Goal: Task Accomplishment & Management: Manage account settings

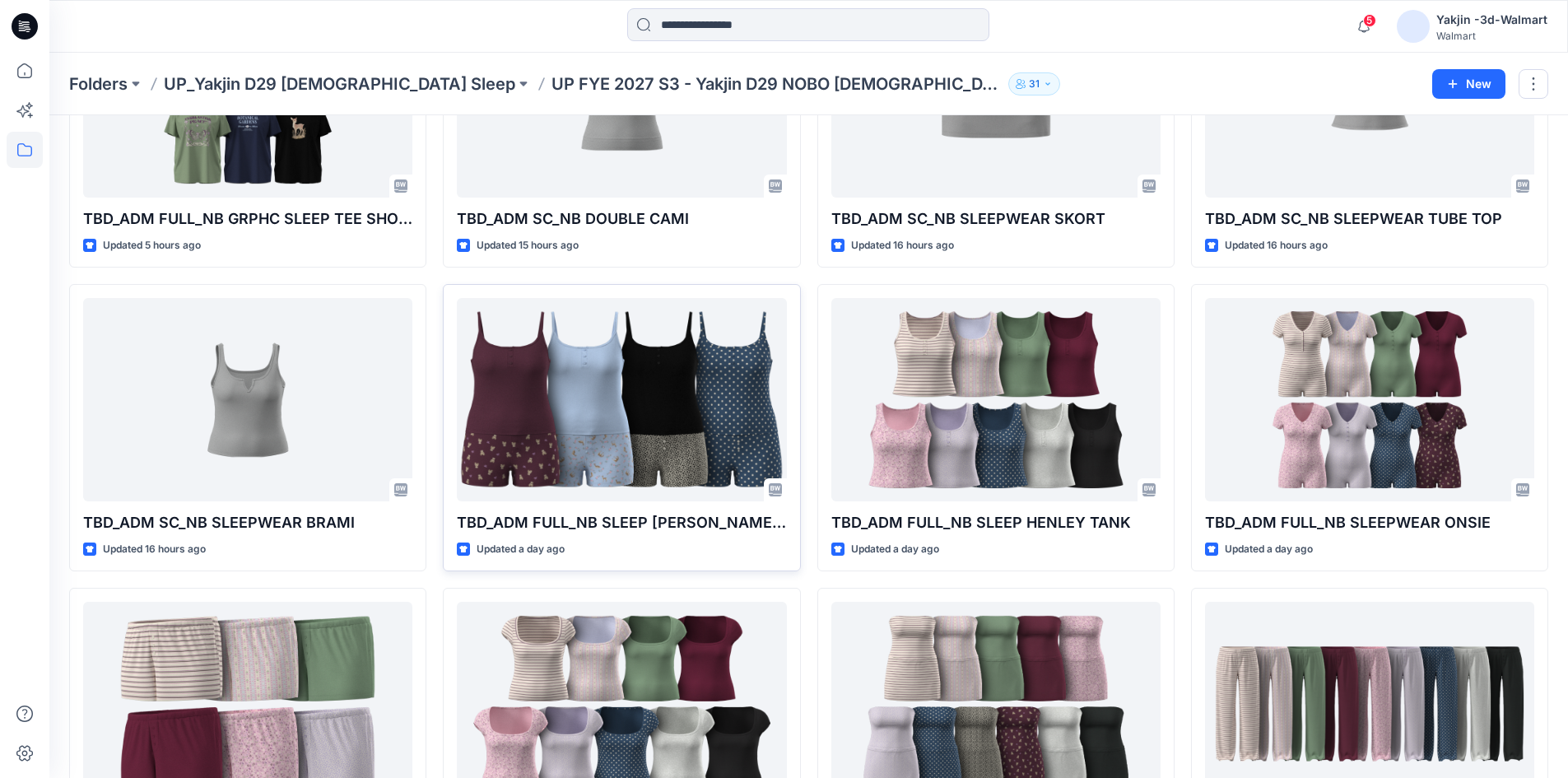
scroll to position [381, 0]
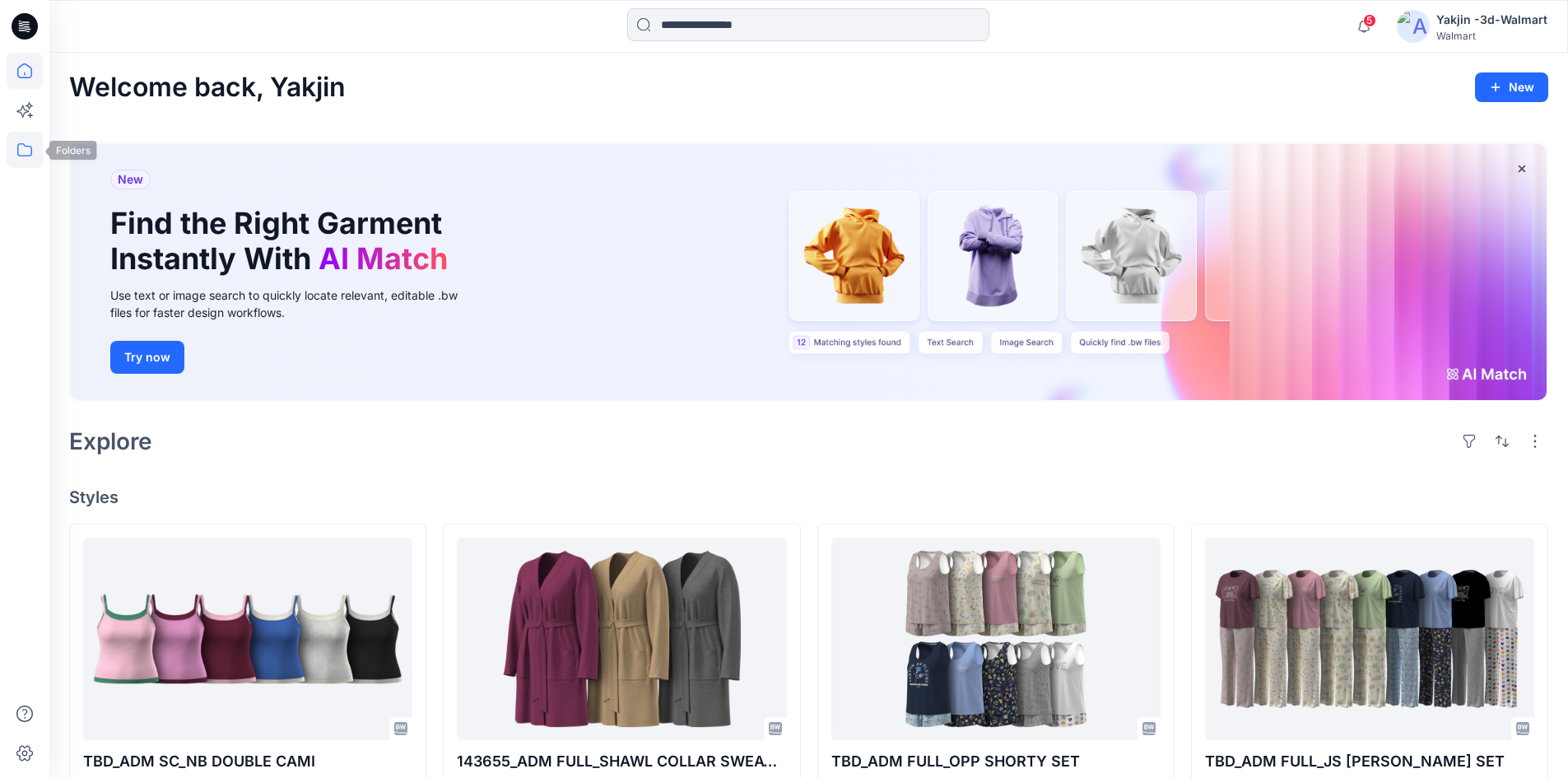
click at [13, 145] on icon at bounding box center [25, 150] width 36 height 36
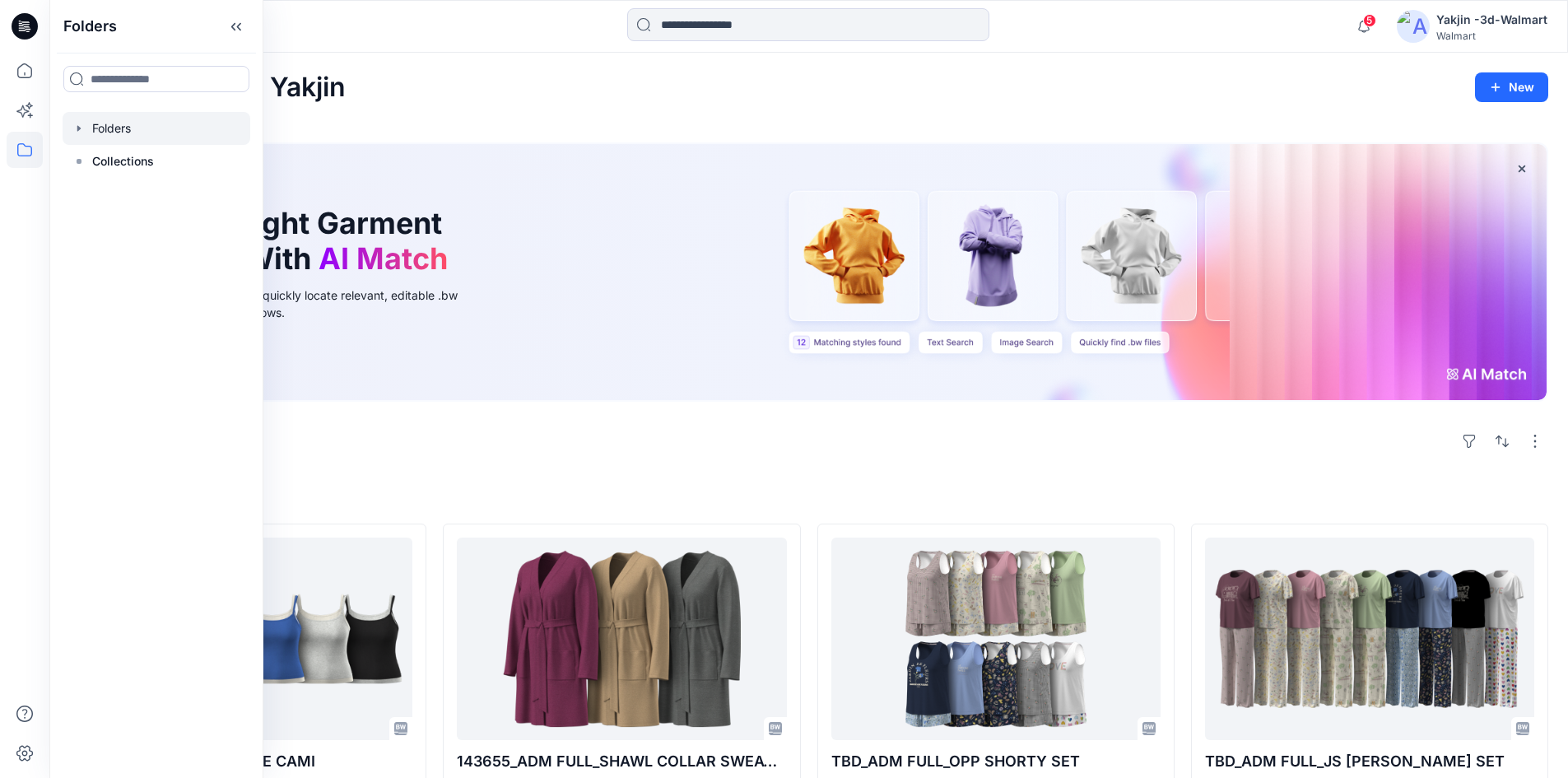
click at [115, 134] on div at bounding box center [156, 128] width 187 height 33
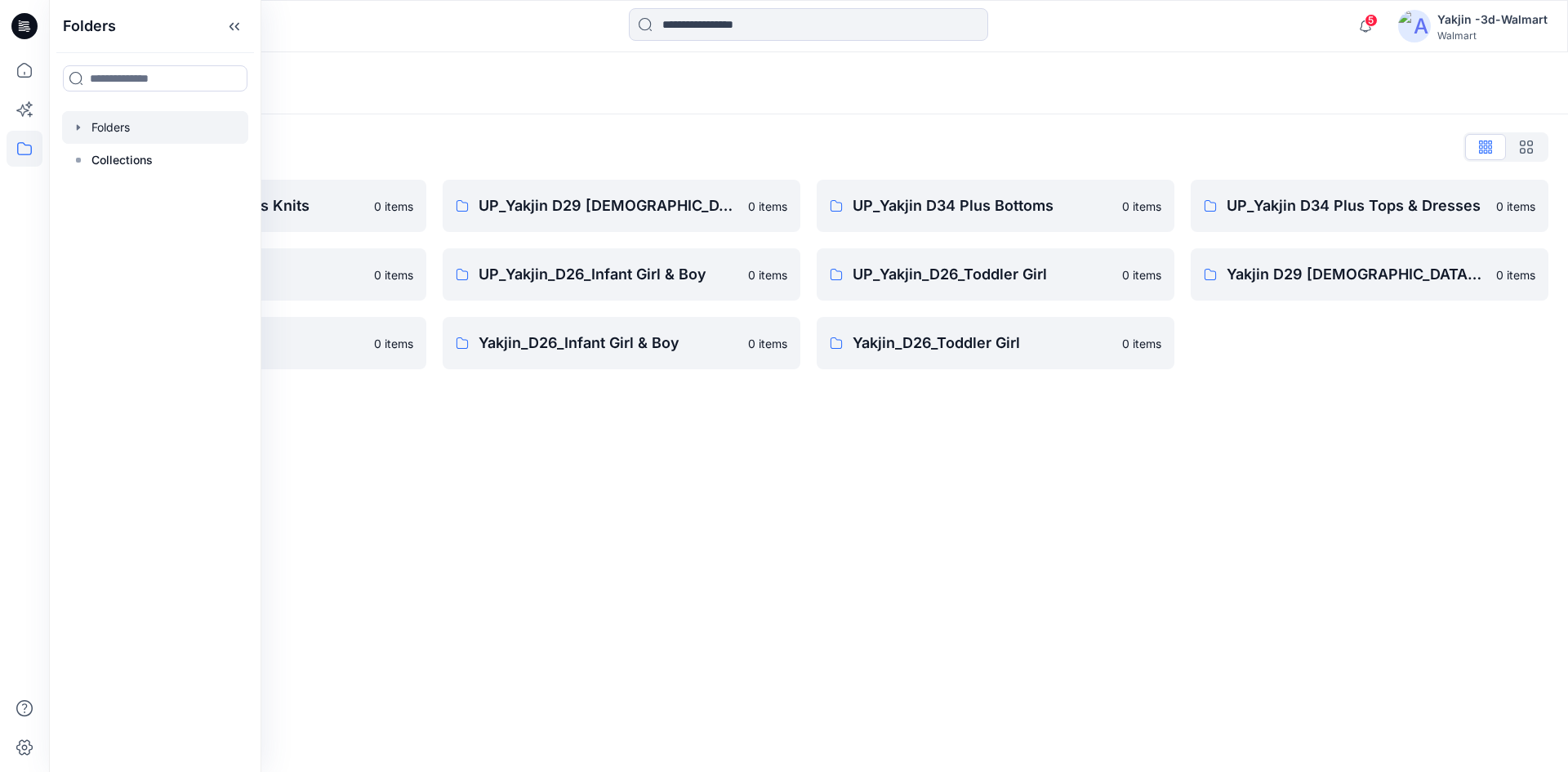
click at [707, 154] on div "Folders List" at bounding box center [809, 147] width 1480 height 26
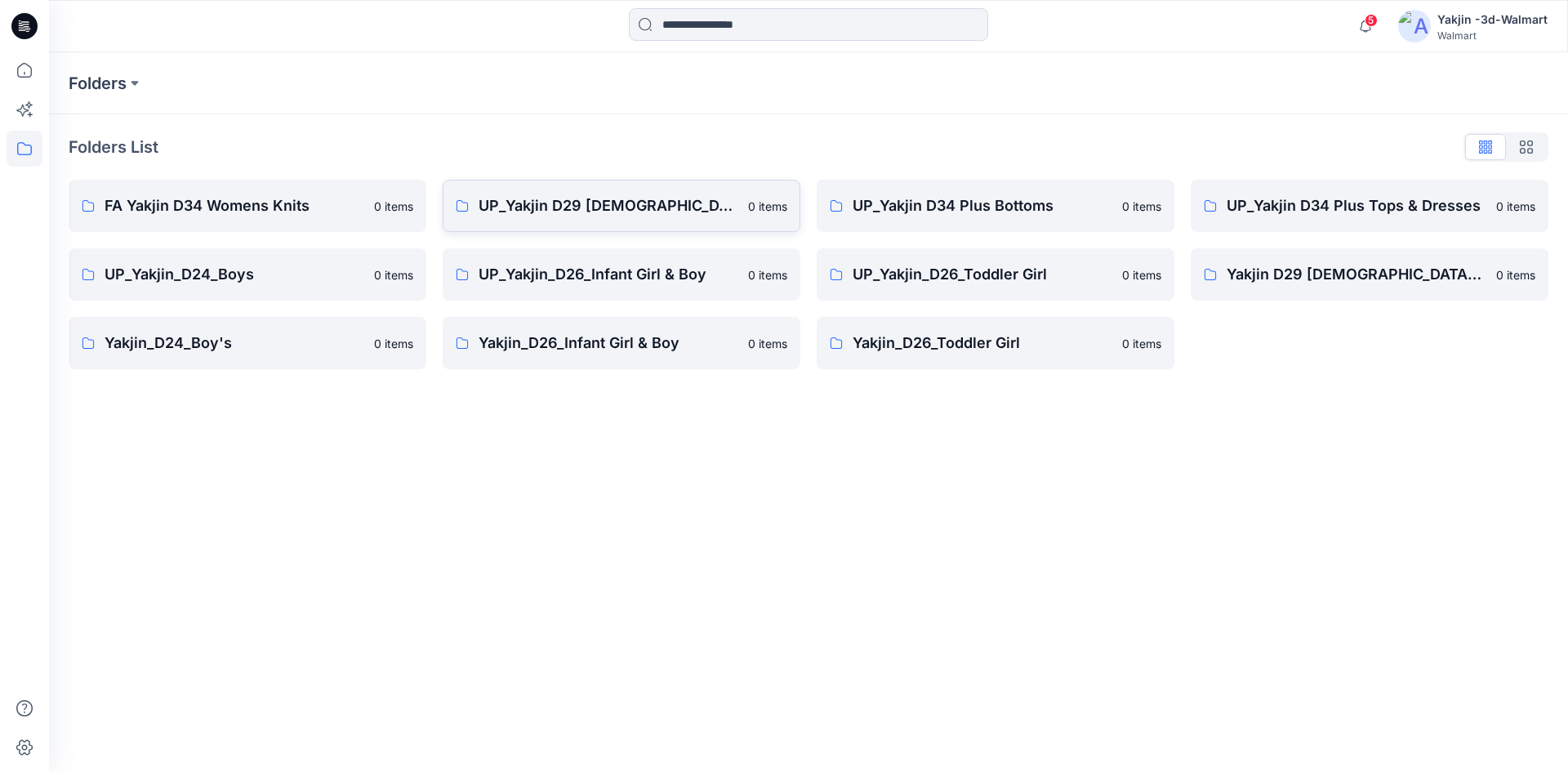
click at [571, 213] on p "UP_Yakjin D29 [DEMOGRAPHIC_DATA] Sleep" at bounding box center [608, 206] width 260 height 23
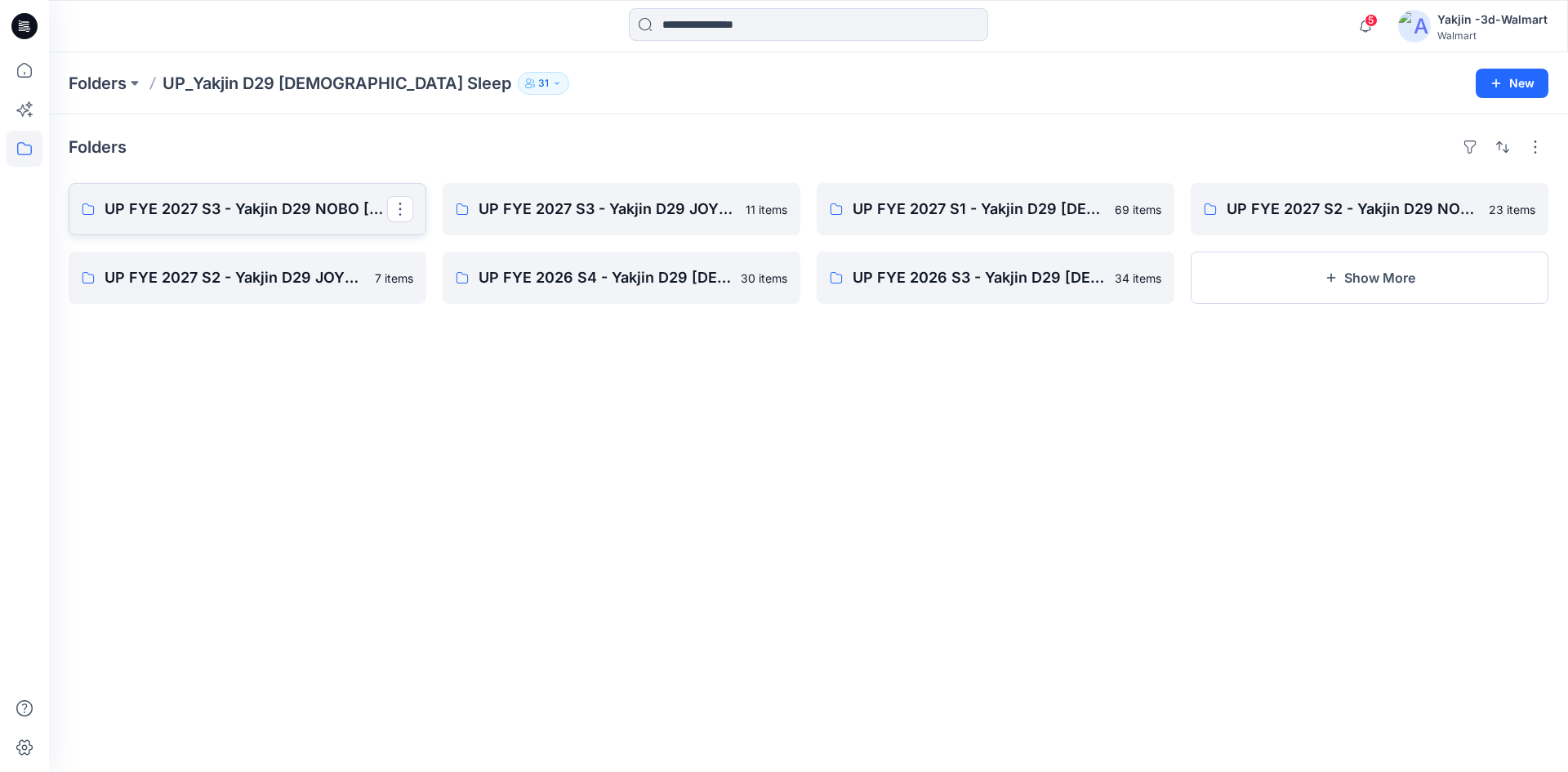
click at [297, 222] on link "UP FYE 2027 S3 - Yakjin D29 NOBO [DEMOGRAPHIC_DATA] Sleepwear" at bounding box center [248, 209] width 358 height 52
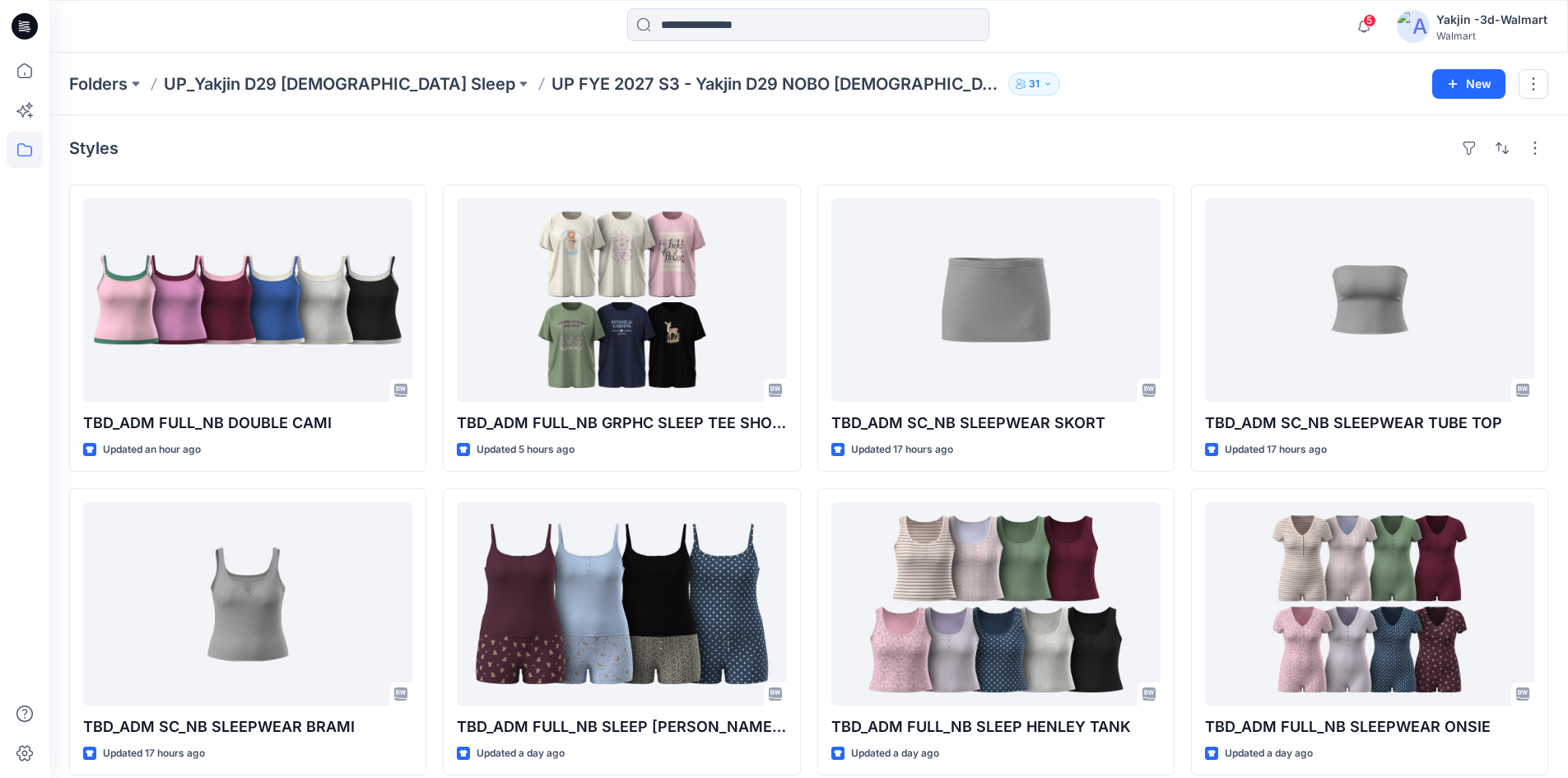
click at [258, 81] on p "UP_Yakjin D29 [DEMOGRAPHIC_DATA] Sleep" at bounding box center [339, 84] width 351 height 23
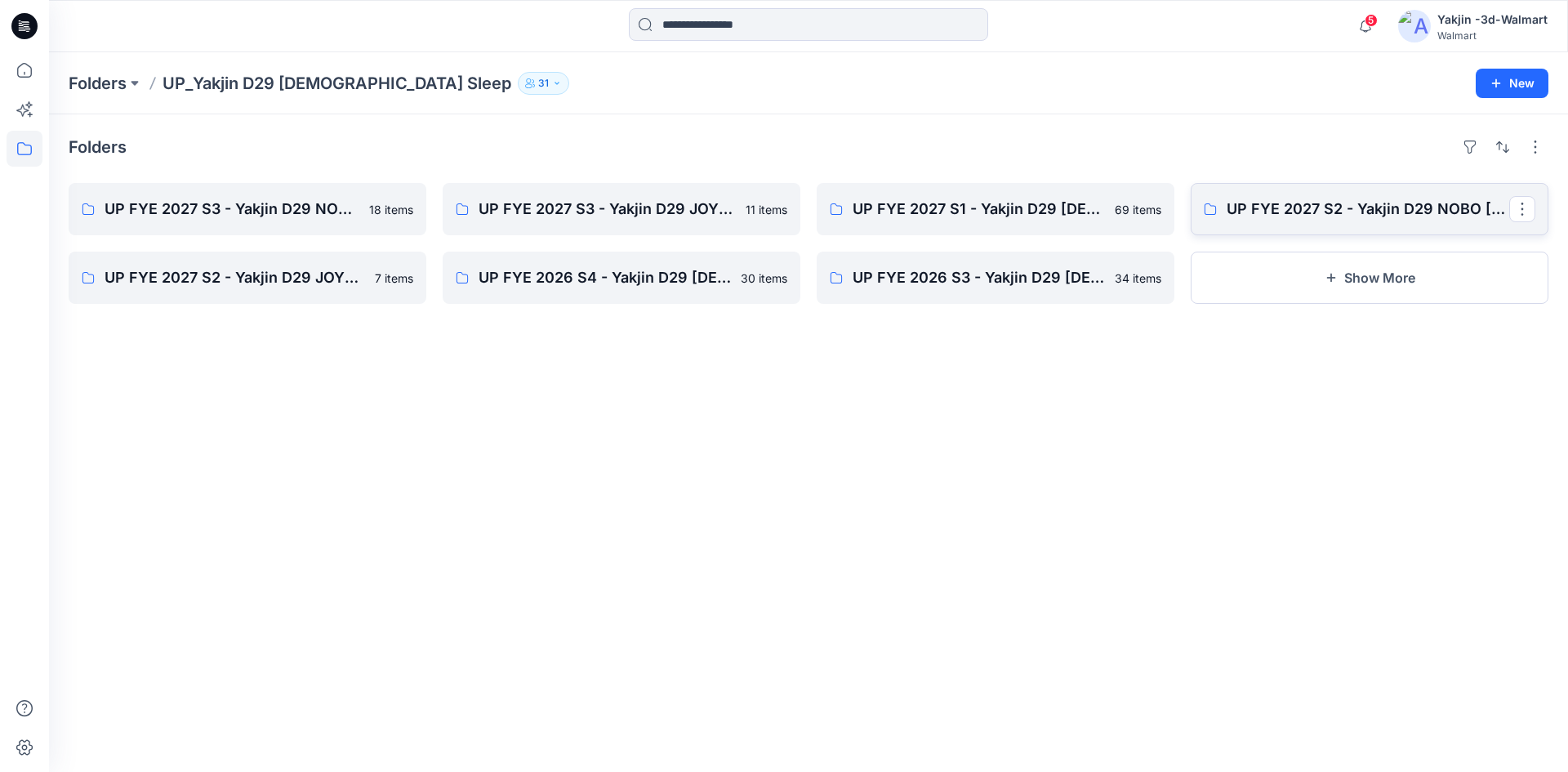
click at [1225, 219] on link "UP FYE 2027 S2 - Yakjin D29 NOBO [DEMOGRAPHIC_DATA] Sleepwear" at bounding box center [1370, 209] width 358 height 52
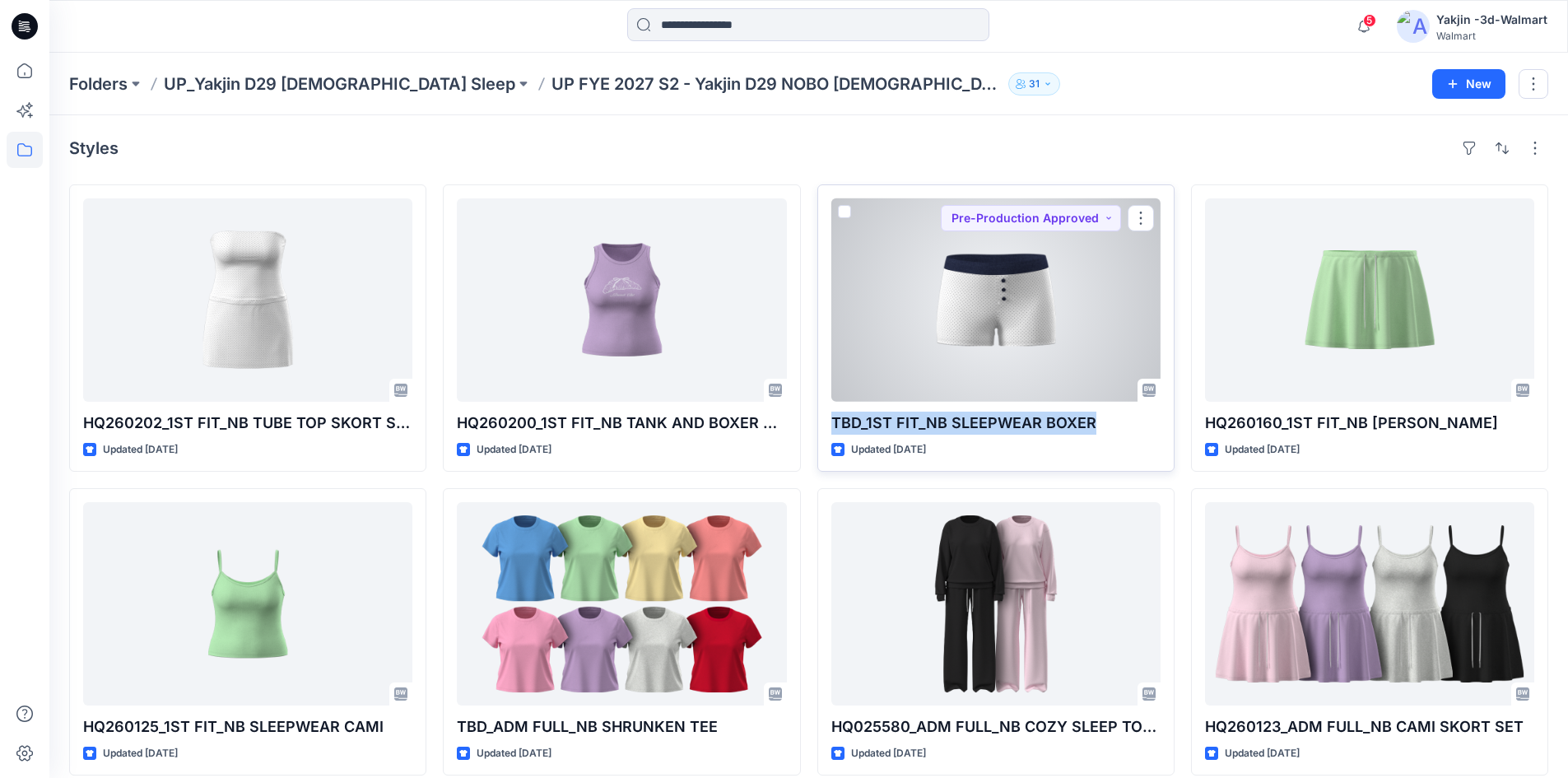
drag, startPoint x: 1106, startPoint y: 422, endPoint x: 816, endPoint y: 418, distance: 290.0
click at [817, 418] on div "TBD_1ST FIT_NB SLEEPWEAR BOXER Updated 6 days ago Pre-Production Approved" at bounding box center [996, 328] width 357 height 287
copy p "TBD_1ST FIT_NB SLEEPWEAR BOXER"
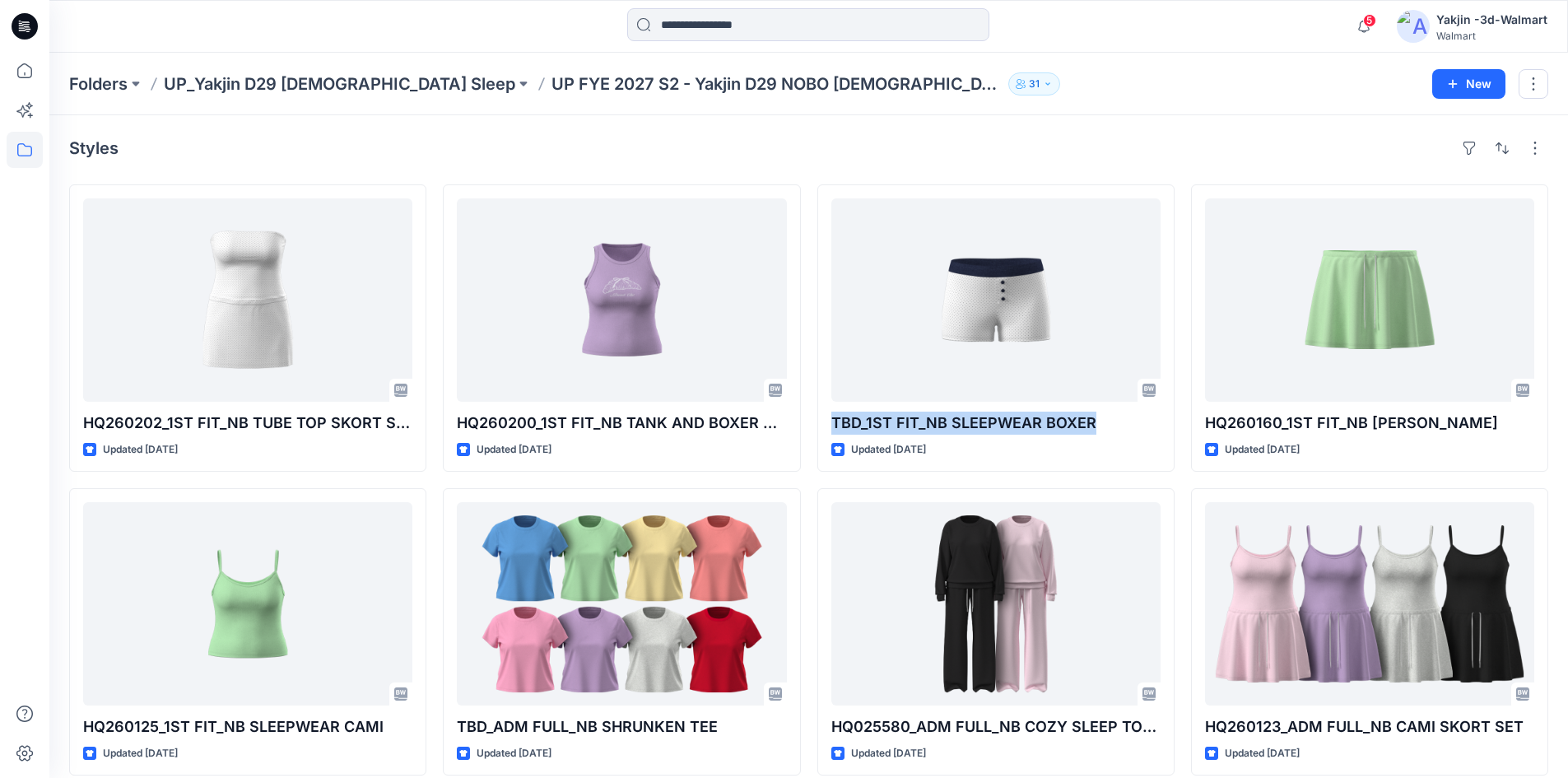
click at [590, 143] on div "Styles" at bounding box center [808, 148] width 1479 height 26
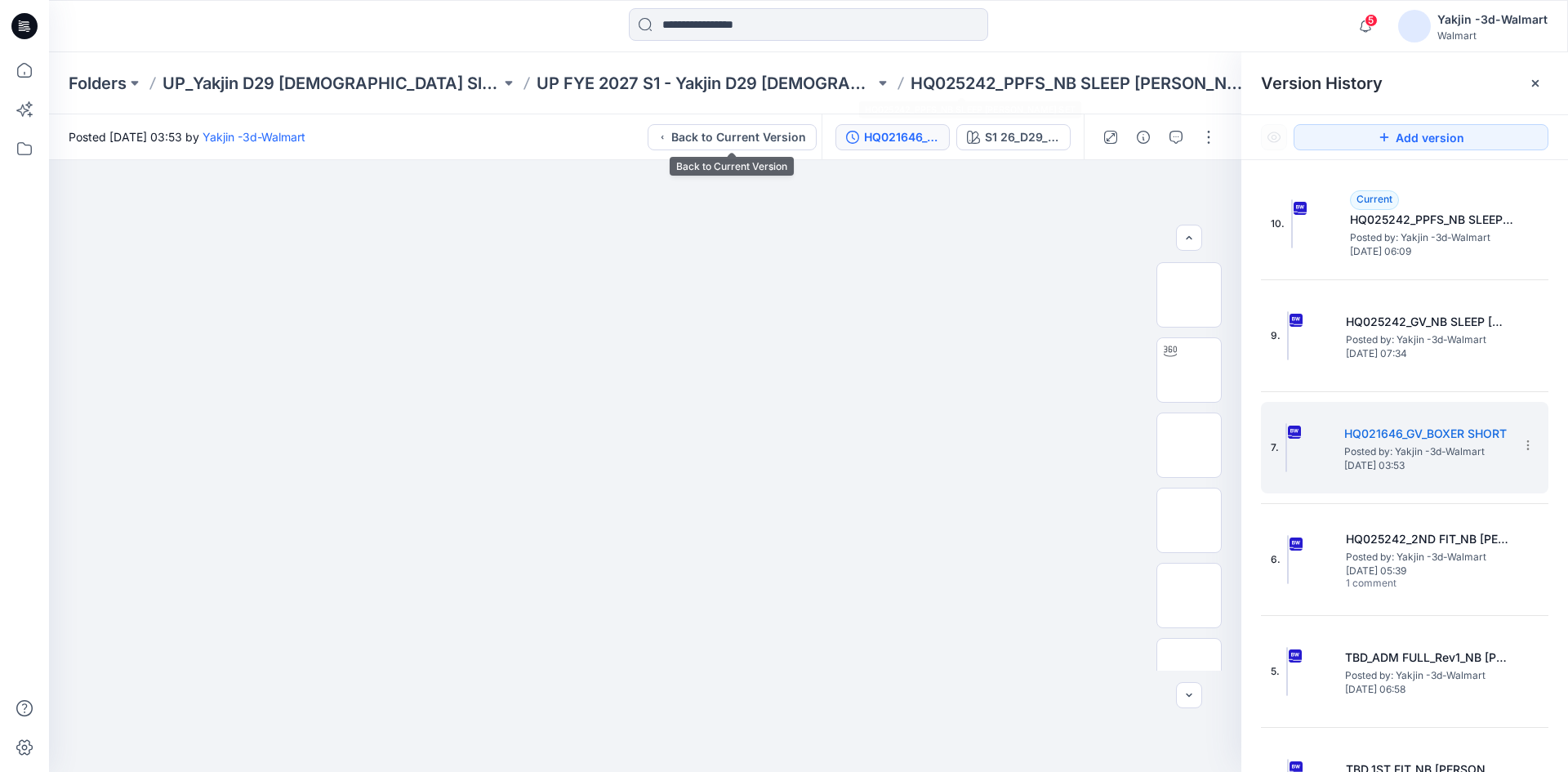
scroll to position [245, 0]
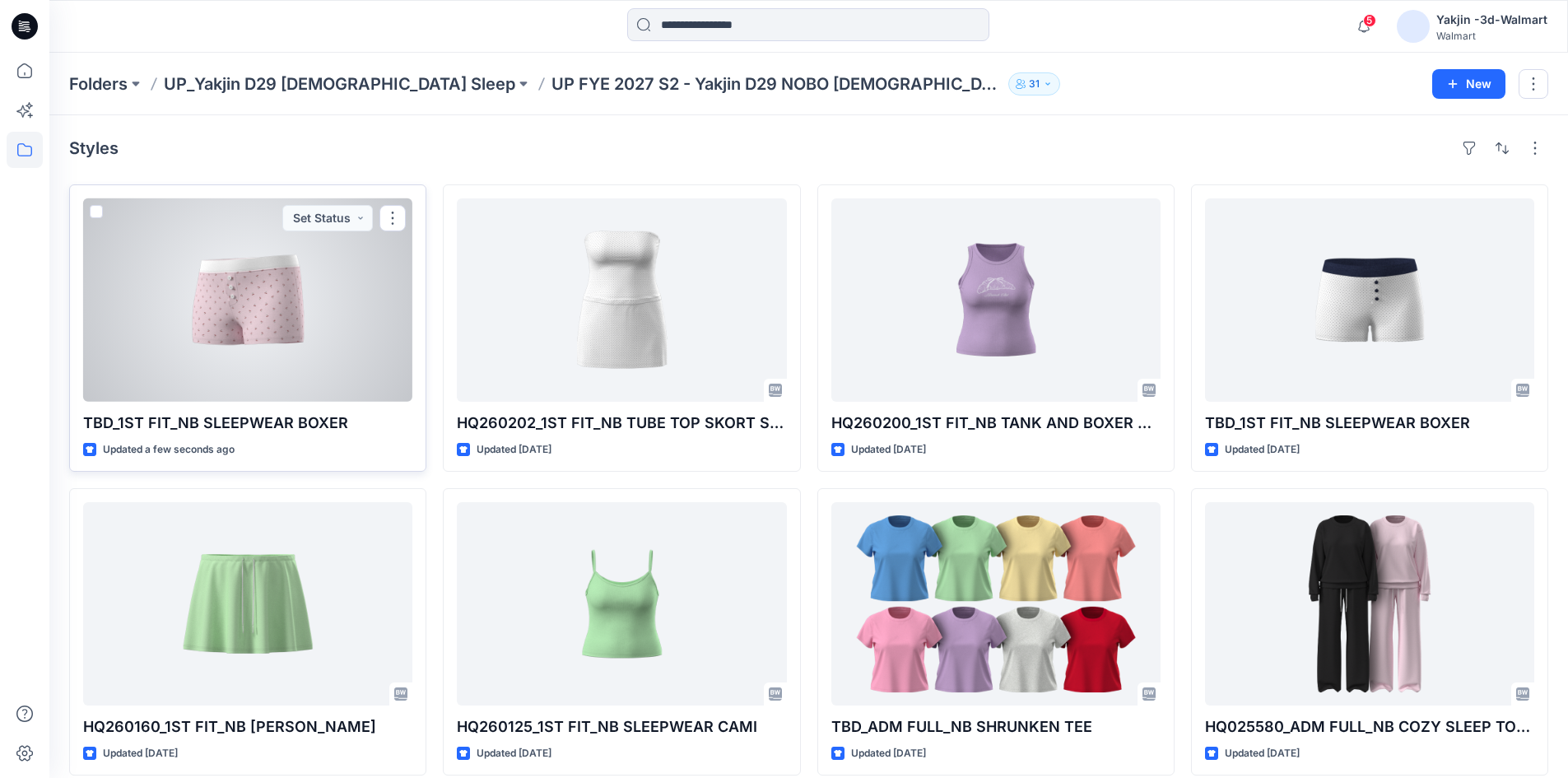
click at [338, 266] on div at bounding box center [248, 300] width 330 height 203
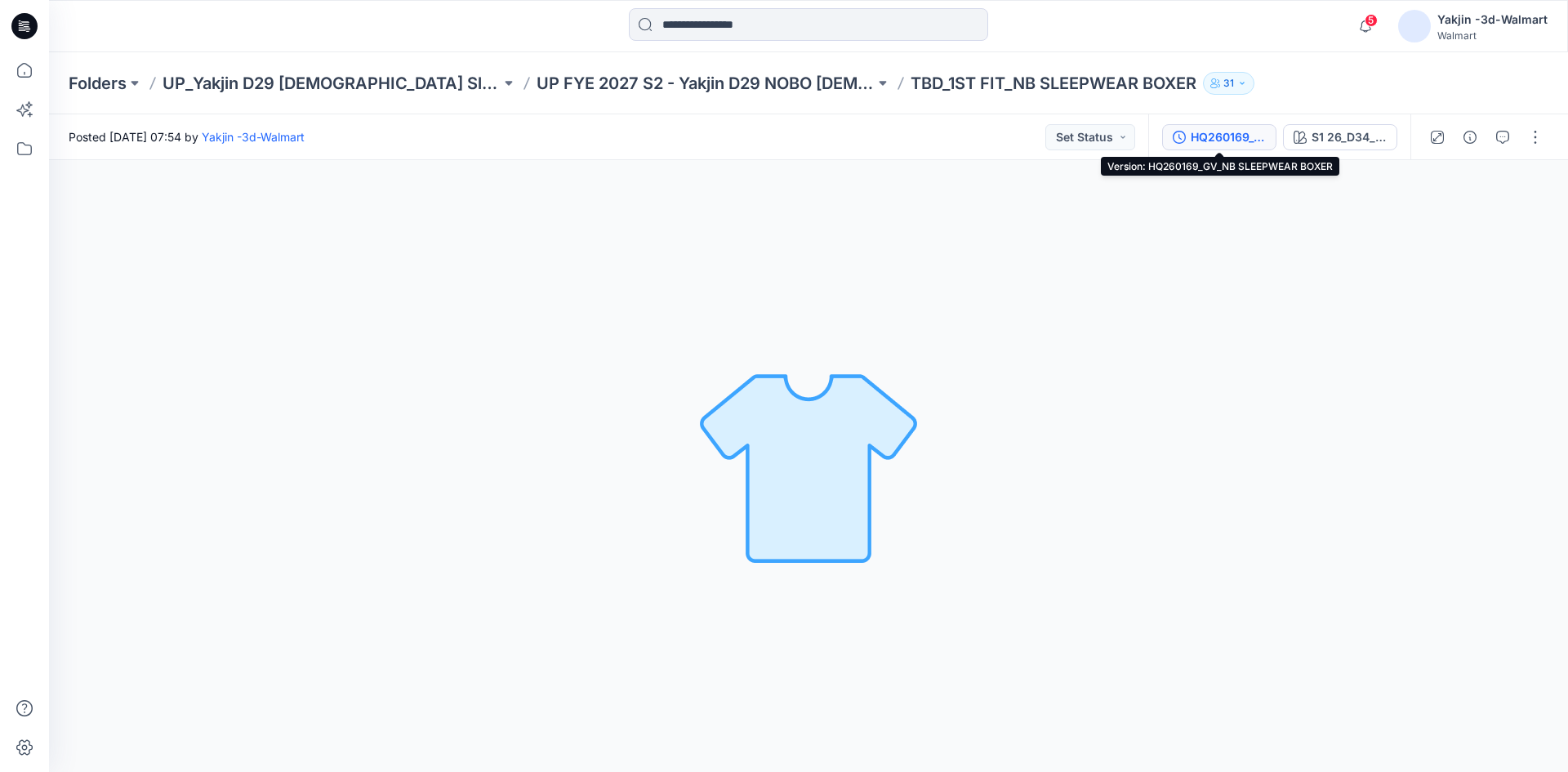
click at [1244, 140] on div "HQ260169_GV_NB SLEEPWEAR BOXER" at bounding box center [1228, 137] width 75 height 18
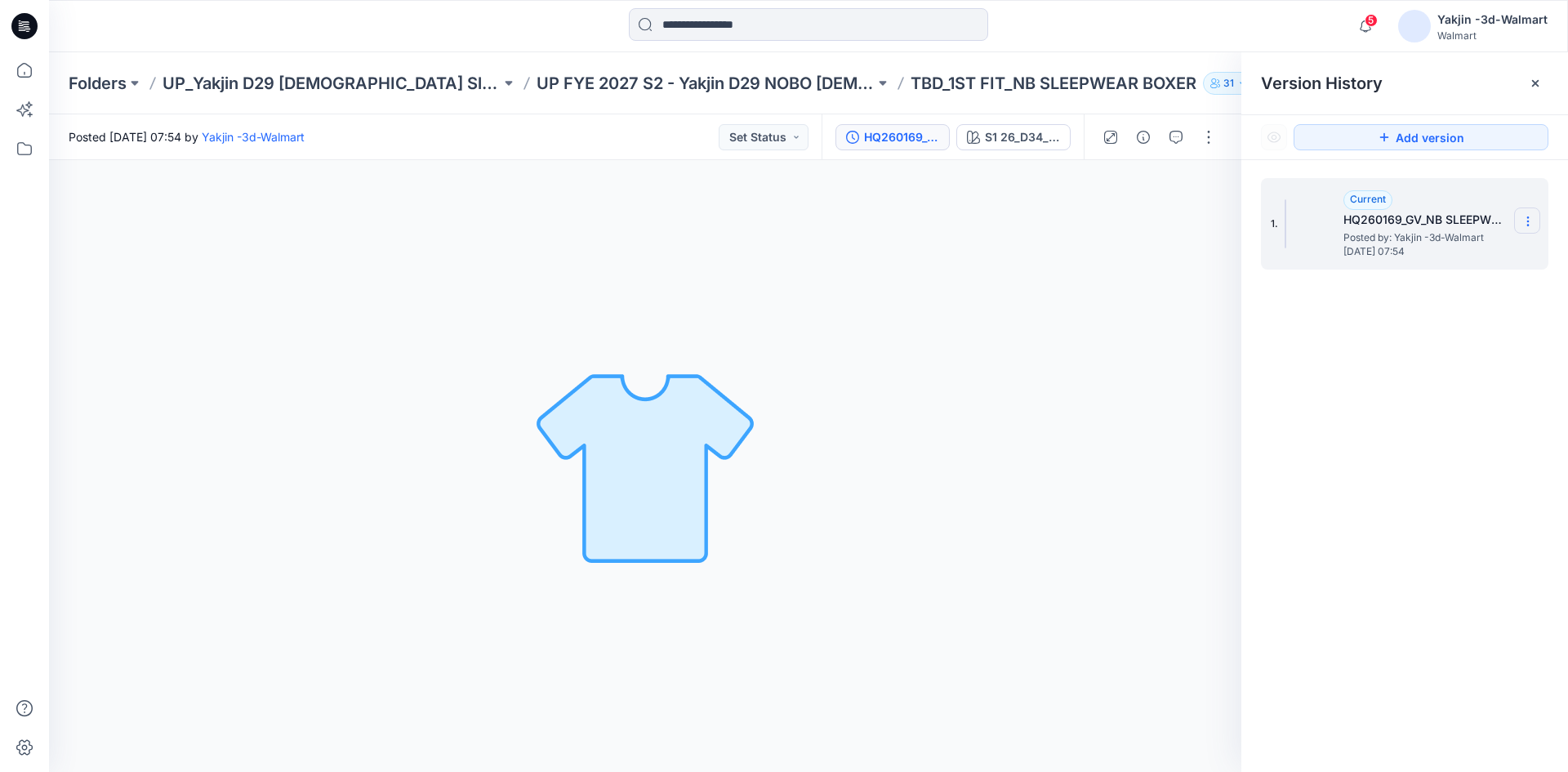
click at [1523, 215] on icon at bounding box center [1528, 221] width 13 height 13
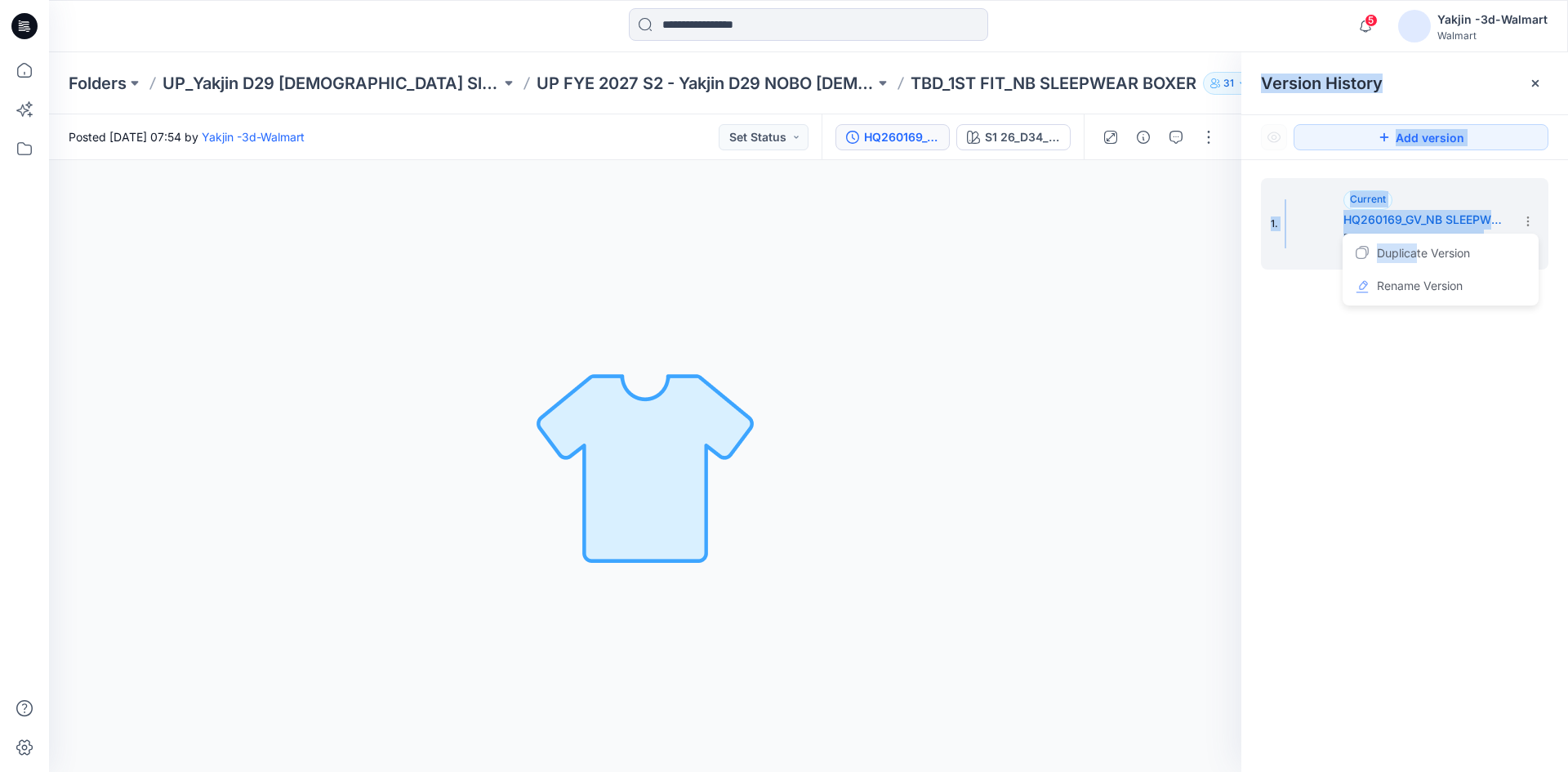
drag, startPoint x: 1418, startPoint y: 252, endPoint x: 1122, endPoint y: 222, distance: 297.5
click at [1092, 272] on div "S1 26_D34_NB_2 CHERRY HEARTS v1 rpt_CW3_DEL PINK_WM Loading... Material Propert…" at bounding box center [808, 466] width 1519 height 612
click at [1204, 135] on button "button" at bounding box center [1208, 137] width 26 height 26
click at [1138, 215] on button "Edit" at bounding box center [1140, 220] width 151 height 30
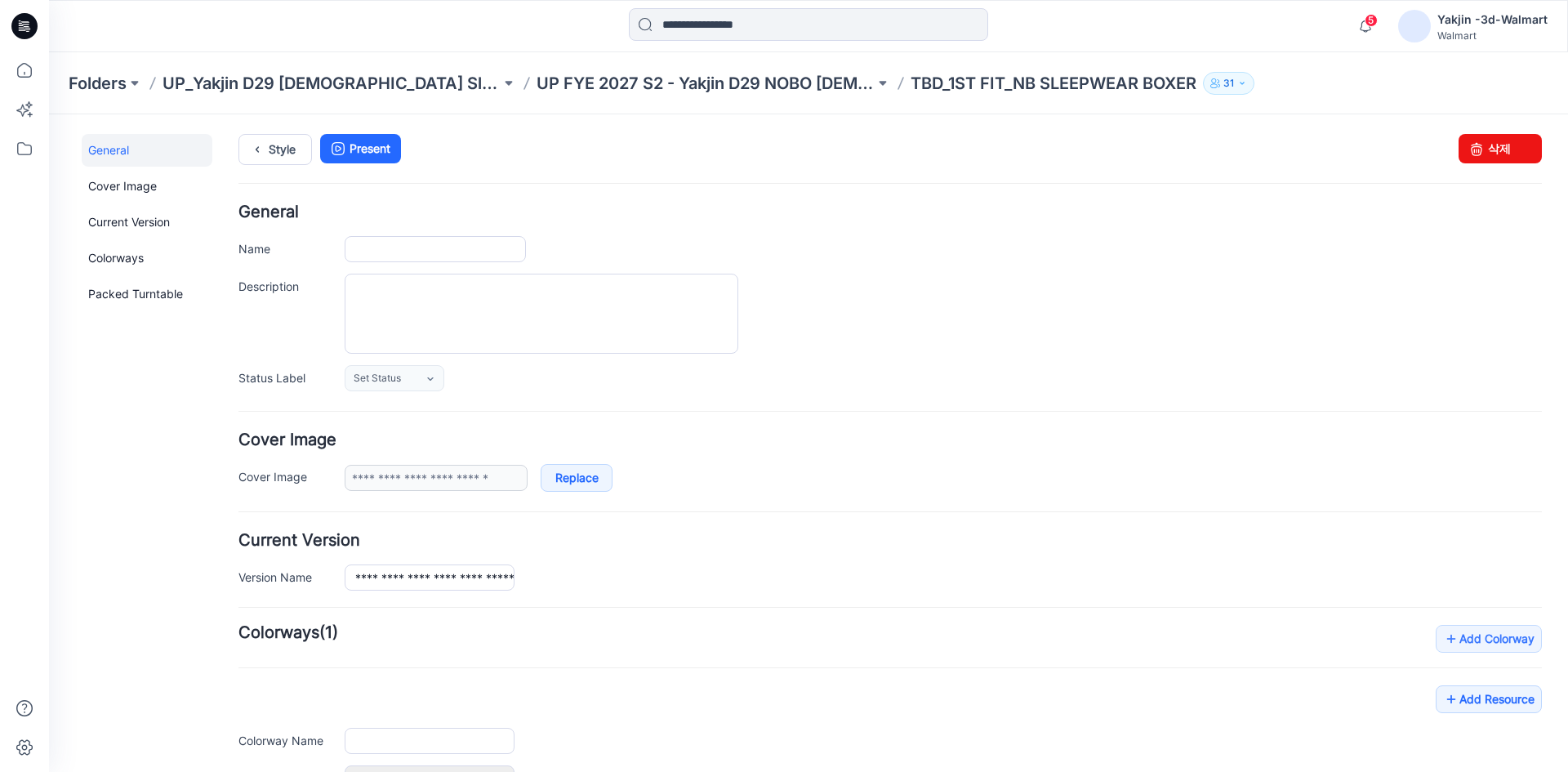
type input "**********"
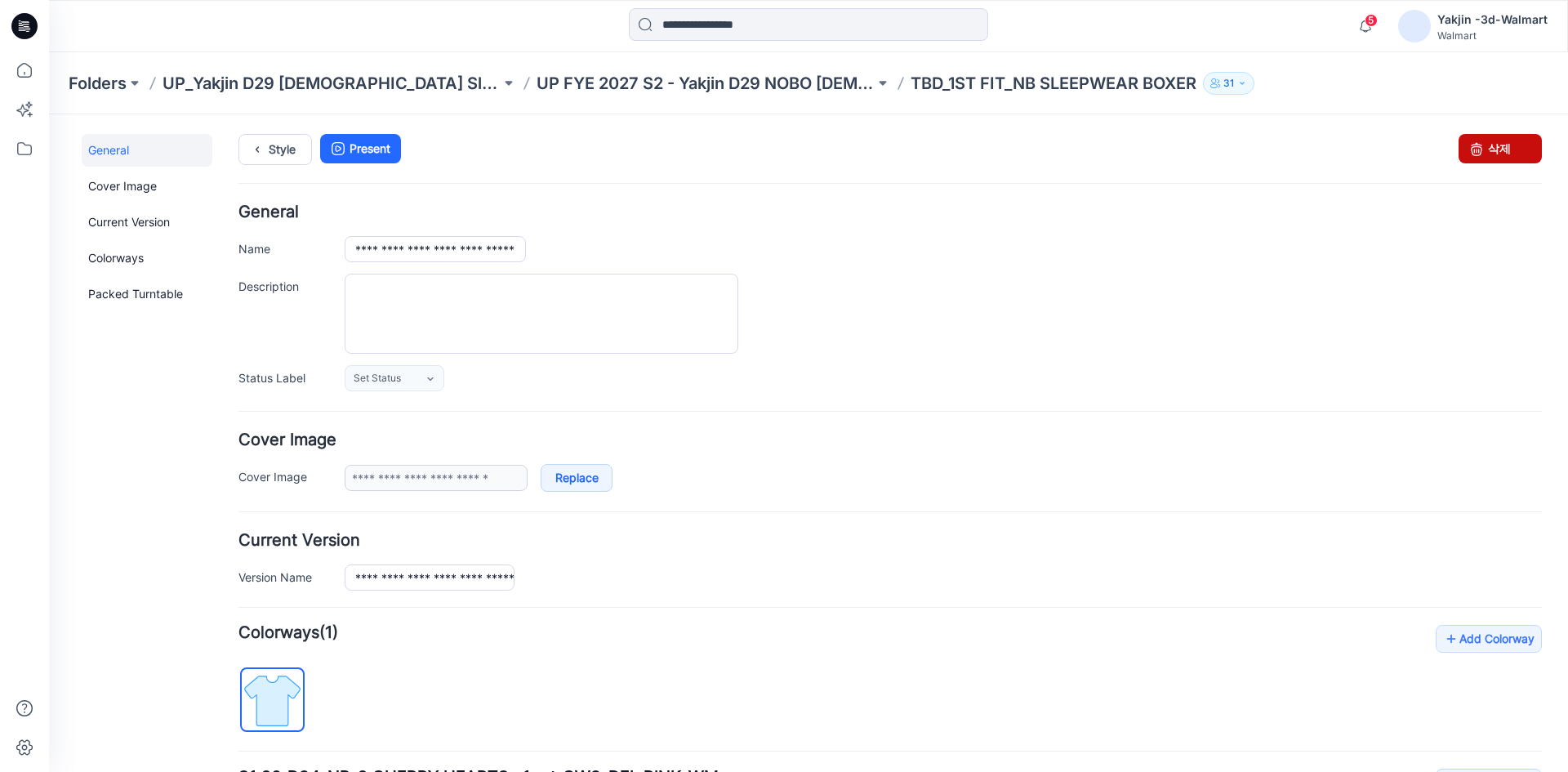
click at [1469, 147] on icon at bounding box center [1477, 149] width 23 height 29
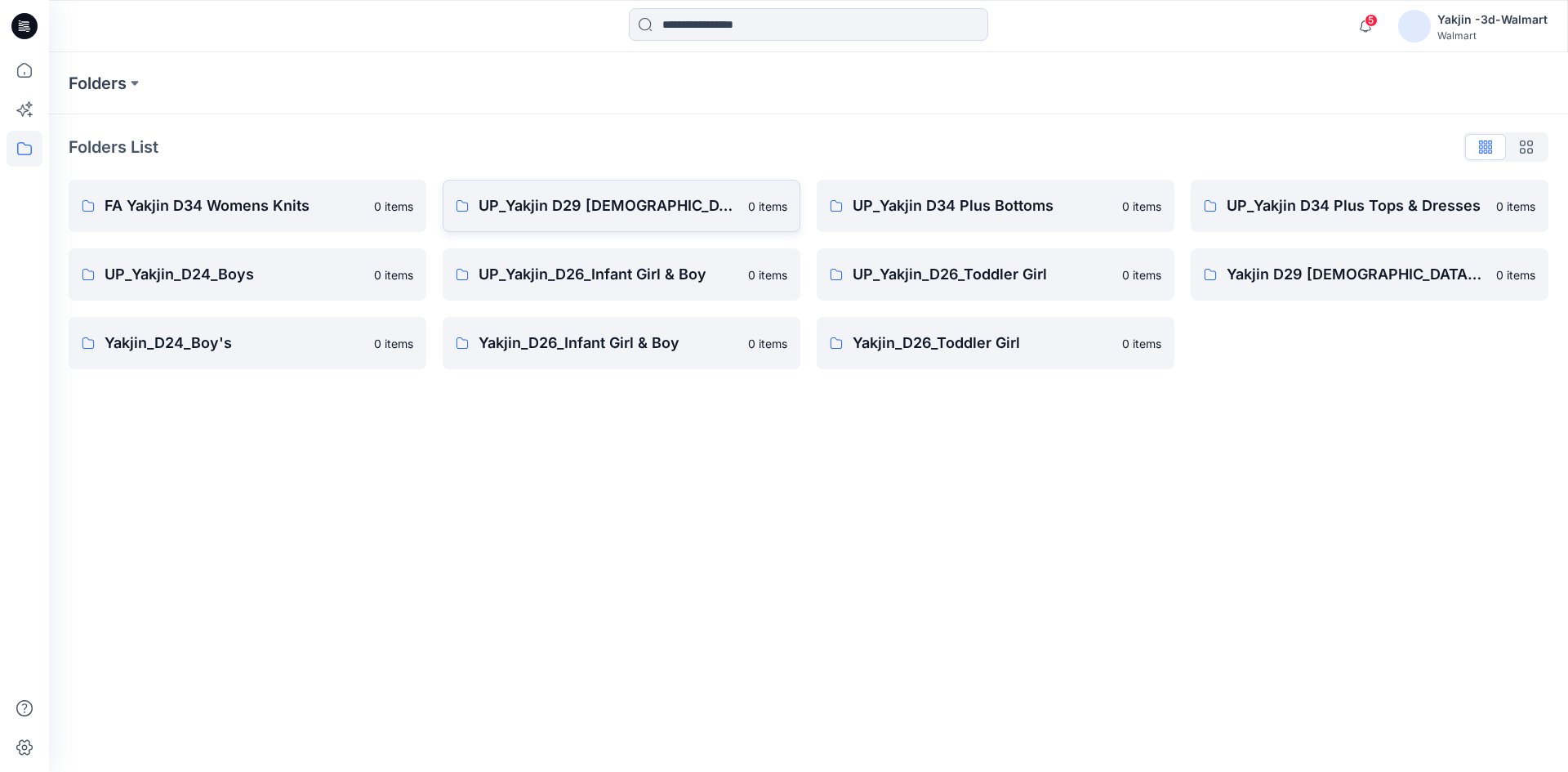
click at [549, 201] on p "UP_Yakjin D29 [DEMOGRAPHIC_DATA] Sleep" at bounding box center [608, 206] width 260 height 23
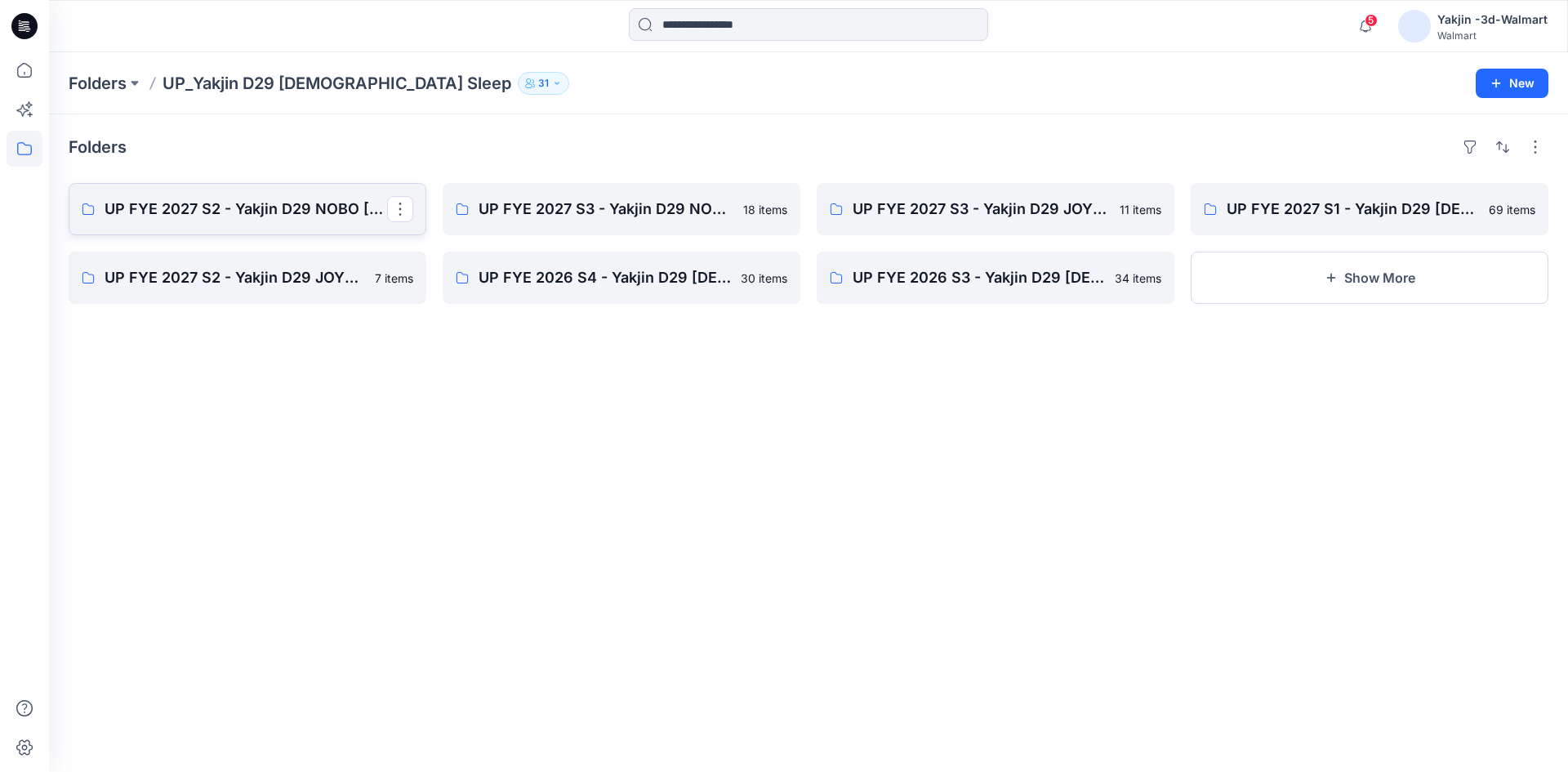
click at [303, 221] on link "UP FYE 2027 S2 - Yakjin D29 NOBO [DEMOGRAPHIC_DATA] Sleepwear" at bounding box center [248, 209] width 358 height 52
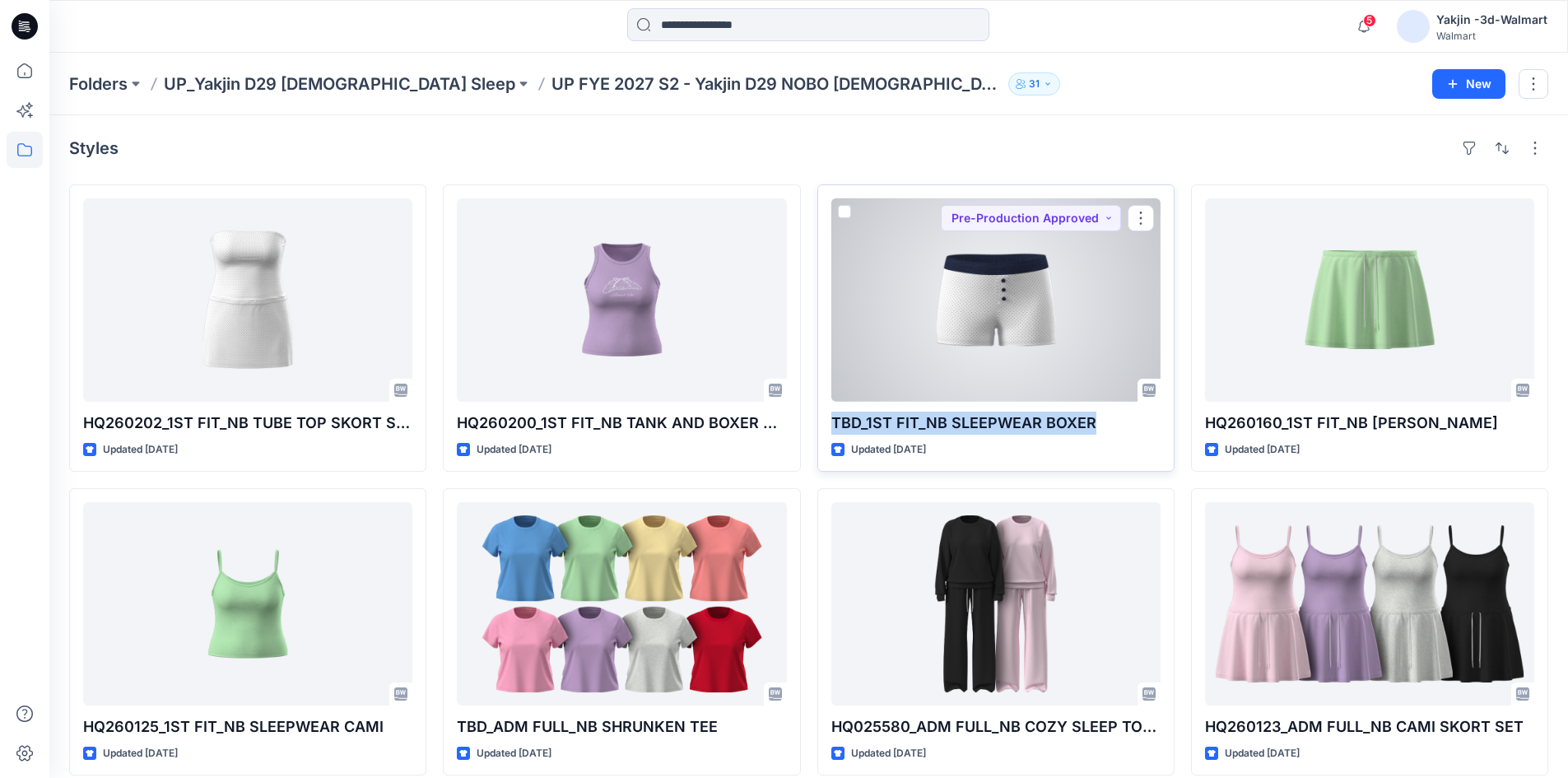
drag, startPoint x: 1127, startPoint y: 428, endPoint x: 818, endPoint y: 424, distance: 309.0
click at [818, 424] on div "TBD_1ST FIT_NB SLEEPWEAR BOXER Updated 6 days ago Pre-Production Approved" at bounding box center [996, 328] width 357 height 287
copy p "TBD_1ST FIT_NB SLEEPWEAR BOXER"
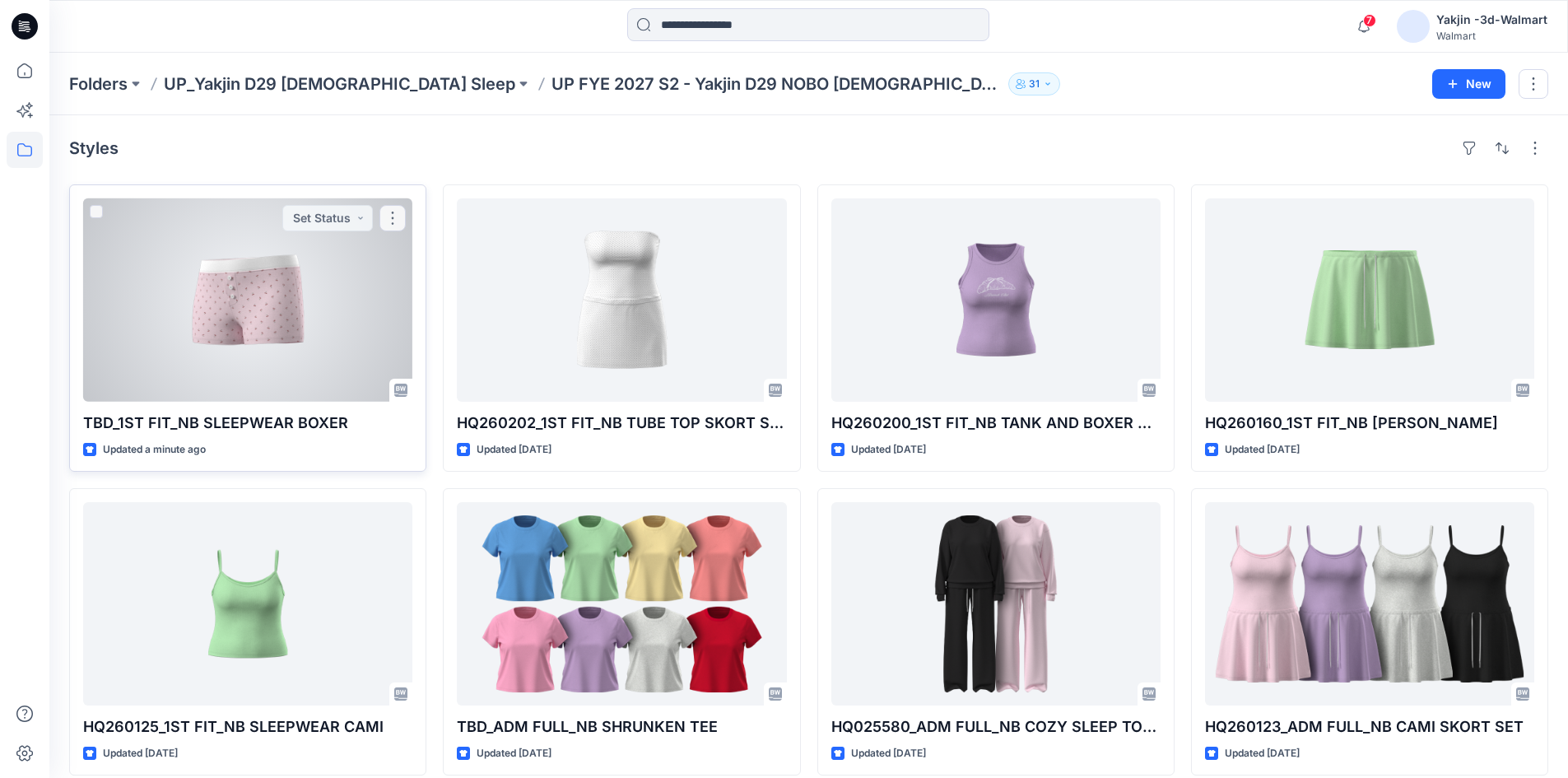
click at [244, 365] on div at bounding box center [248, 300] width 330 height 203
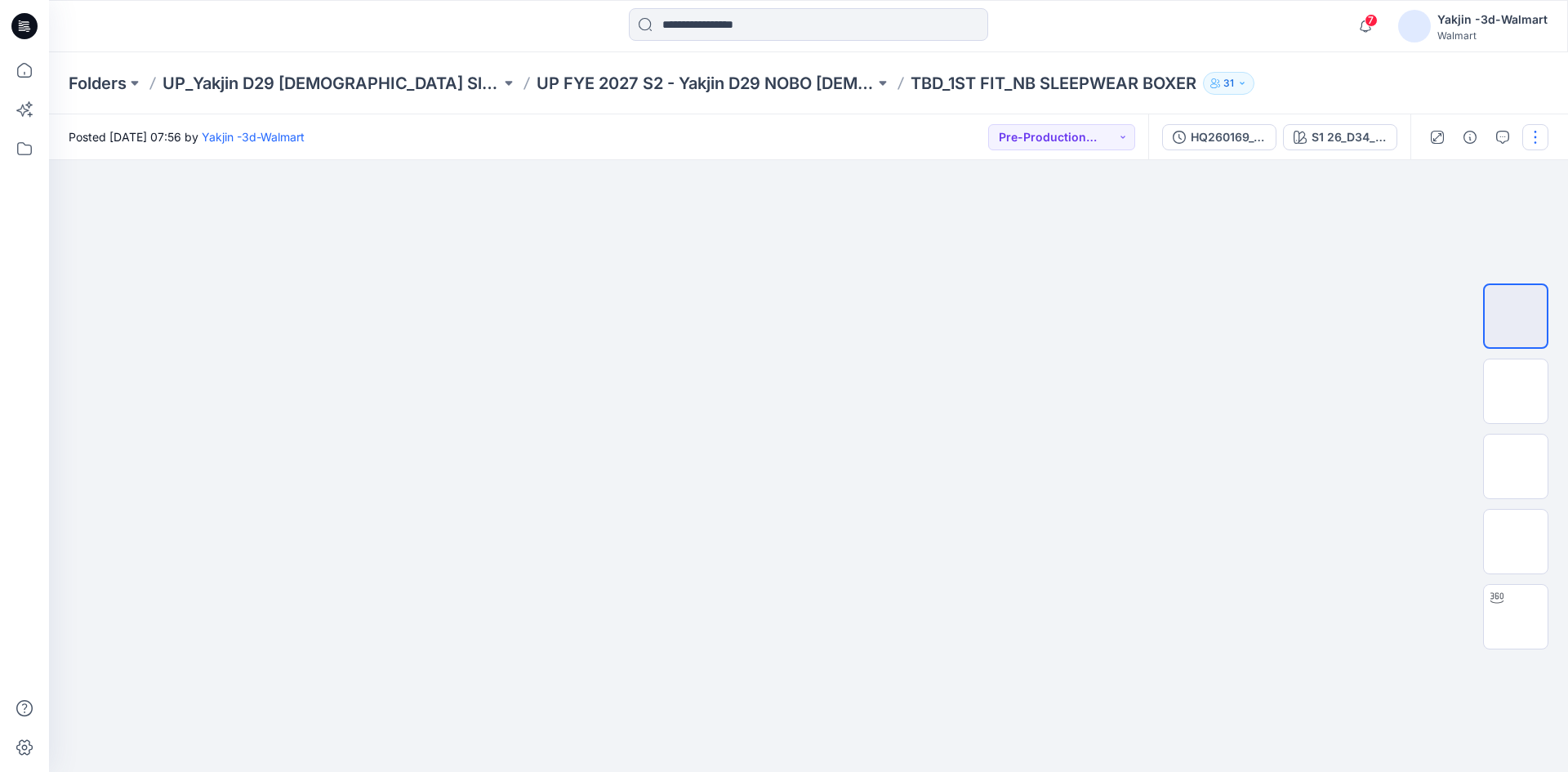
click at [1543, 140] on button "button" at bounding box center [1535, 137] width 26 height 26
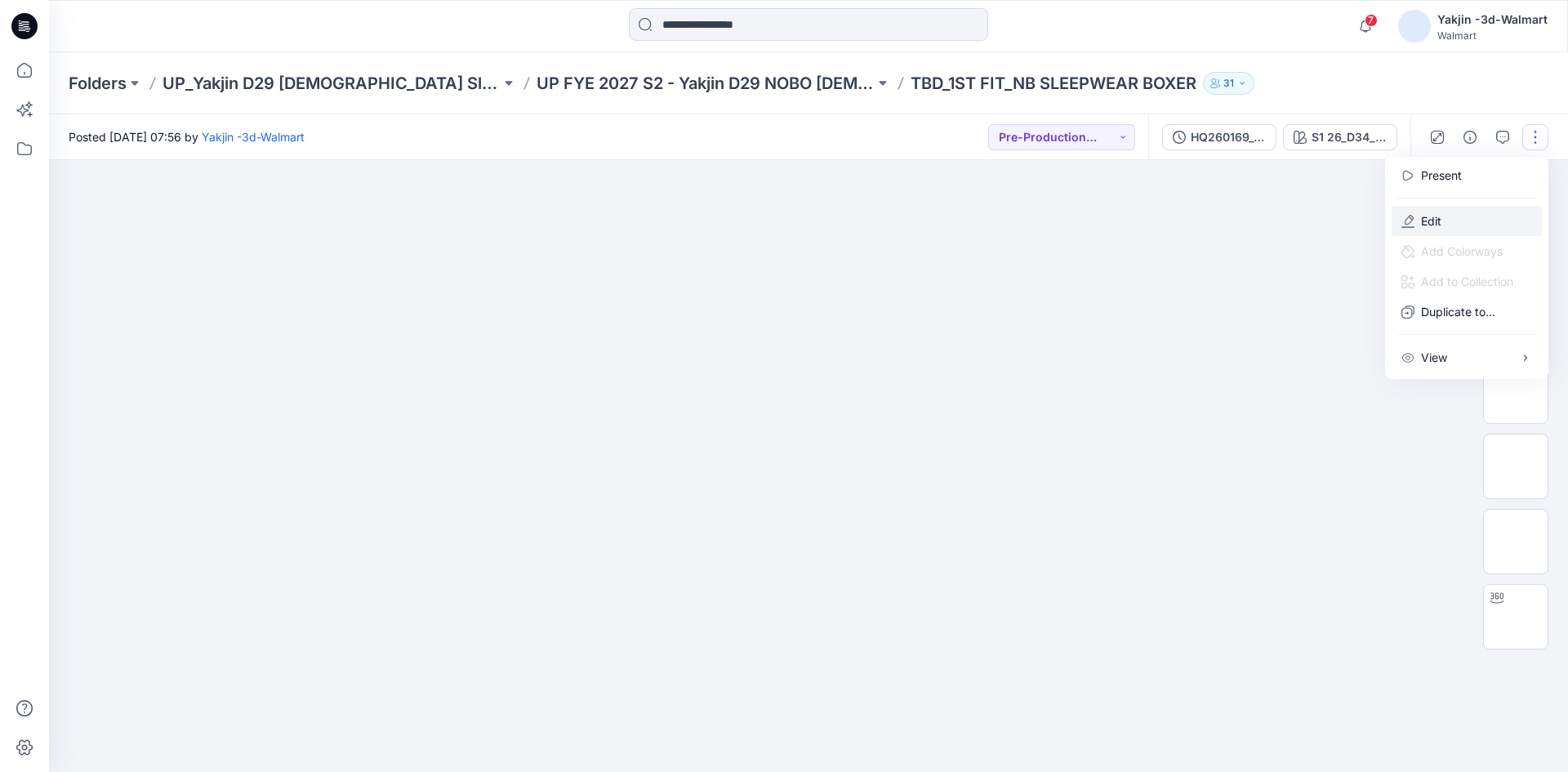
click at [1429, 227] on p "Edit" at bounding box center [1431, 221] width 21 height 17
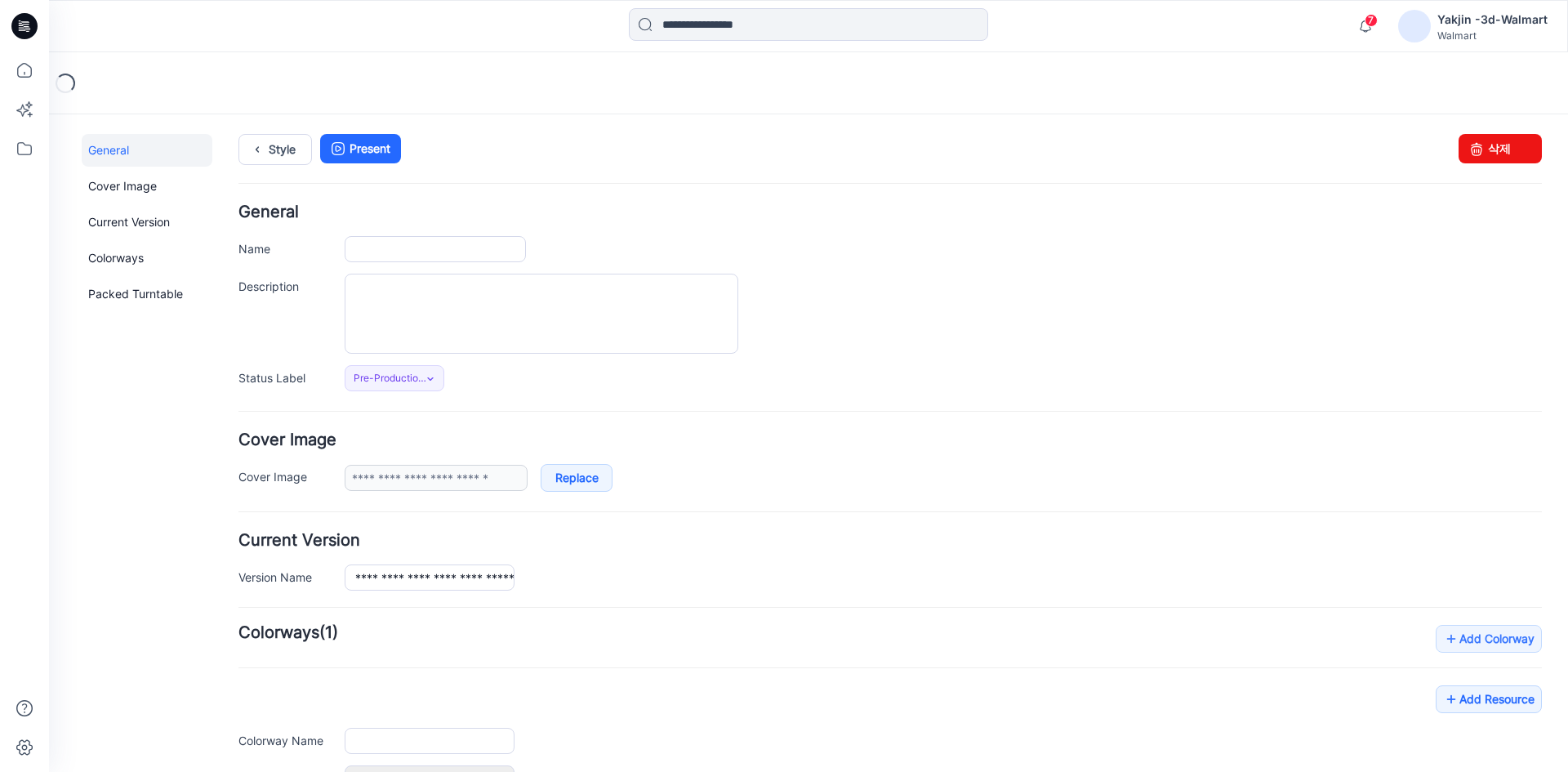
type input "**********"
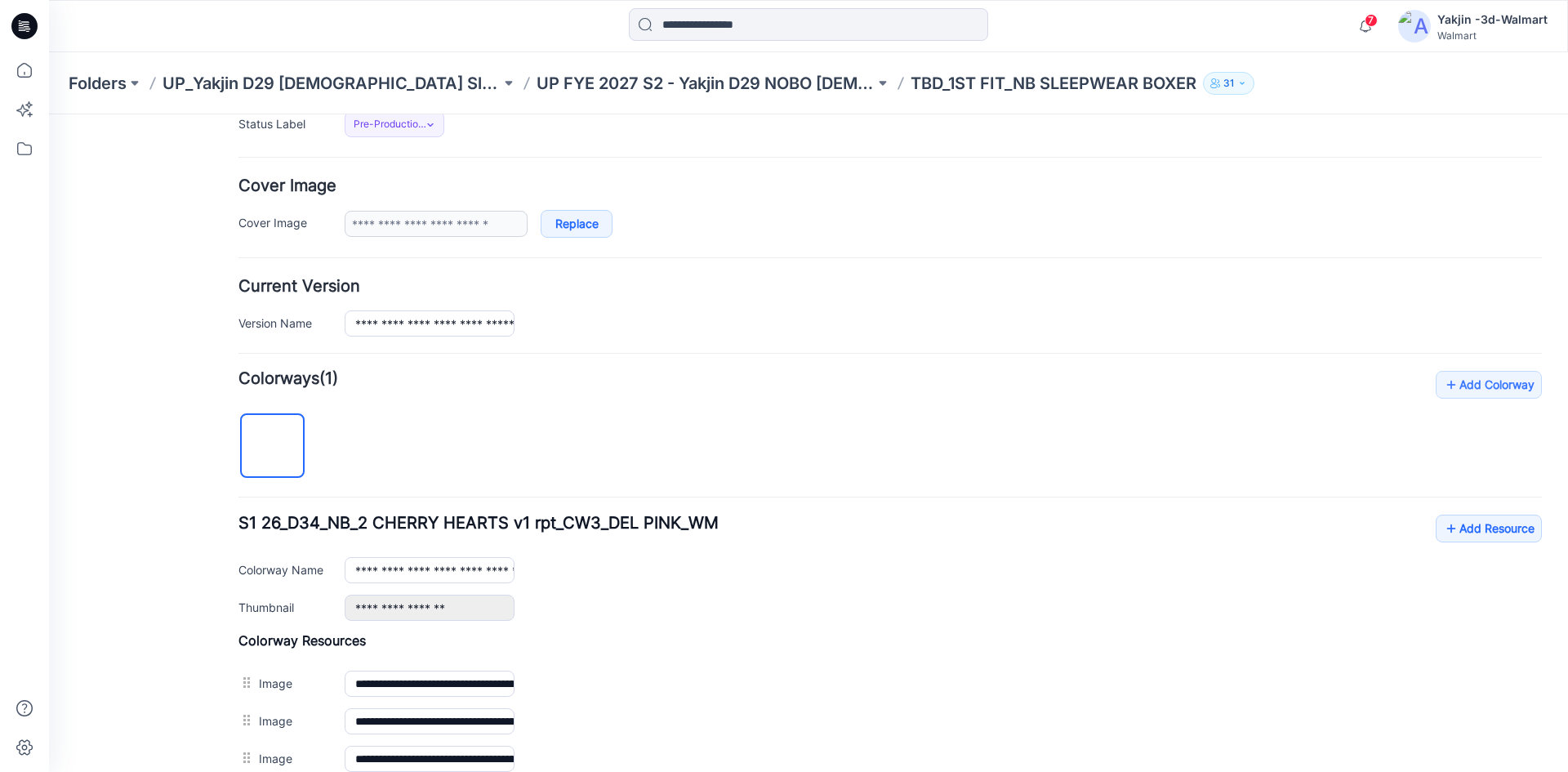
scroll to position [164, 0]
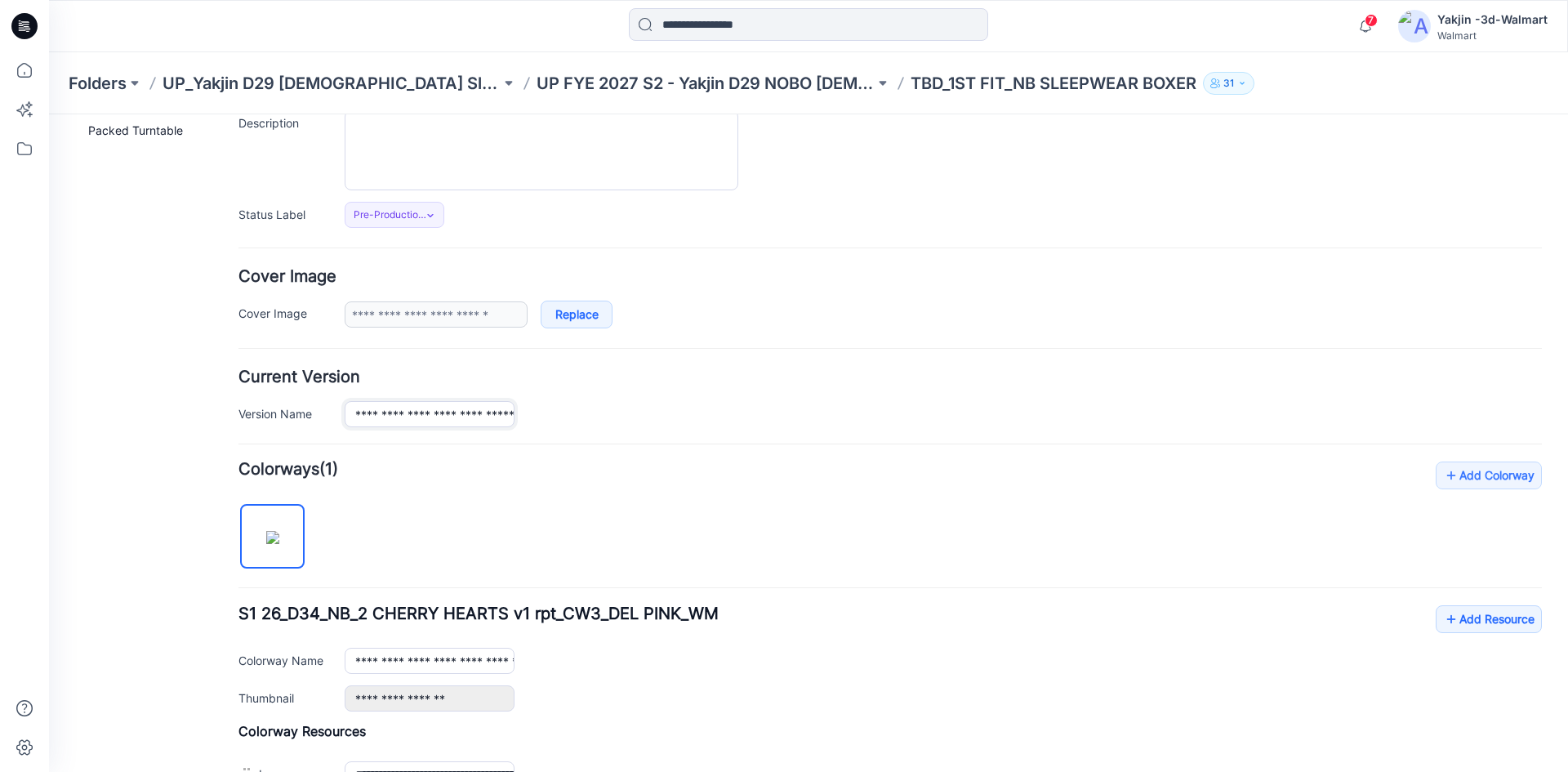
click at [472, 418] on input "**********" at bounding box center [429, 414] width 170 height 26
drag, startPoint x: 575, startPoint y: 399, endPoint x: 584, endPoint y: 394, distance: 10.3
click at [579, 399] on div "**********" at bounding box center [890, 398] width 1304 height 58
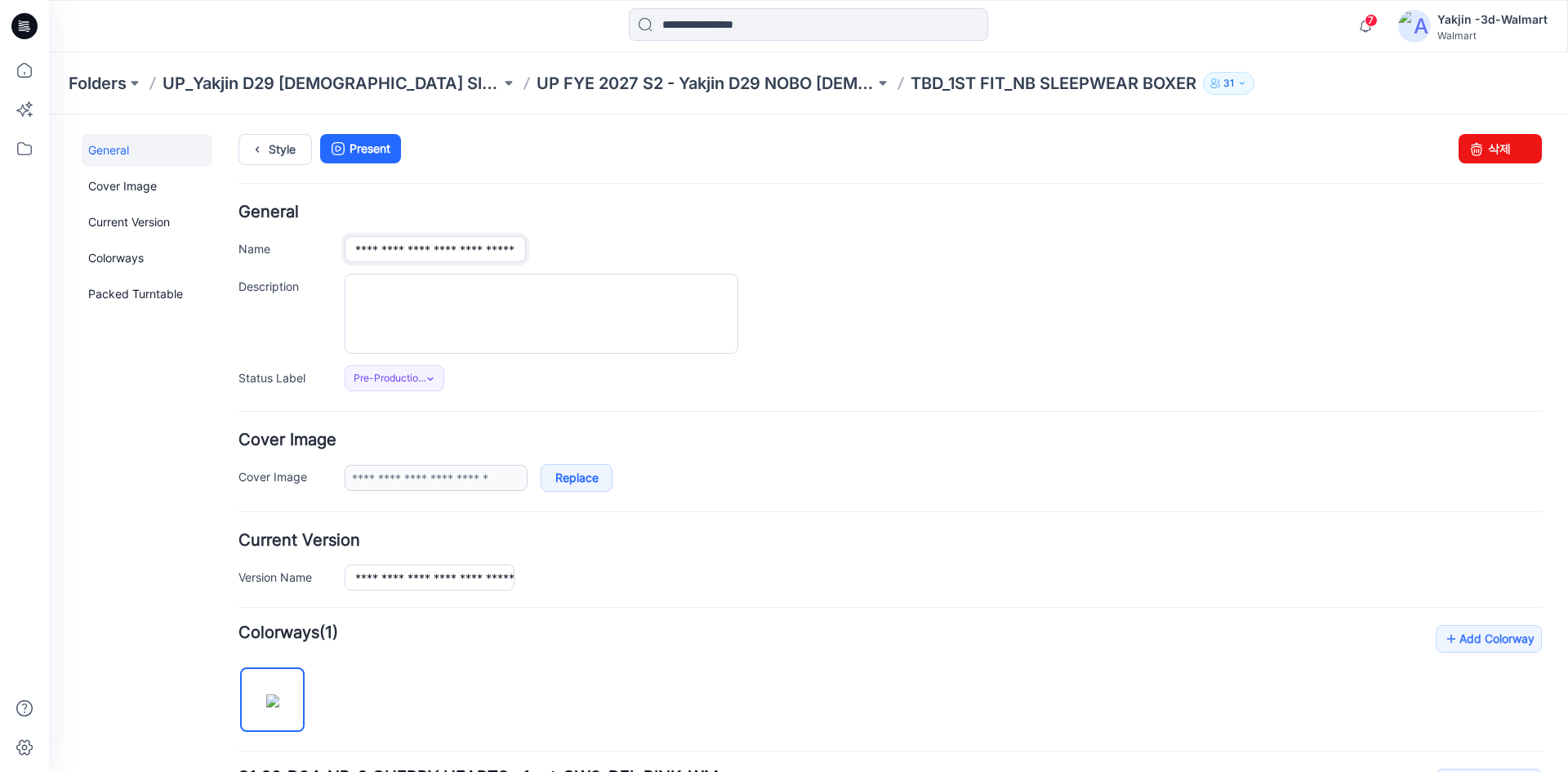
click at [465, 244] on input "**********" at bounding box center [435, 249] width 182 height 26
paste input "text"
type input "**********"
click at [570, 246] on div "**********" at bounding box center [943, 249] width 1197 height 26
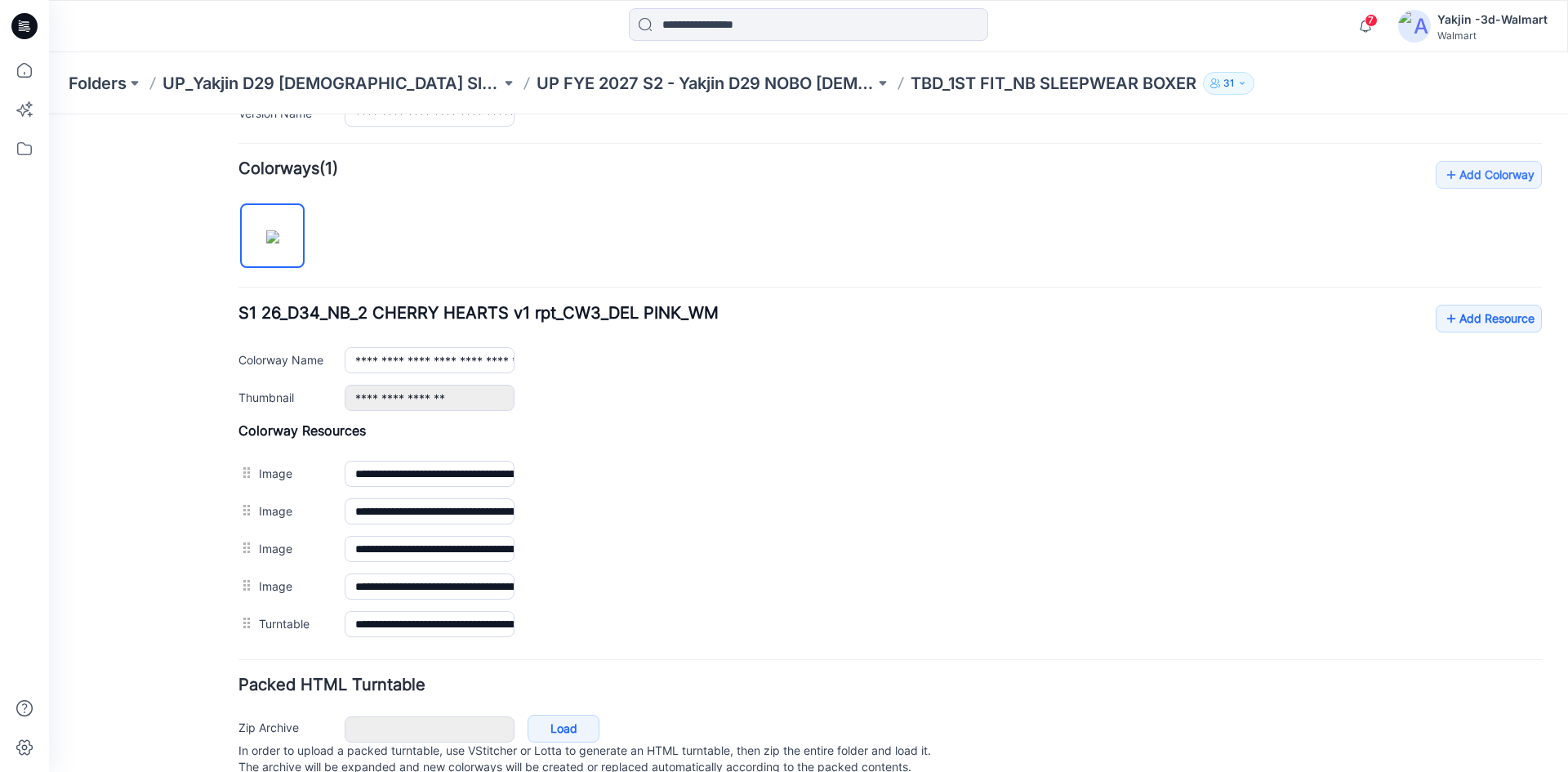
scroll to position [522, 0]
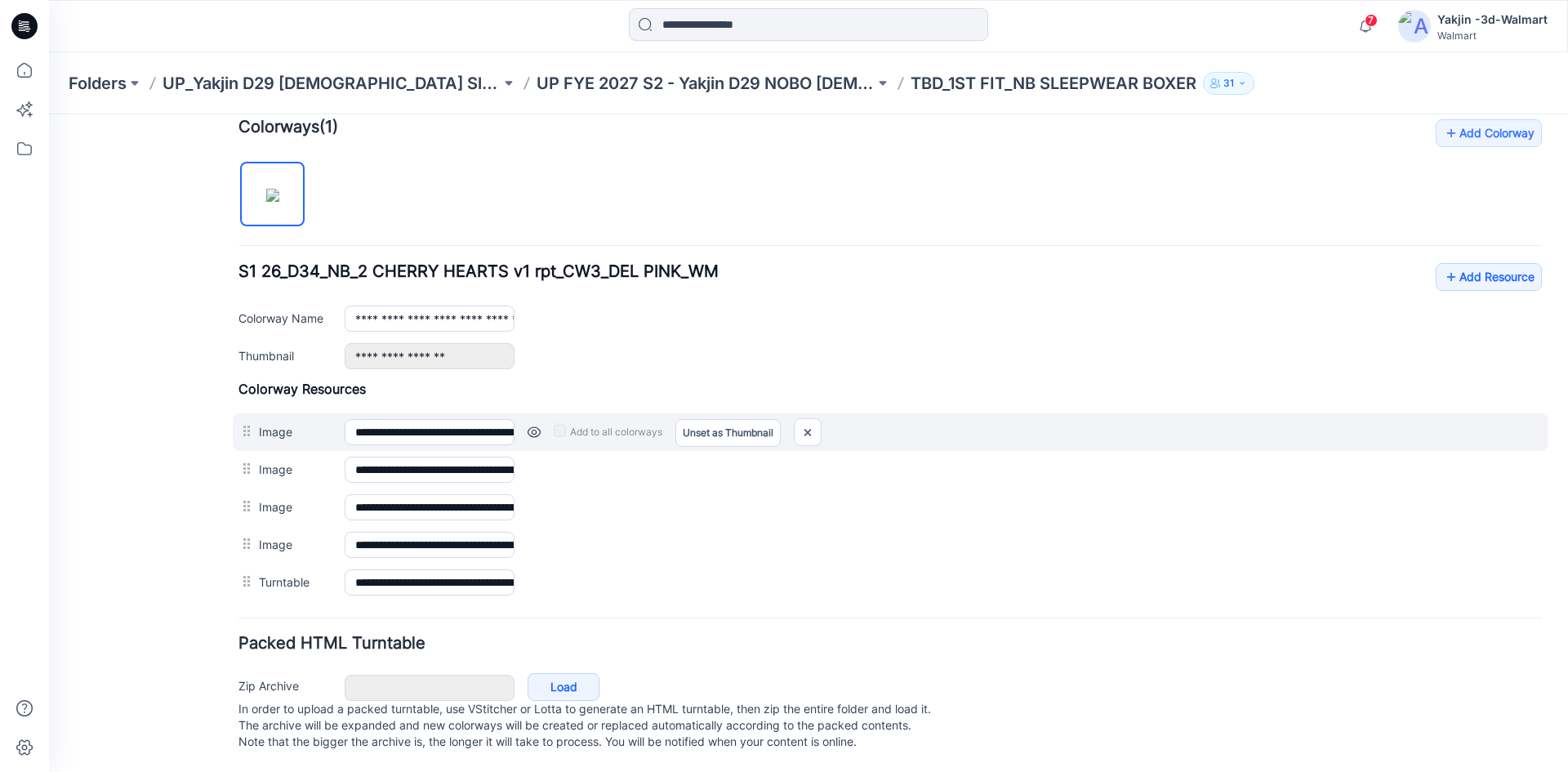
click at [537, 425] on link at bounding box center [534, 431] width 13 height 13
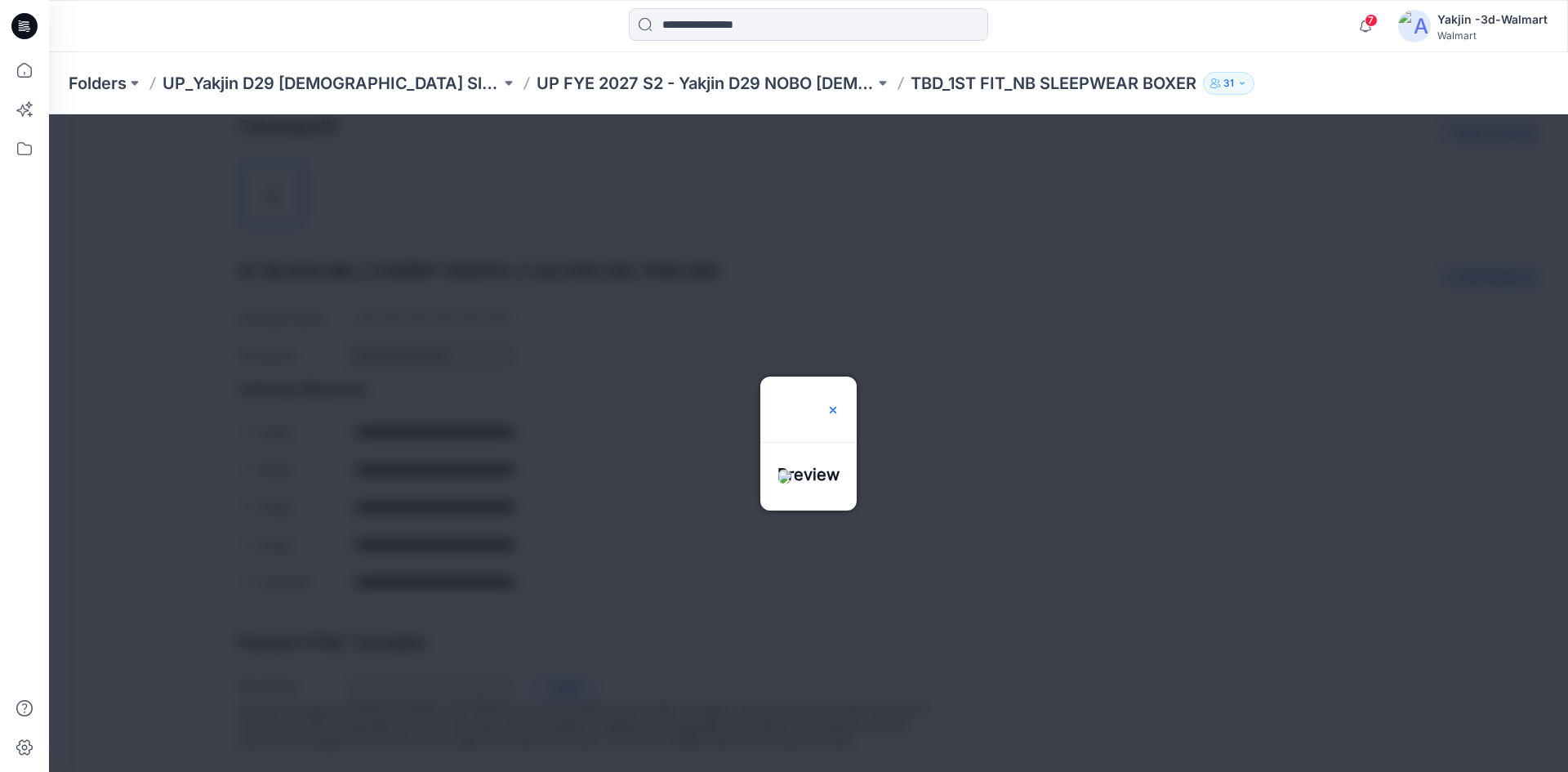
click at [840, 404] on img at bounding box center [832, 410] width 13 height 13
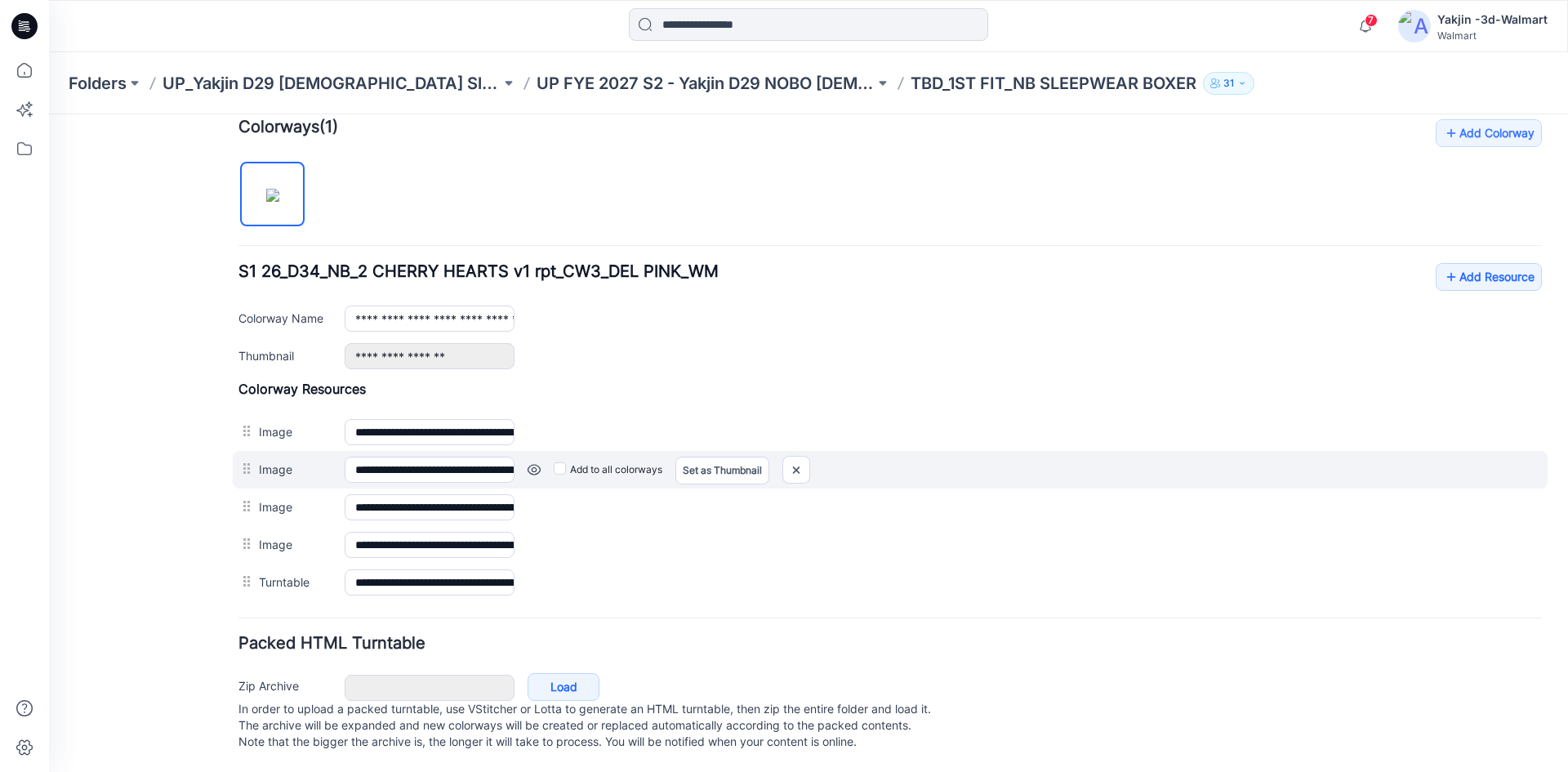
click at [531, 463] on link at bounding box center [534, 469] width 13 height 13
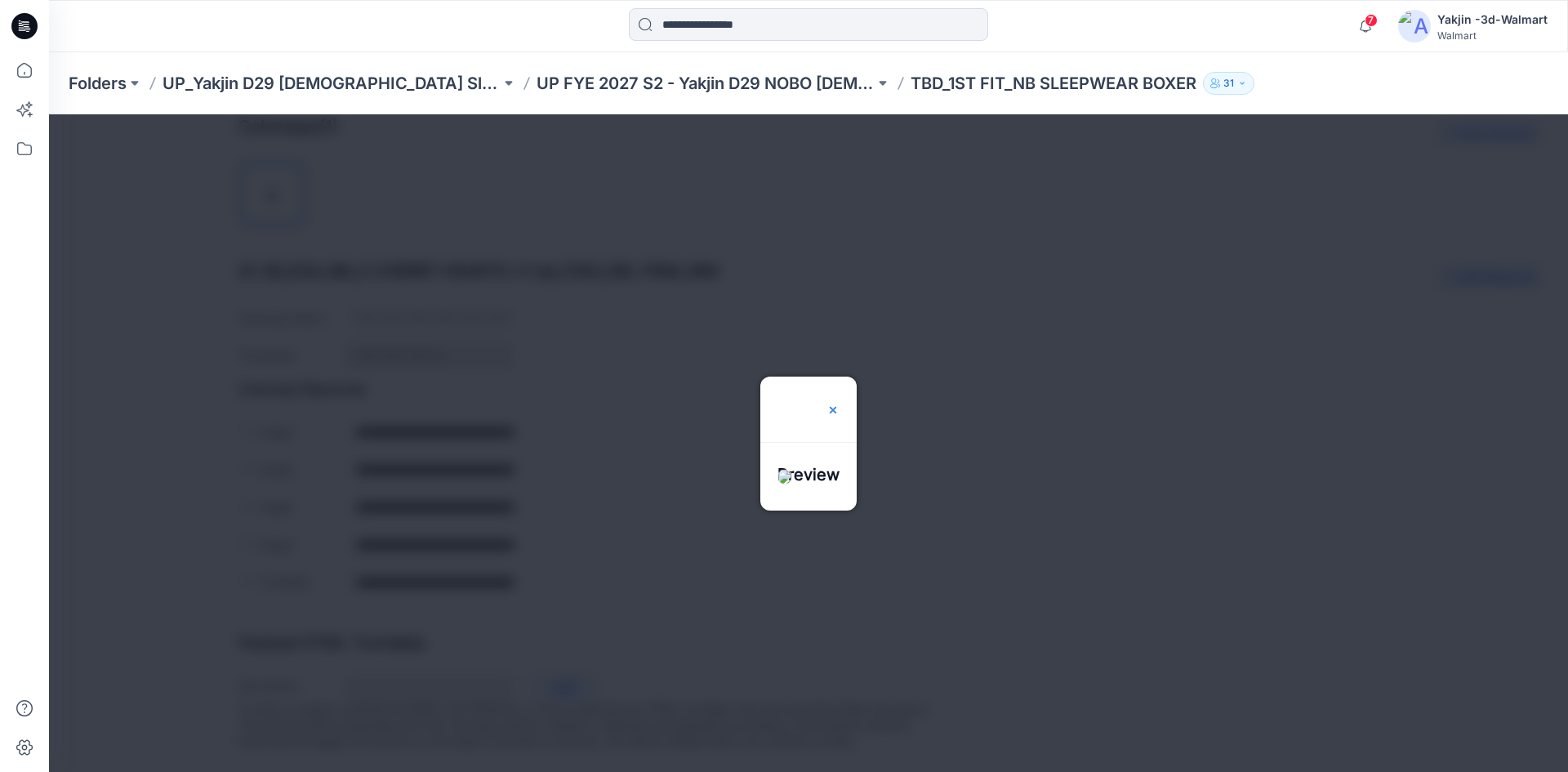
click at [840, 377] on h3 "Preview" at bounding box center [809, 410] width 62 height 65
click at [840, 404] on img at bounding box center [832, 410] width 13 height 13
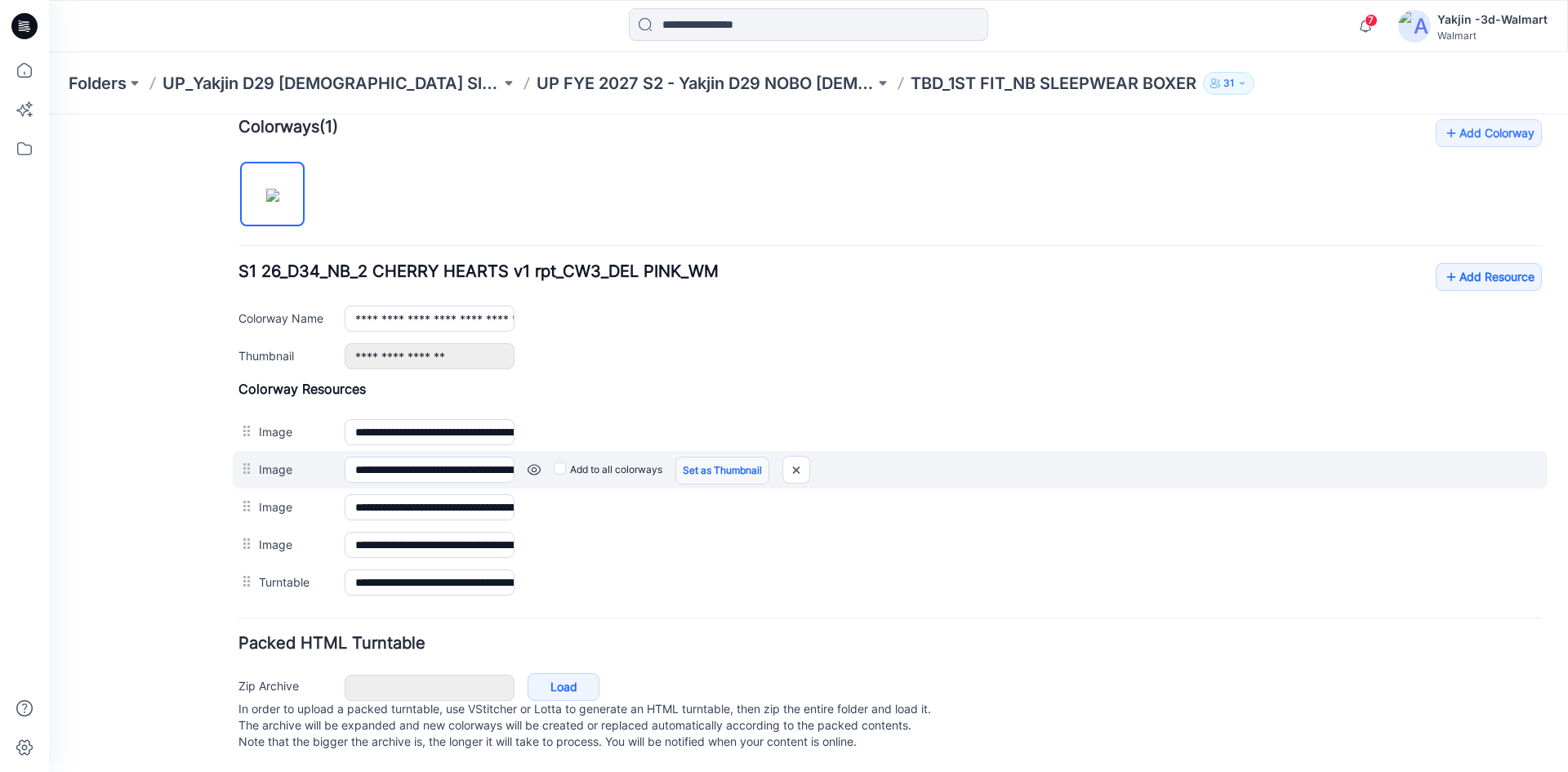
click at [691, 457] on link "Set as Thumbnail" at bounding box center [722, 471] width 94 height 28
click at [719, 457] on link "Set as Thumbnail" at bounding box center [722, 471] width 94 height 28
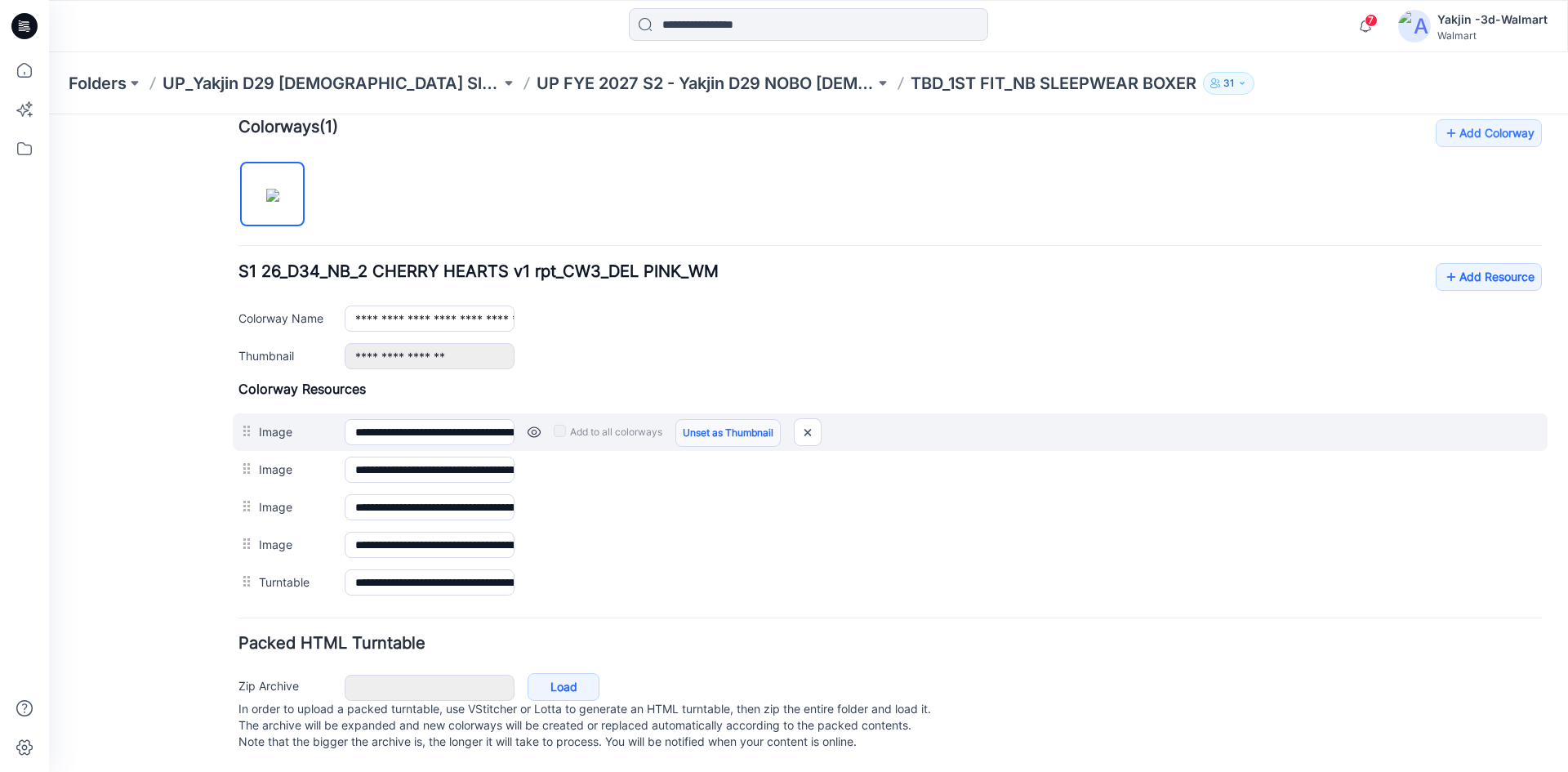
type input "**********"
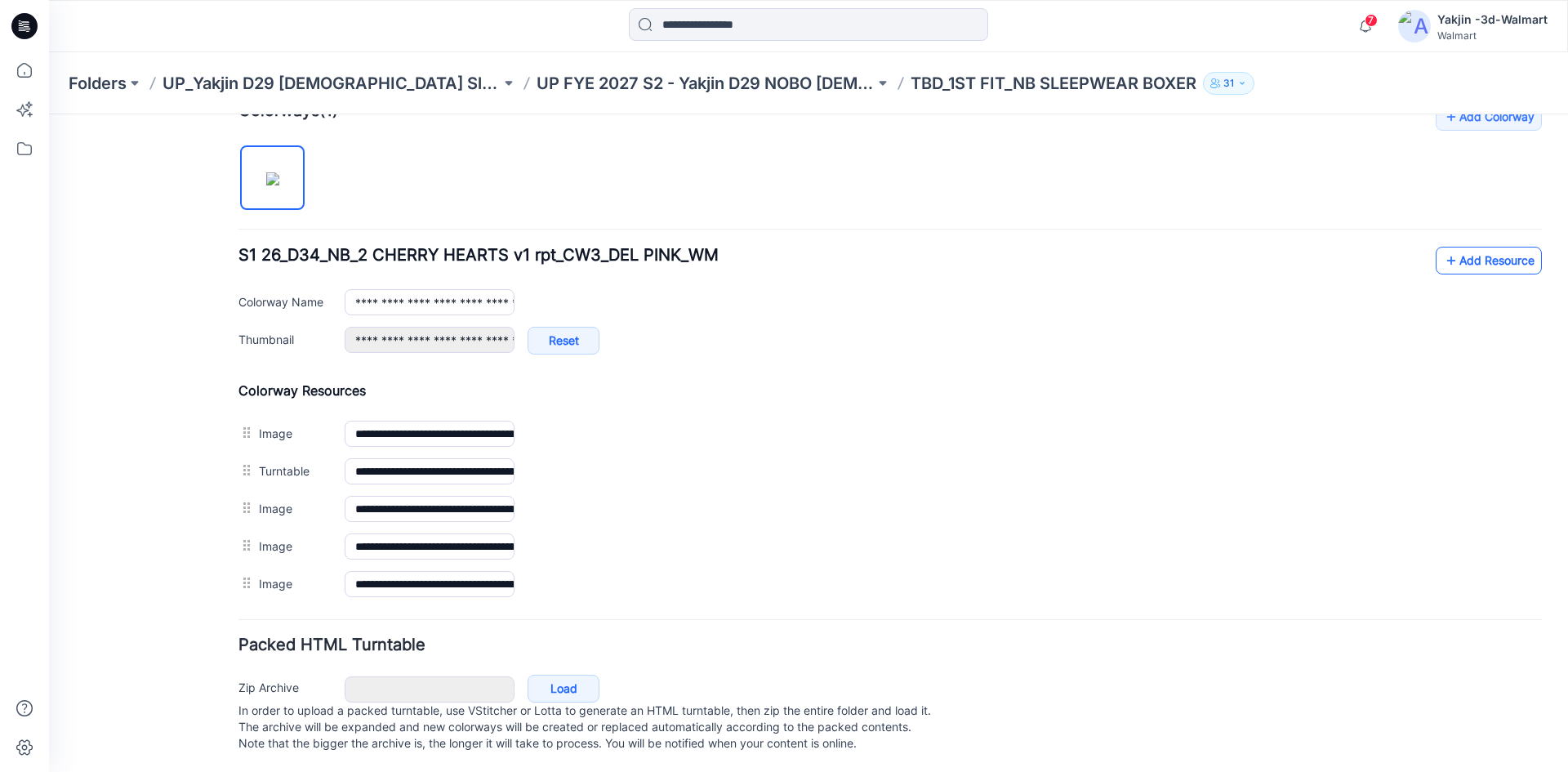
click at [1443, 272] on icon at bounding box center [1451, 261] width 16 height 26
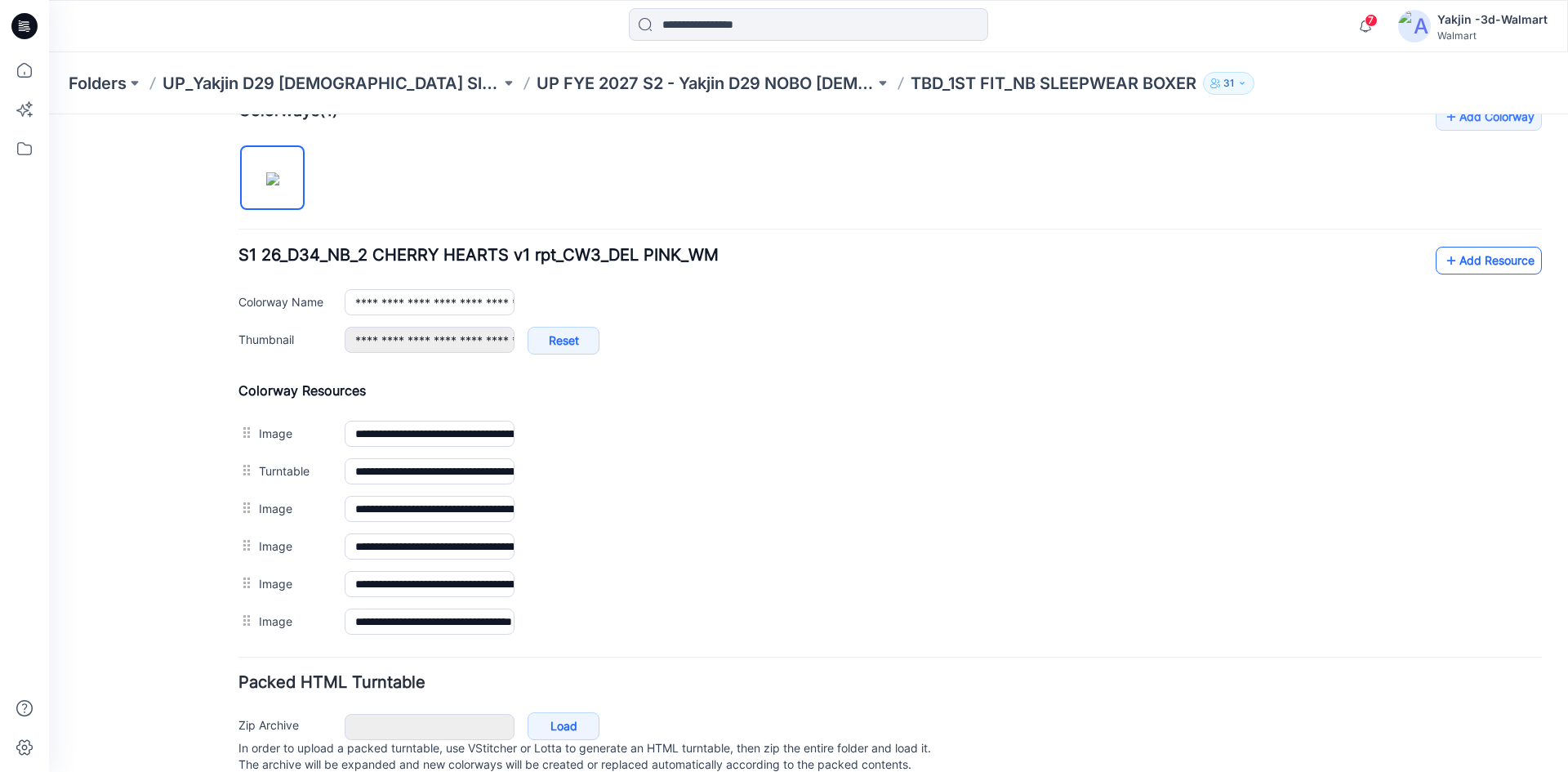
click at [1443, 266] on icon at bounding box center [1451, 261] width 16 height 26
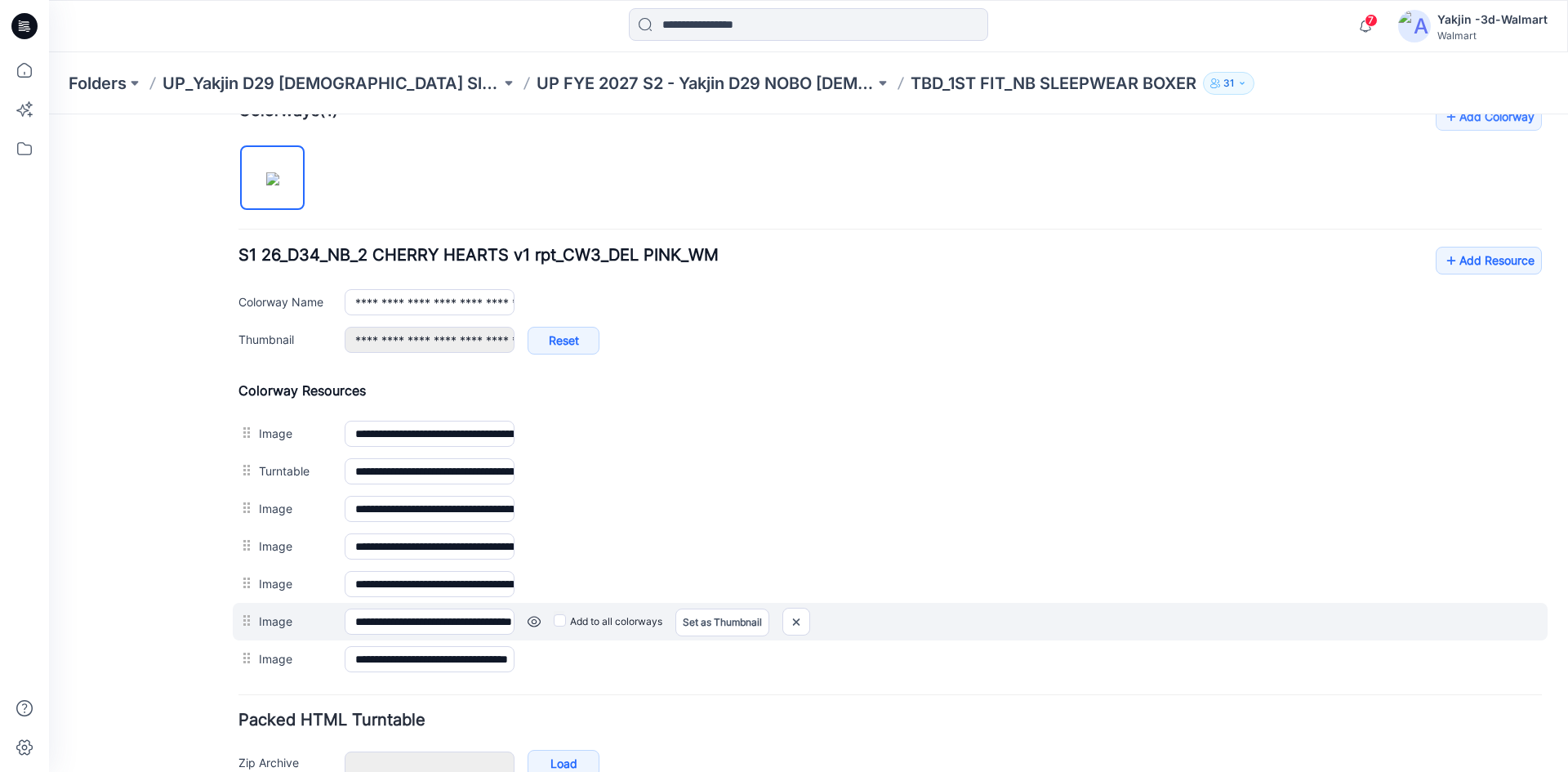
click at [533, 623] on link at bounding box center [534, 621] width 13 height 13
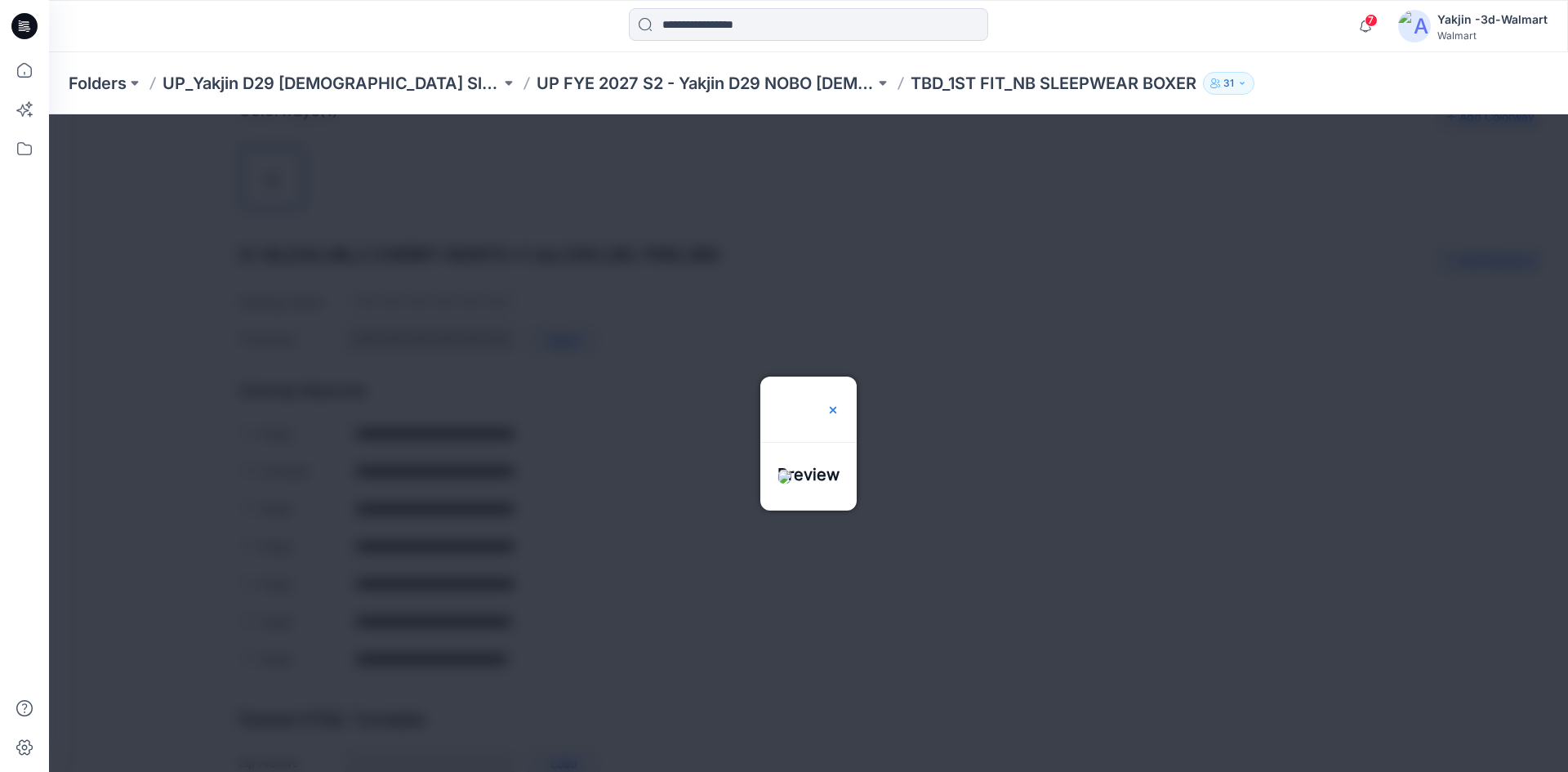
click at [840, 404] on img at bounding box center [832, 410] width 13 height 13
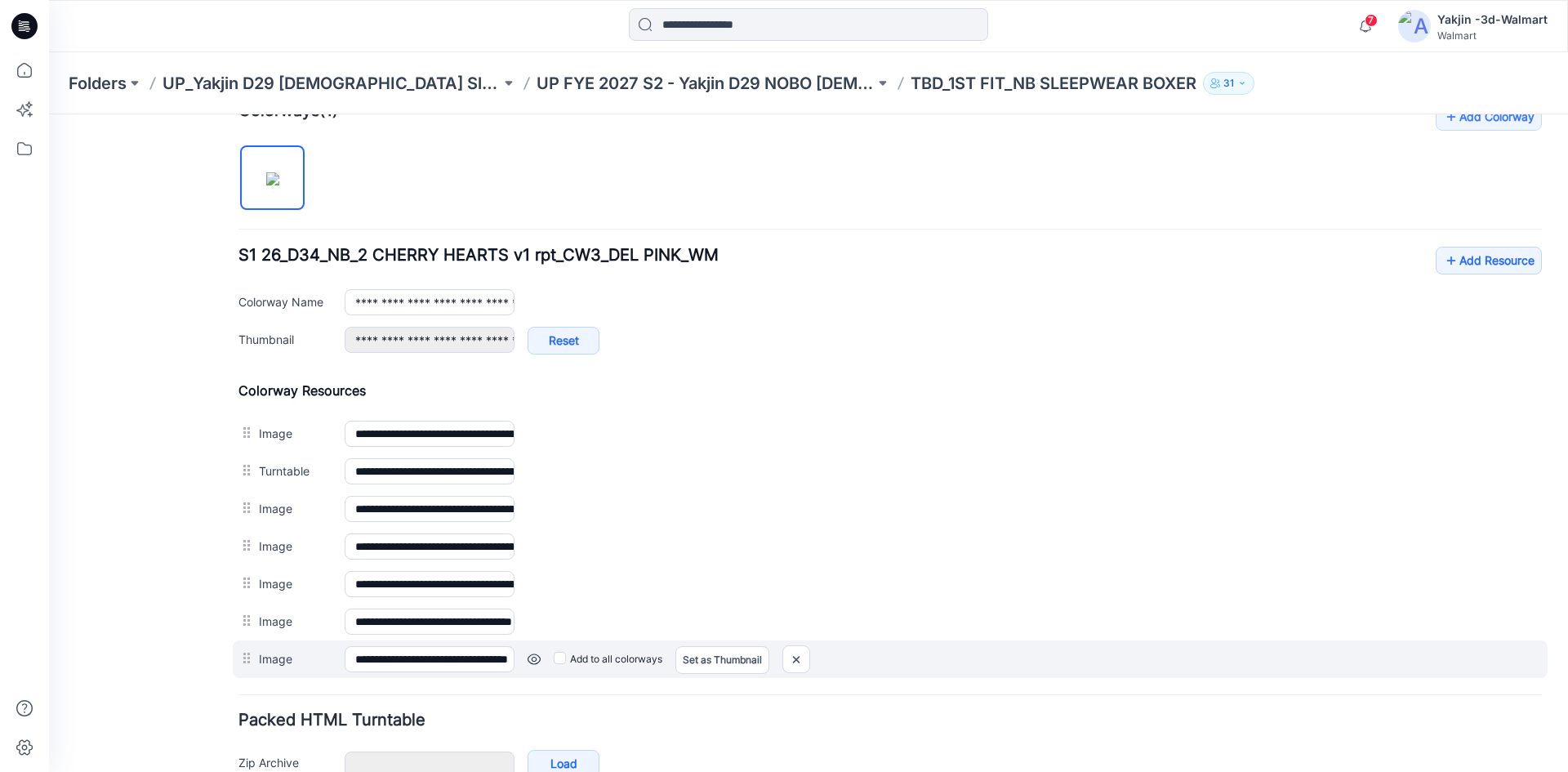
click at [532, 658] on link at bounding box center [534, 658] width 13 height 13
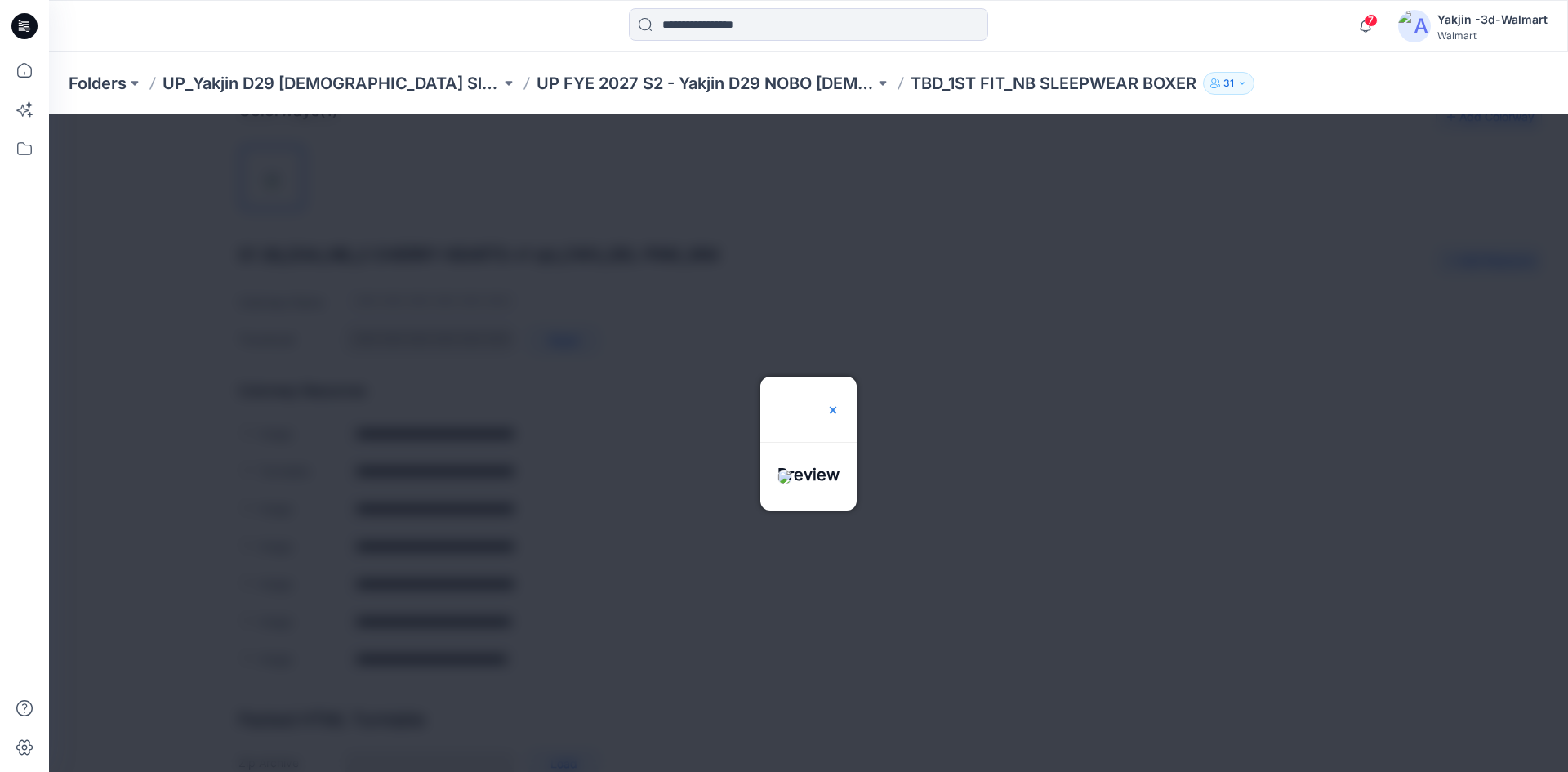
click at [840, 404] on img at bounding box center [832, 410] width 13 height 13
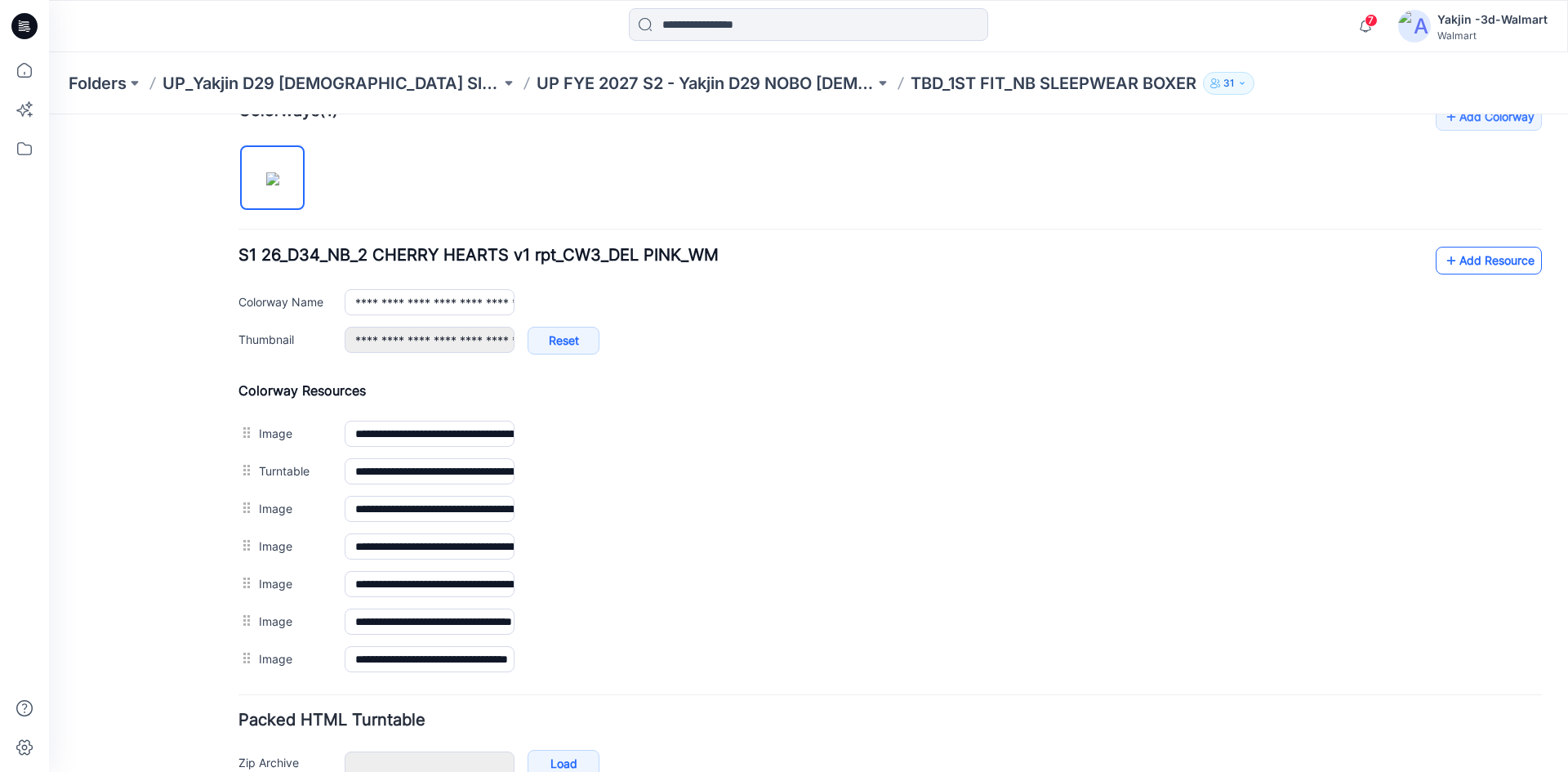
click at [1444, 268] on icon at bounding box center [1451, 261] width 16 height 26
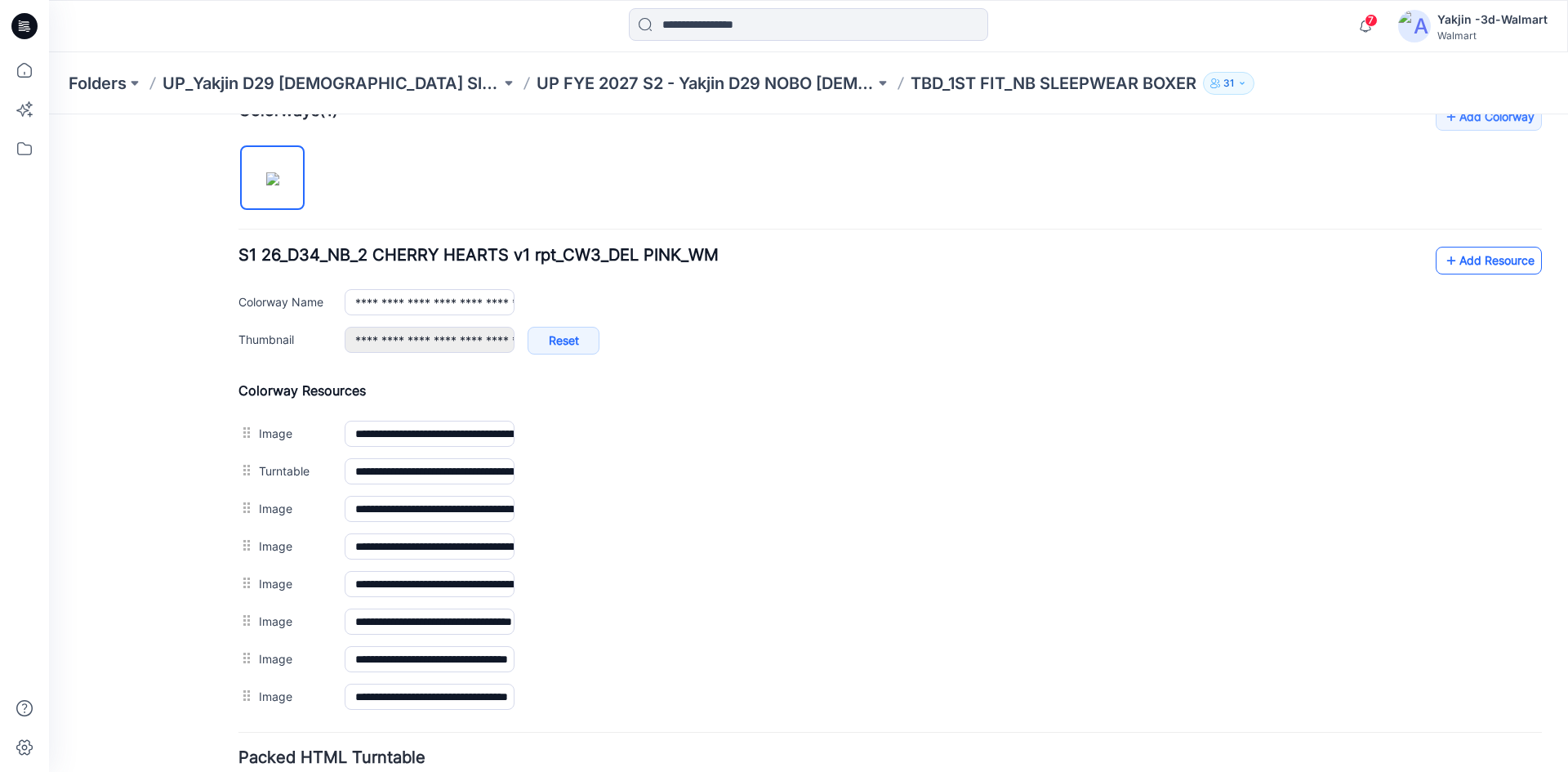
click at [1454, 266] on link "Add Resource" at bounding box center [1488, 261] width 106 height 28
click at [1443, 262] on icon at bounding box center [1451, 261] width 16 height 26
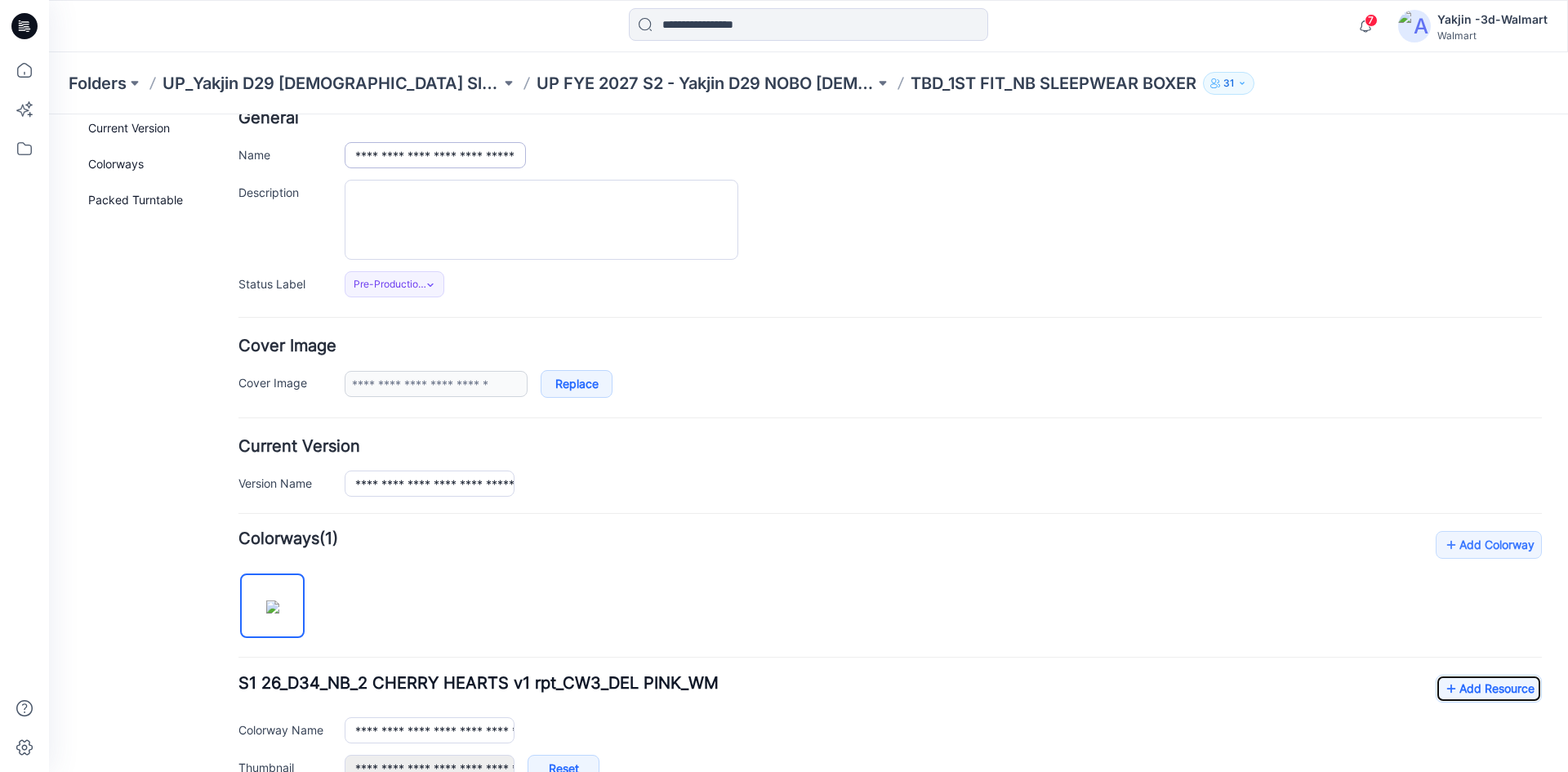
scroll to position [0, 0]
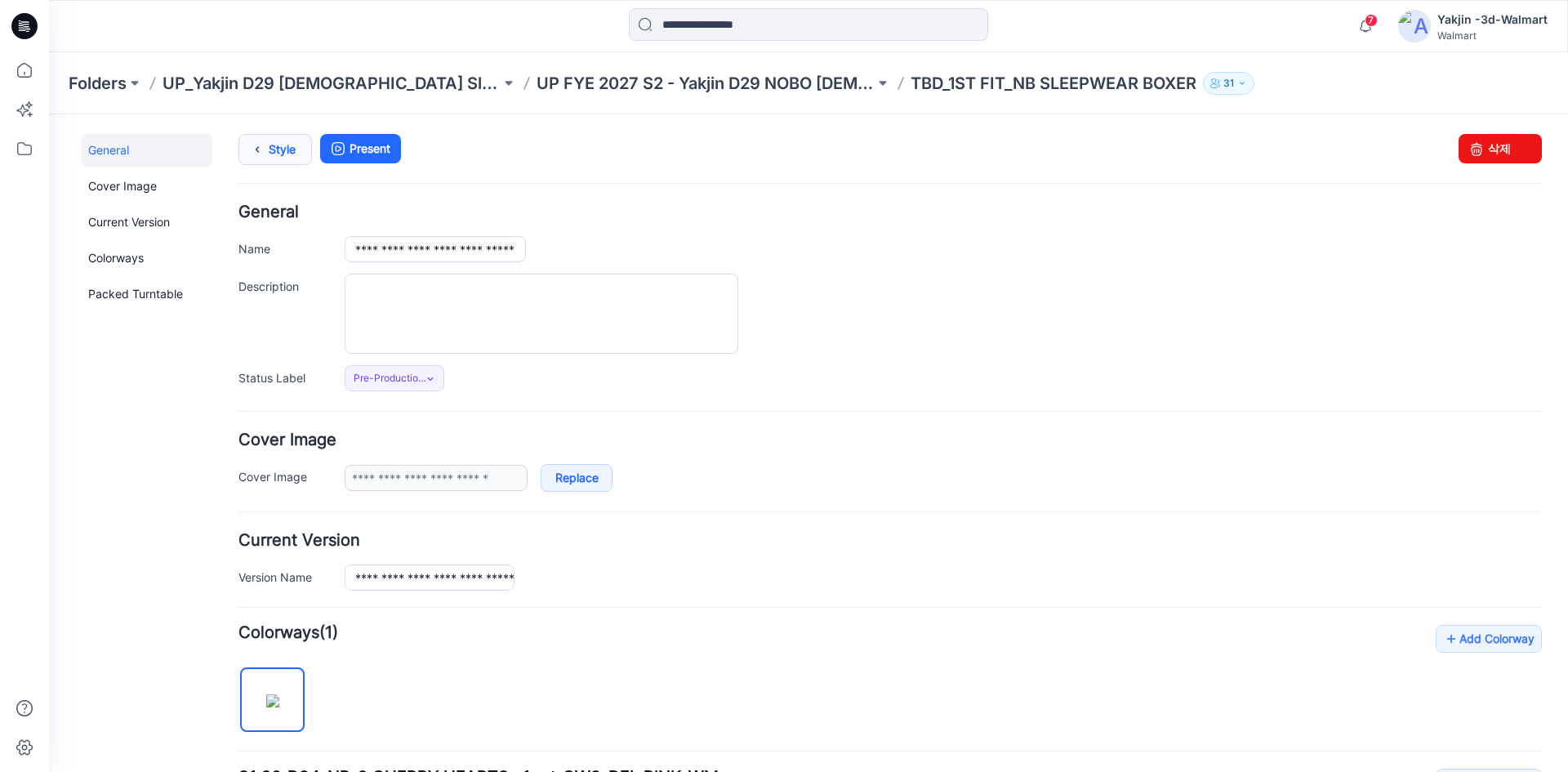
click at [288, 157] on link "Style" at bounding box center [275, 150] width 73 height 31
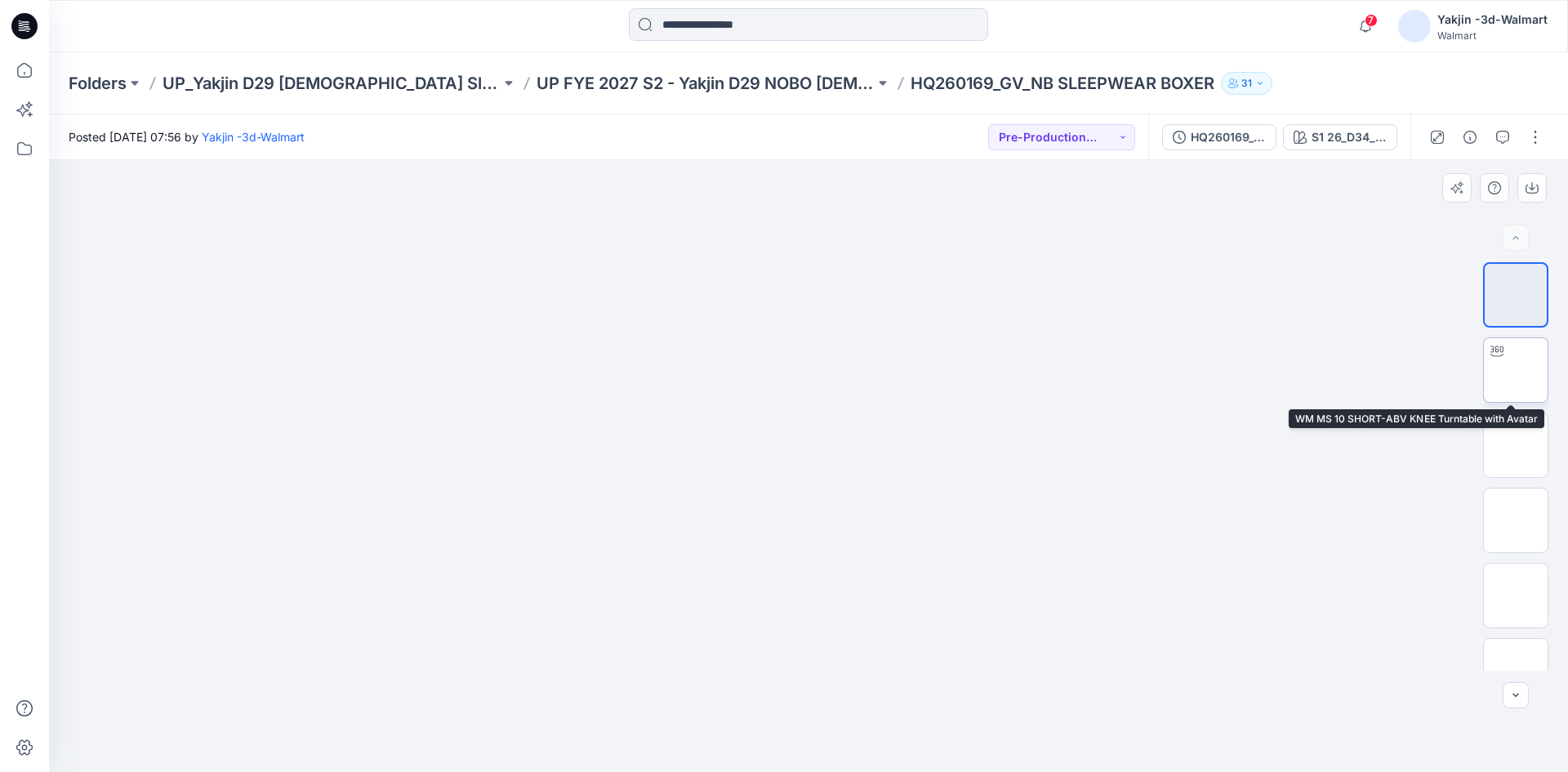
click at [1516, 370] on img at bounding box center [1516, 370] width 0 height 0
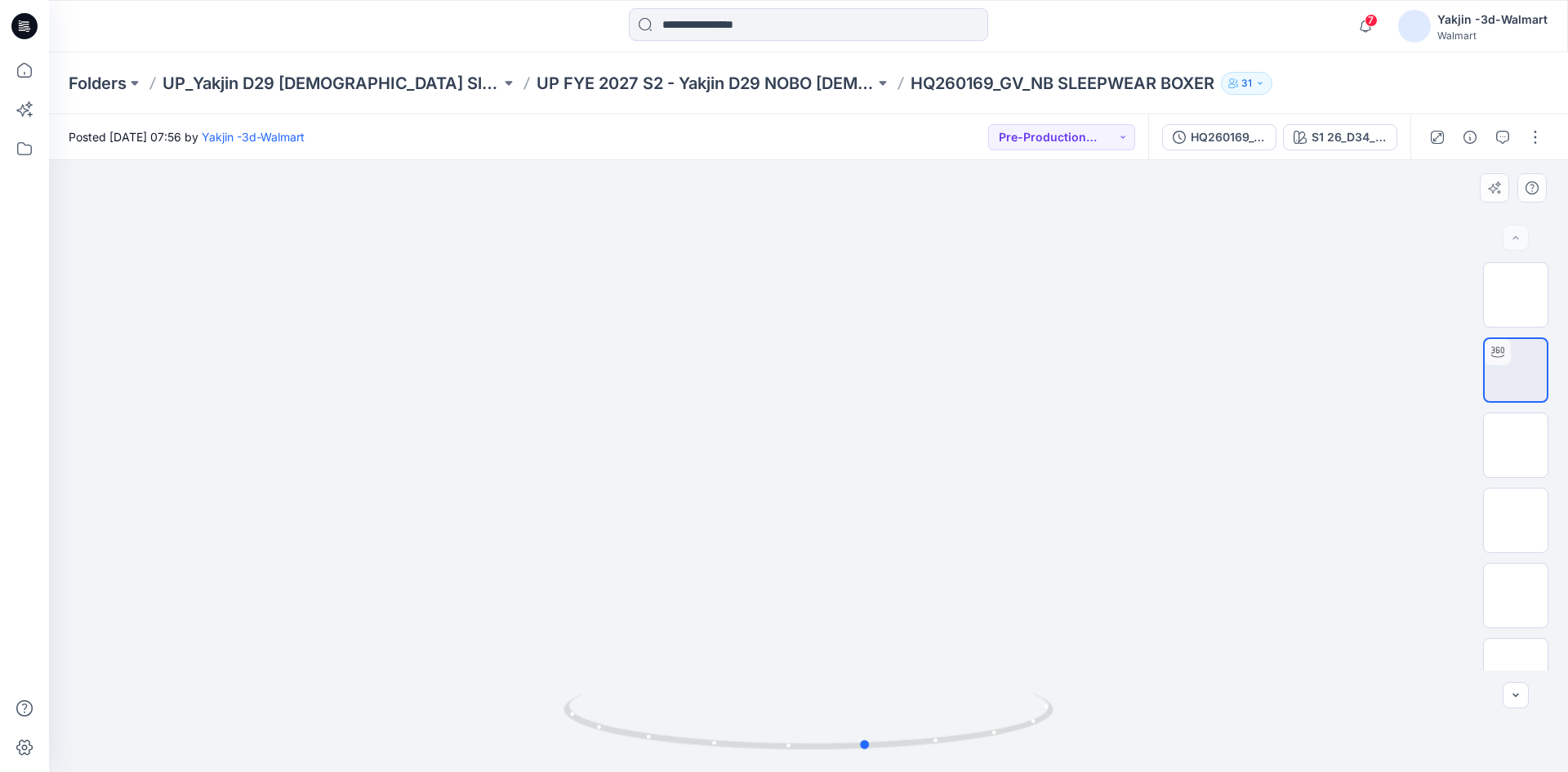
drag, startPoint x: 937, startPoint y: 736, endPoint x: 505, endPoint y: 732, distance: 432.0
click at [505, 732] on div at bounding box center [808, 466] width 1519 height 612
click at [1516, 521] on img at bounding box center [1516, 521] width 0 height 0
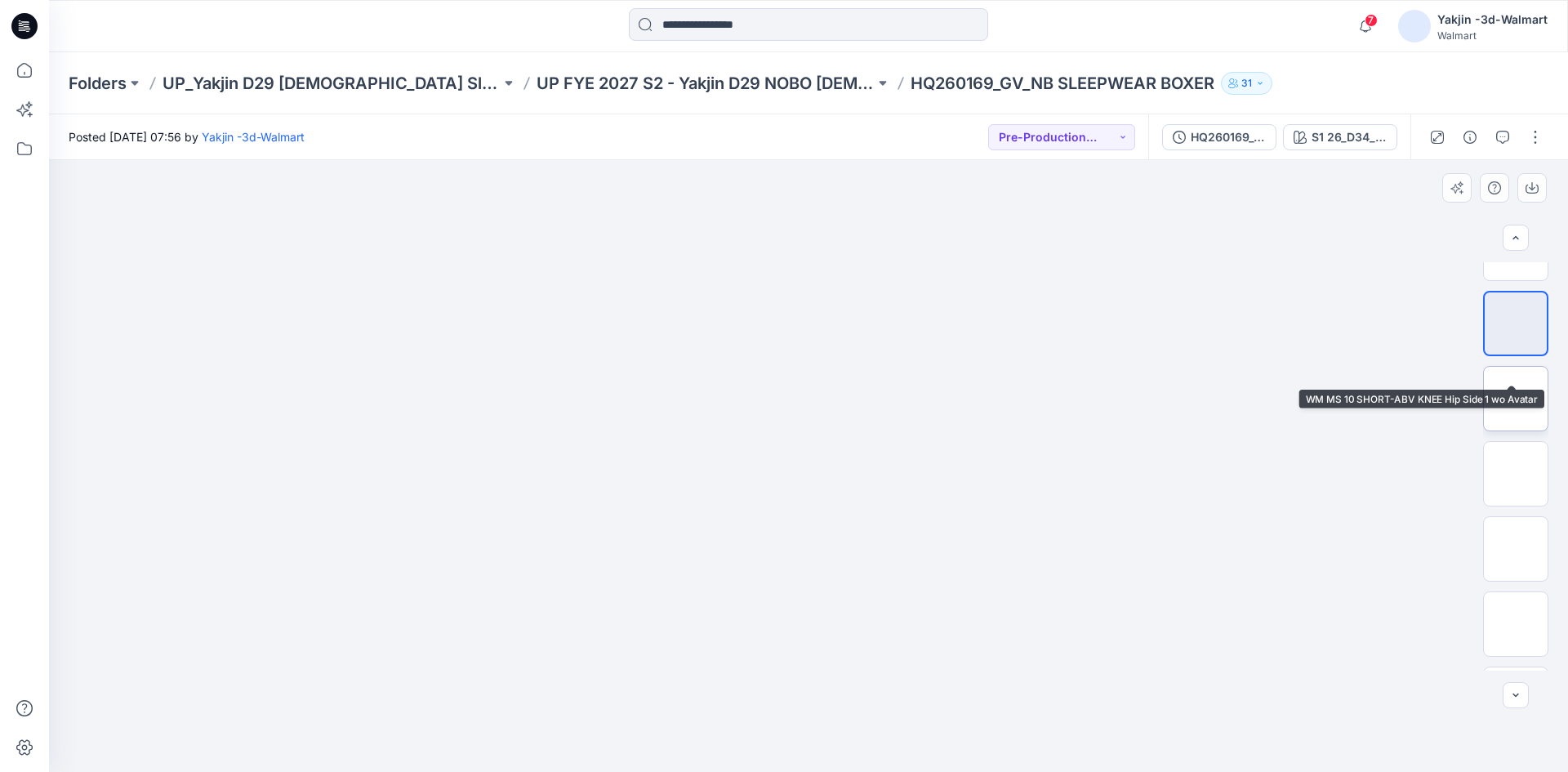
scroll to position [245, 0]
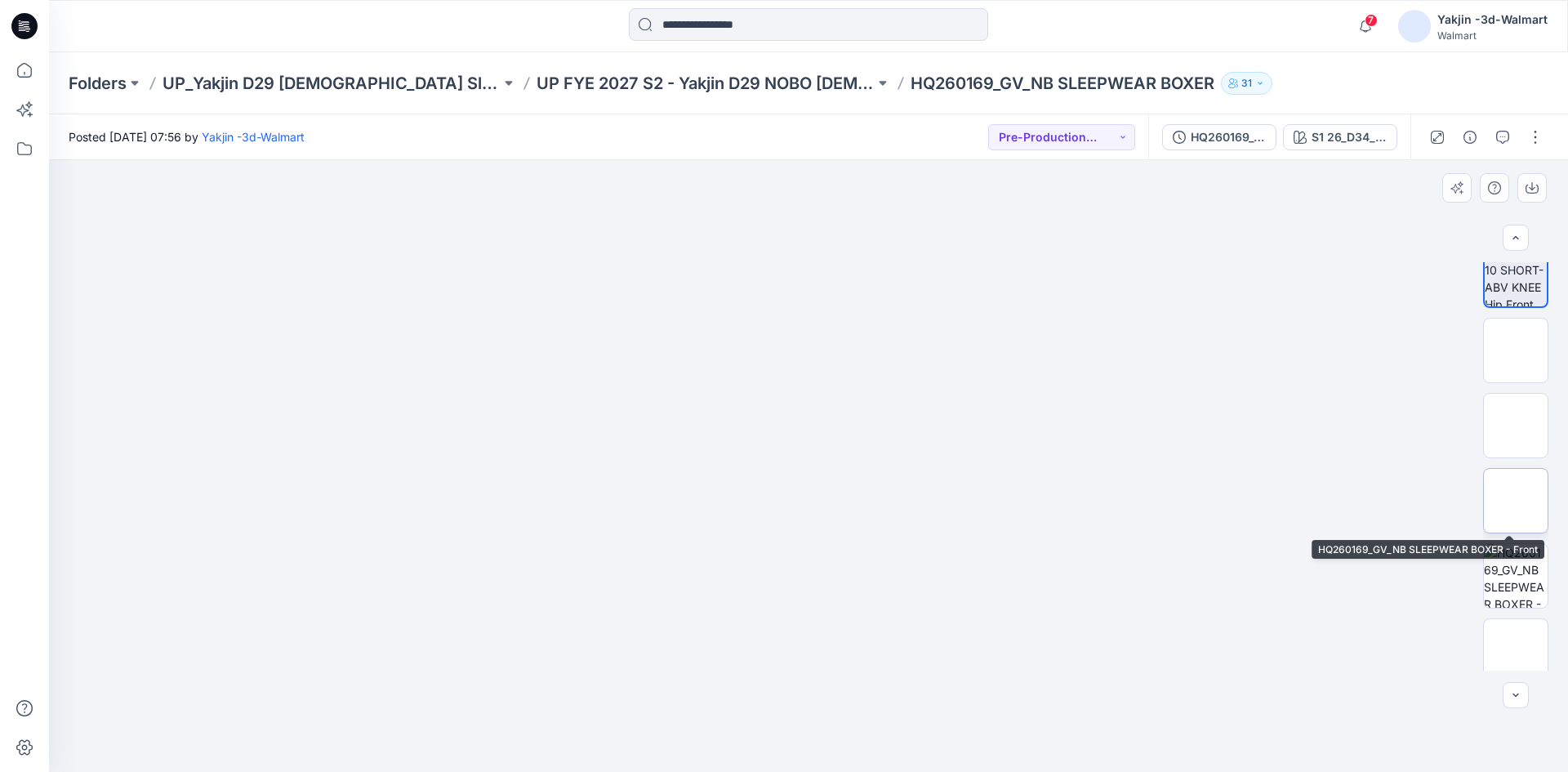
click at [1516, 501] on img at bounding box center [1516, 501] width 0 height 0
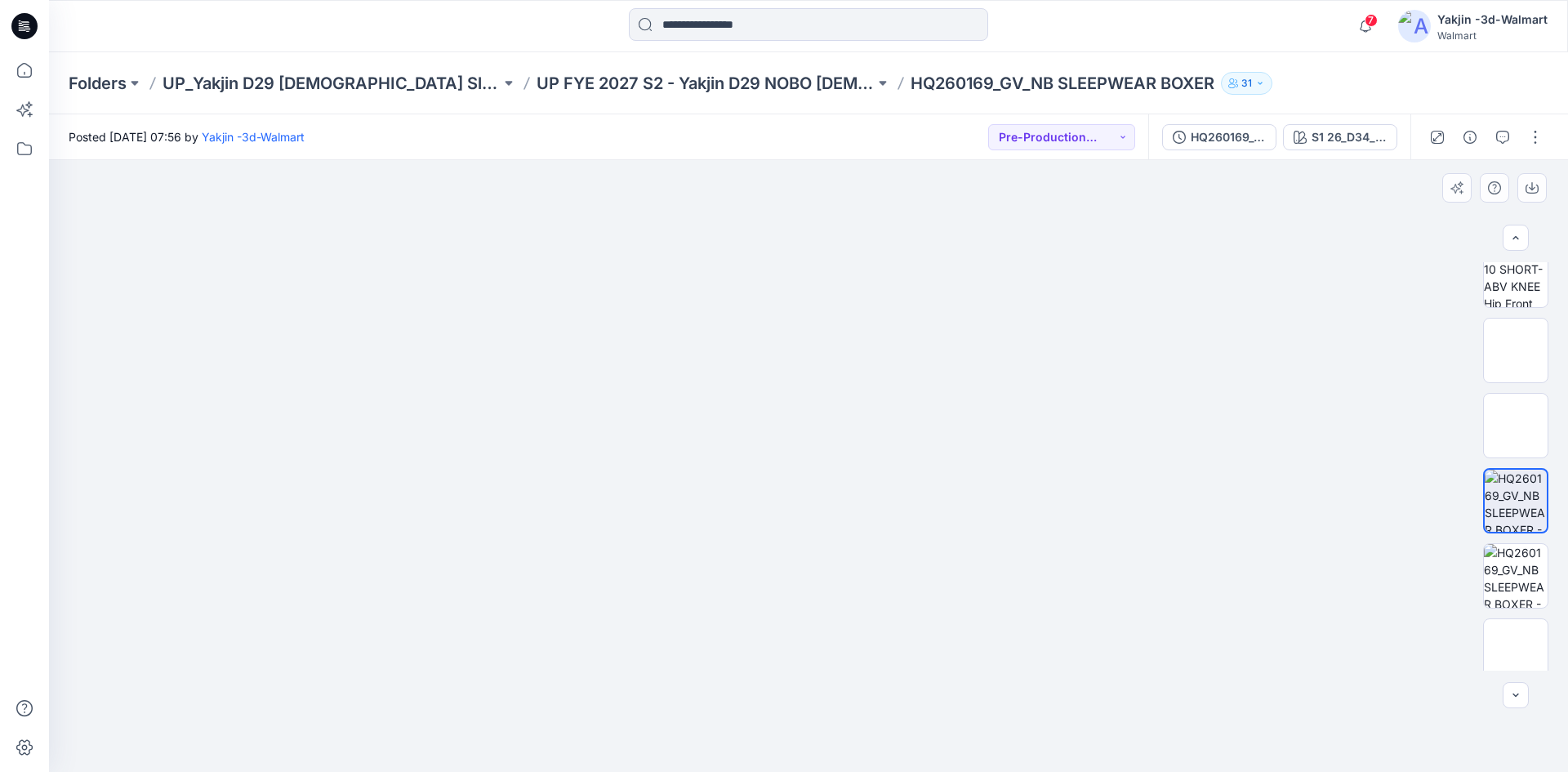
drag, startPoint x: 795, startPoint y: 473, endPoint x: 843, endPoint y: 475, distance: 48.0
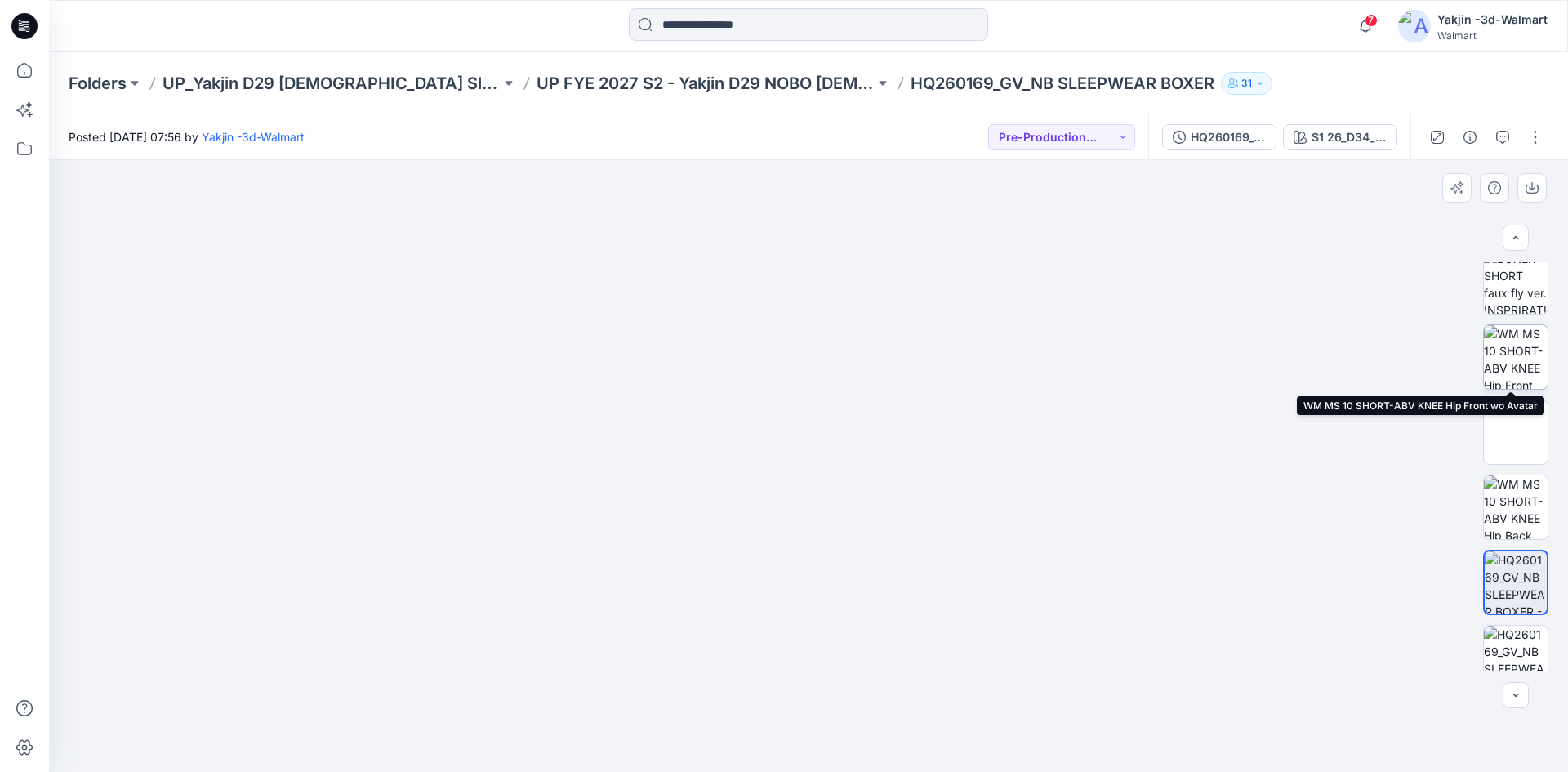
click at [1518, 346] on img at bounding box center [1516, 357] width 64 height 64
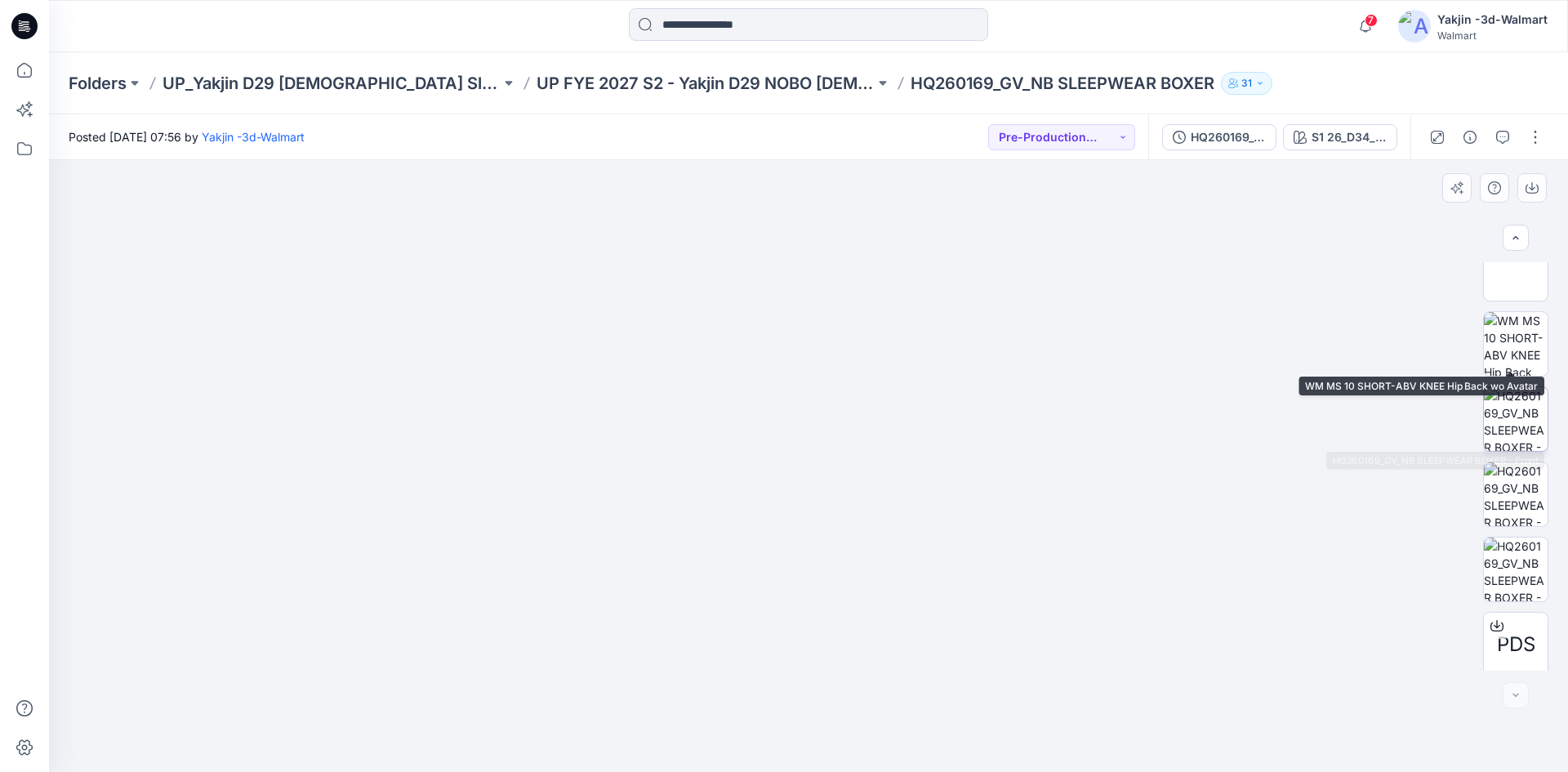
scroll to position [333, 0]
click at [306, 696] on div at bounding box center [808, 466] width 1519 height 612
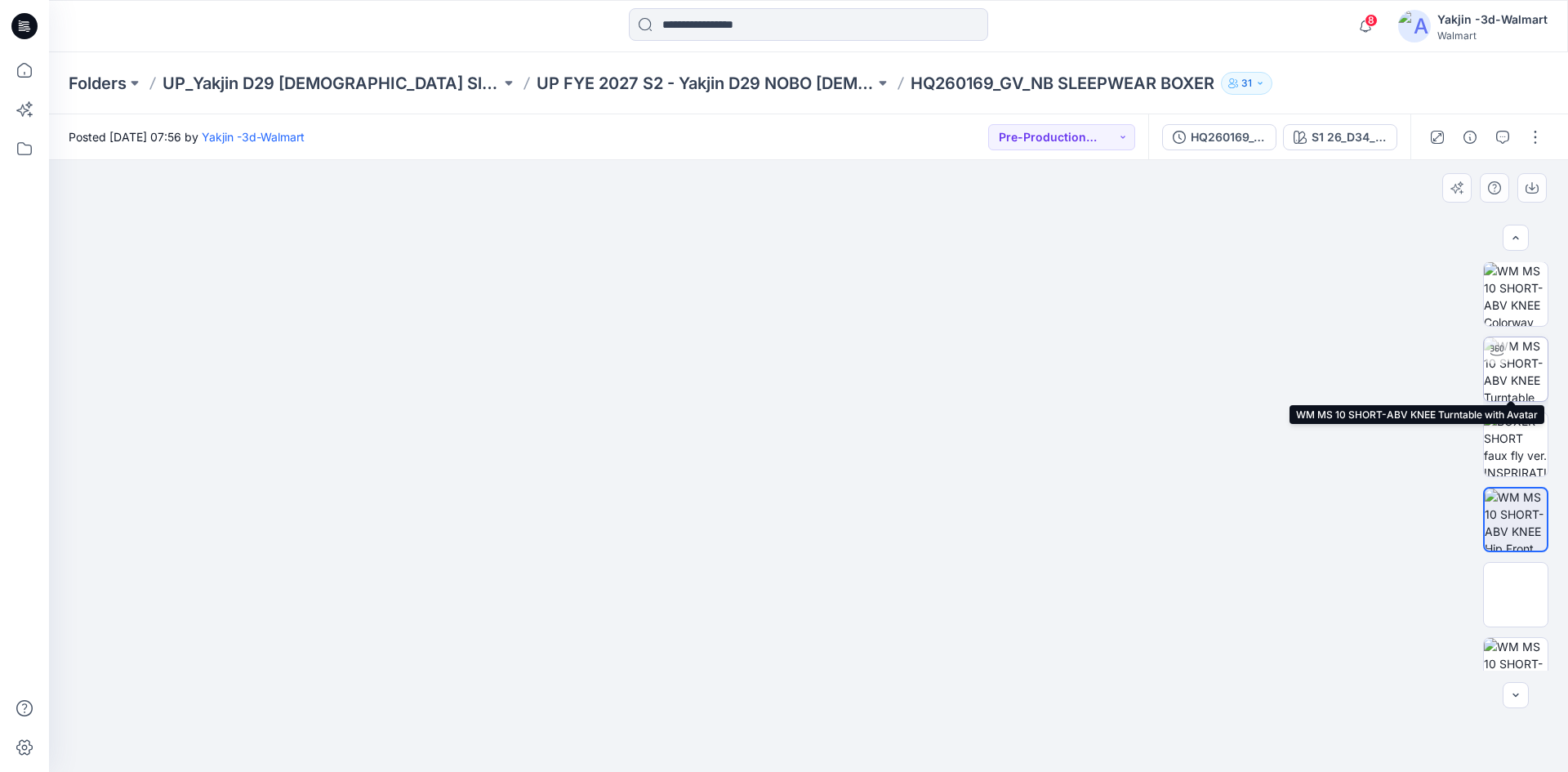
scroll to position [0, 0]
click at [1521, 366] on img at bounding box center [1516, 370] width 64 height 64
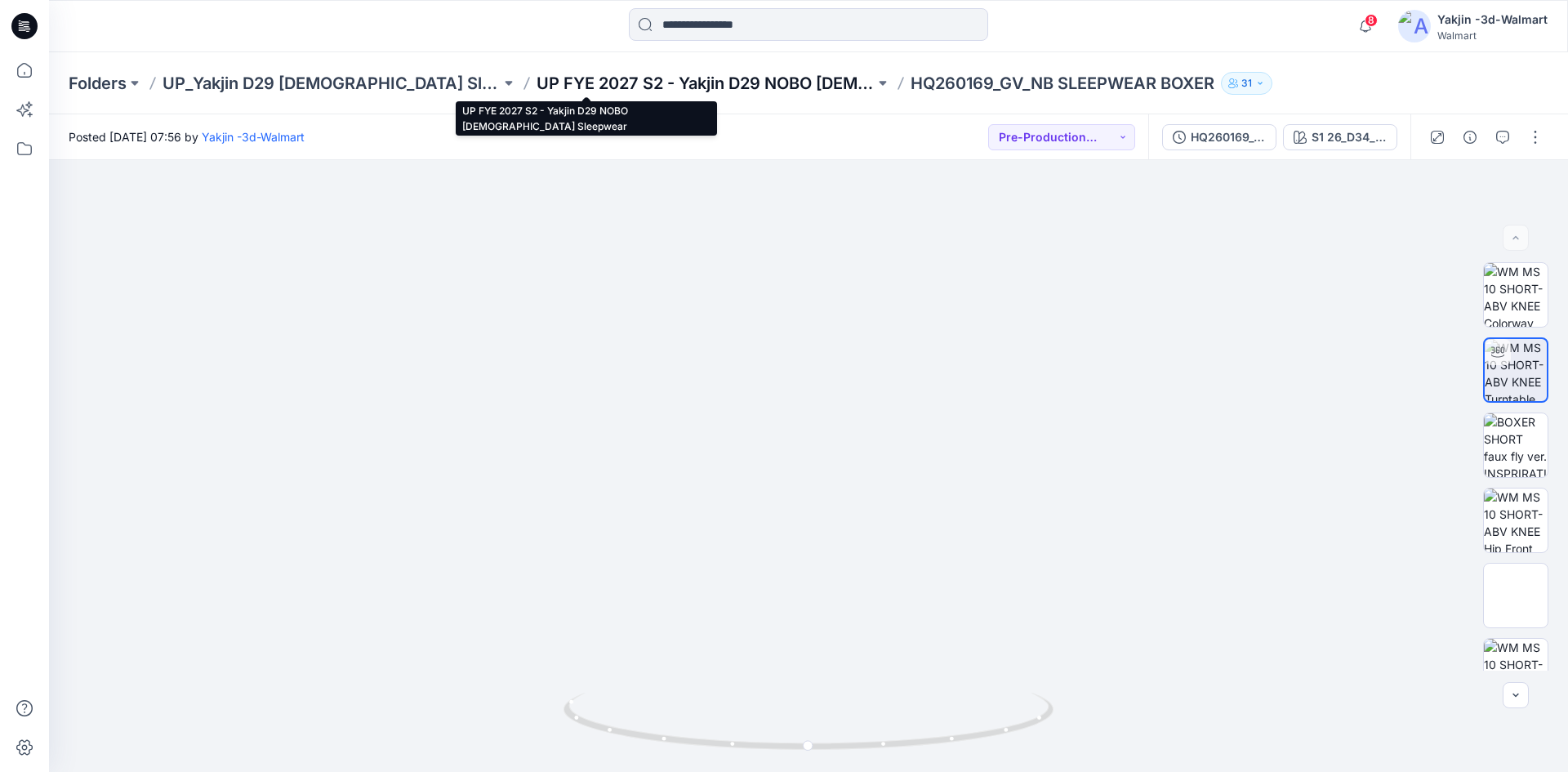
click at [670, 84] on p "UP FYE 2027 S2 - Yakjin D29 NOBO [DEMOGRAPHIC_DATA] Sleepwear" at bounding box center [706, 83] width 338 height 23
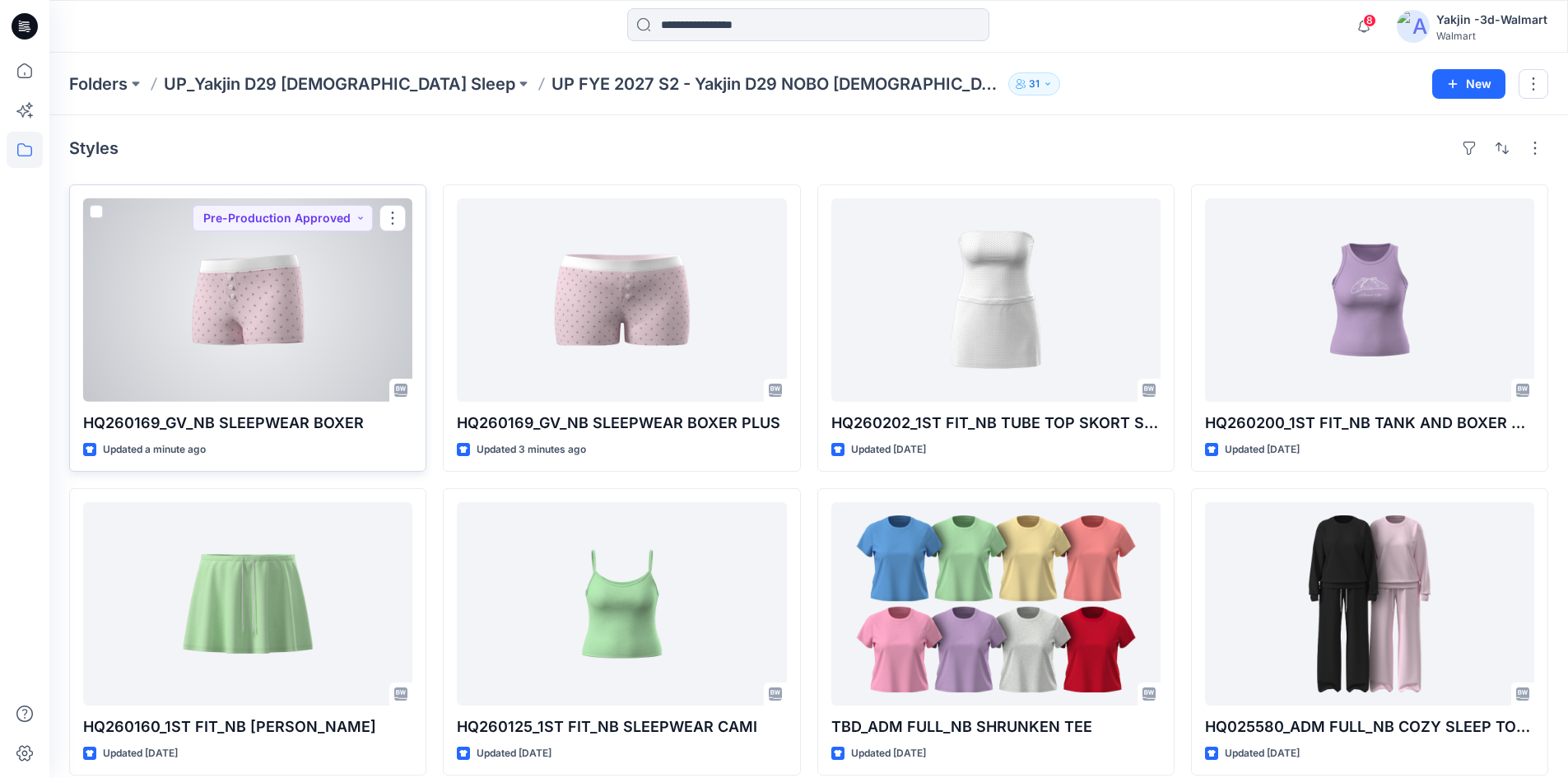
click at [359, 383] on div at bounding box center [248, 300] width 330 height 203
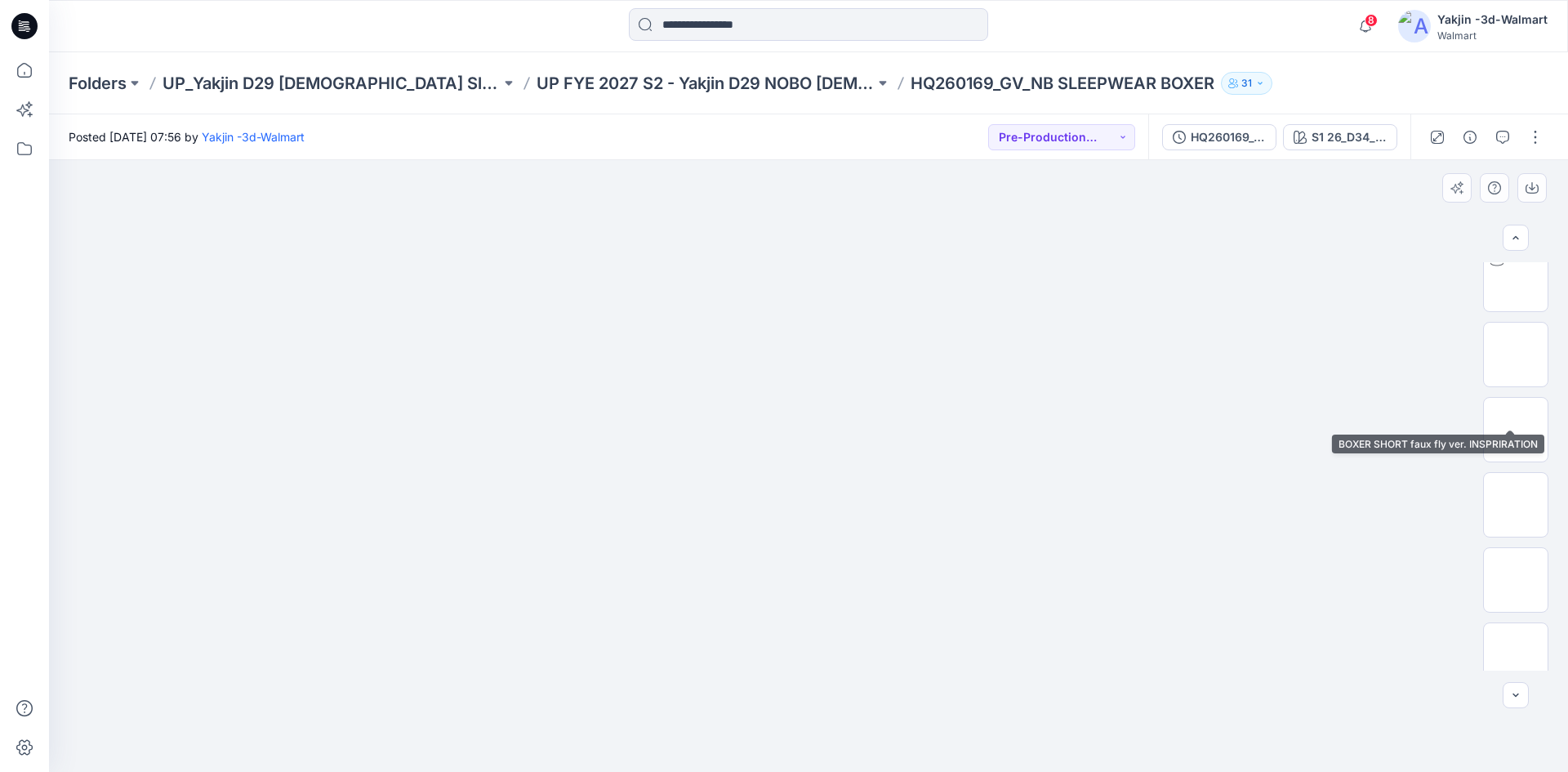
scroll to position [164, 0]
click at [653, 87] on p "UP FYE 2027 S2 - Yakjin D29 NOBO [DEMOGRAPHIC_DATA] Sleepwear" at bounding box center [706, 83] width 338 height 23
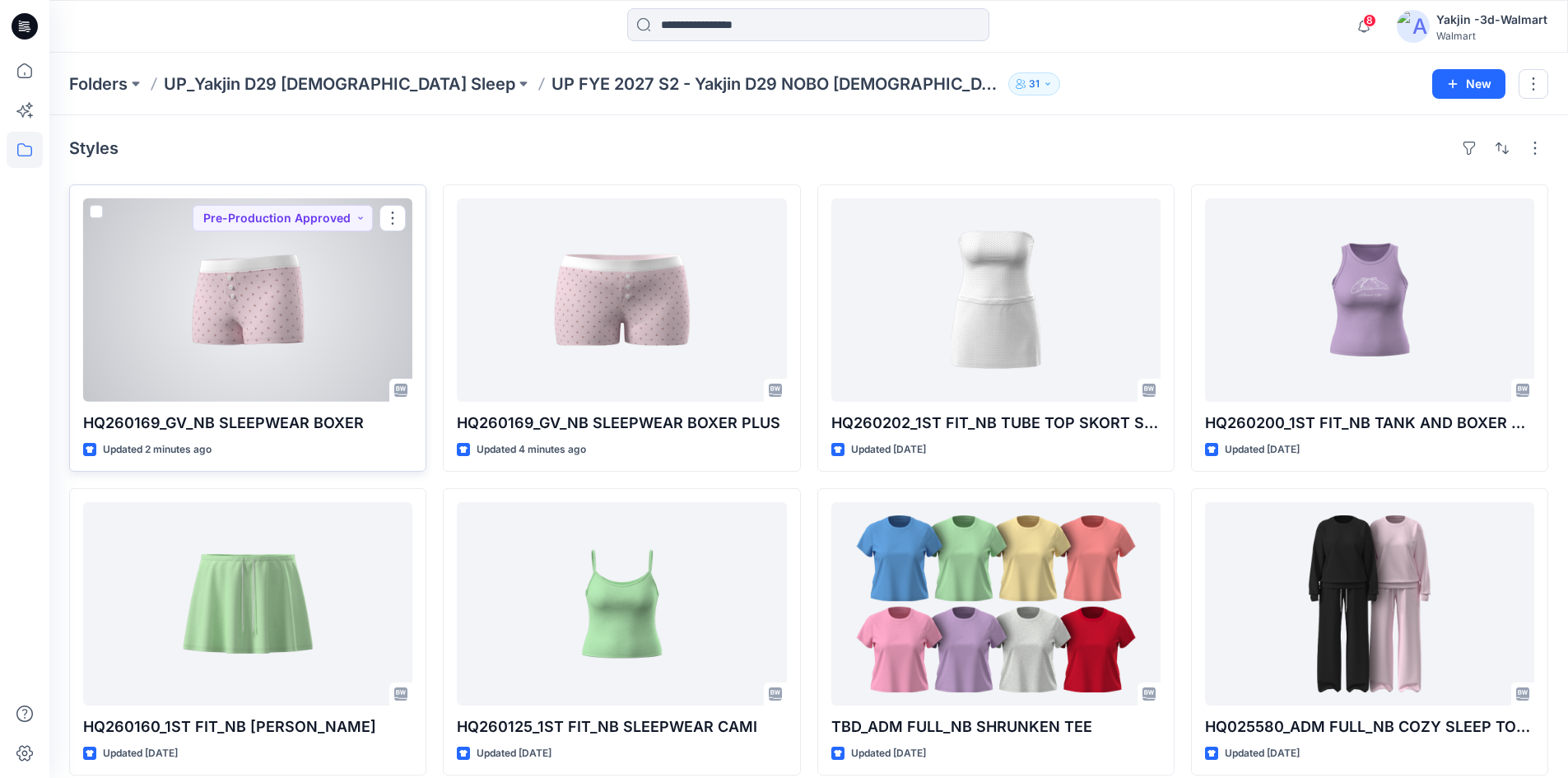
click at [326, 338] on div at bounding box center [248, 300] width 330 height 203
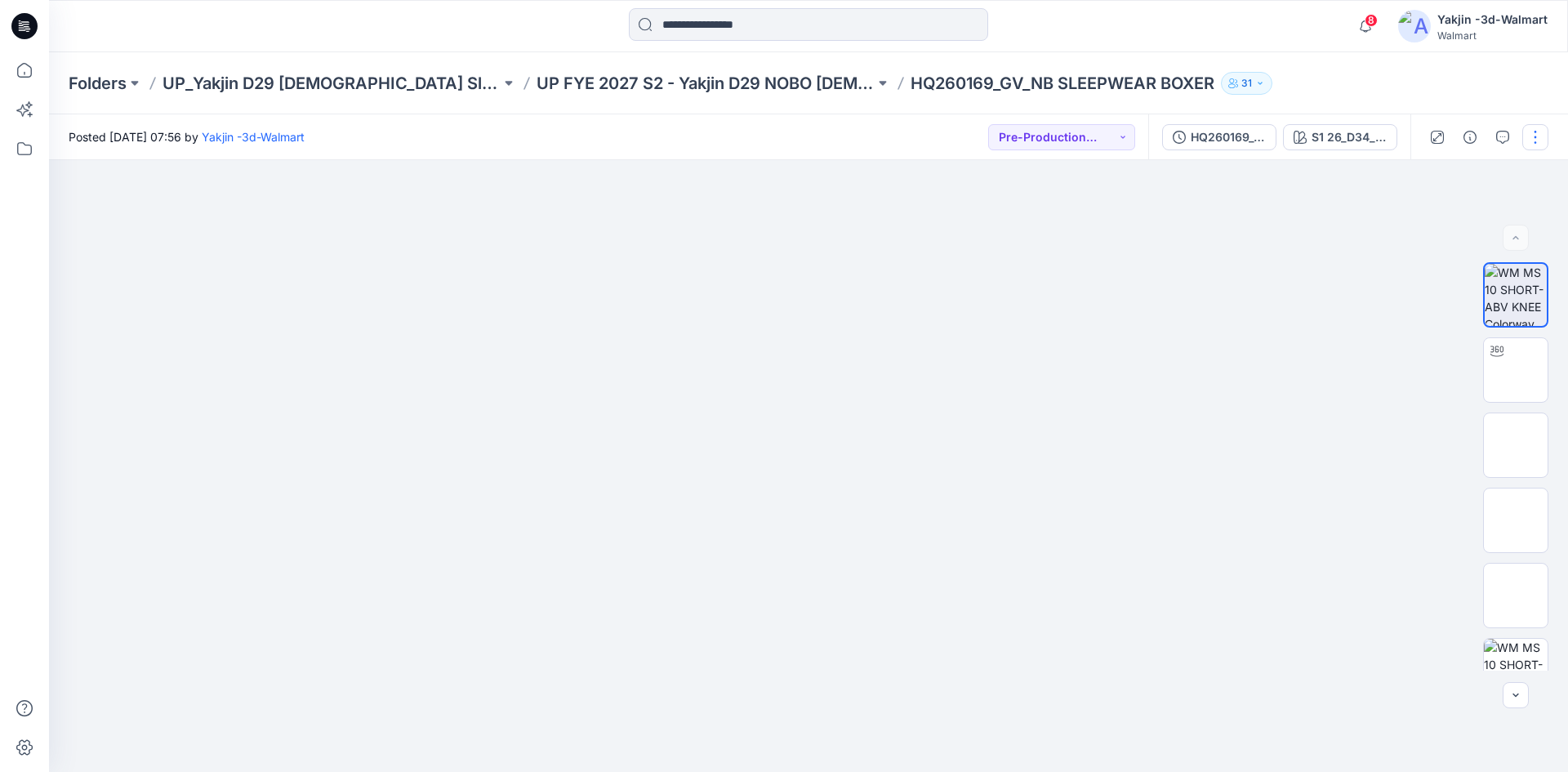
click at [1537, 136] on button "button" at bounding box center [1535, 137] width 26 height 26
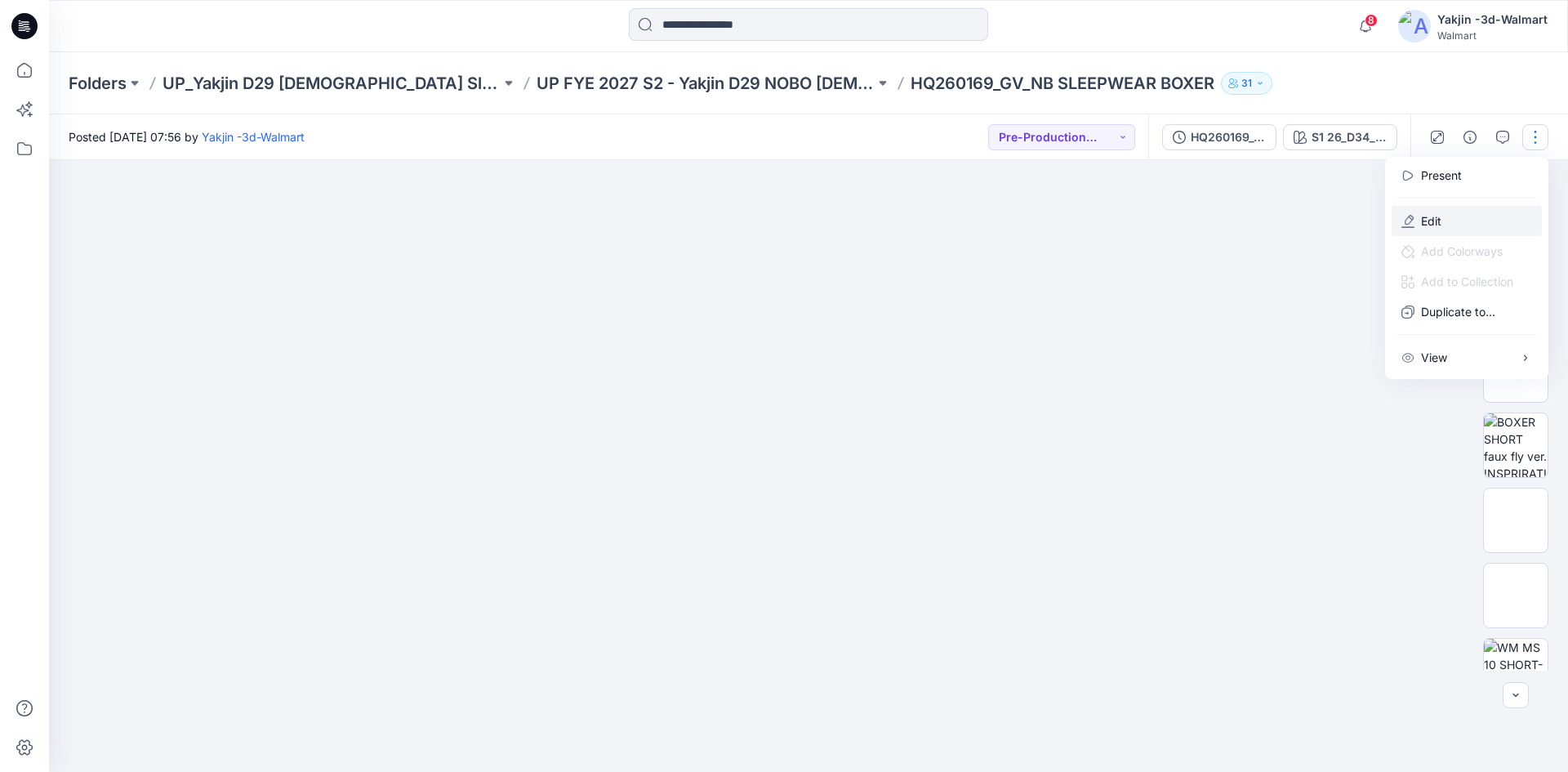
click at [1457, 220] on button "Edit" at bounding box center [1466, 220] width 151 height 30
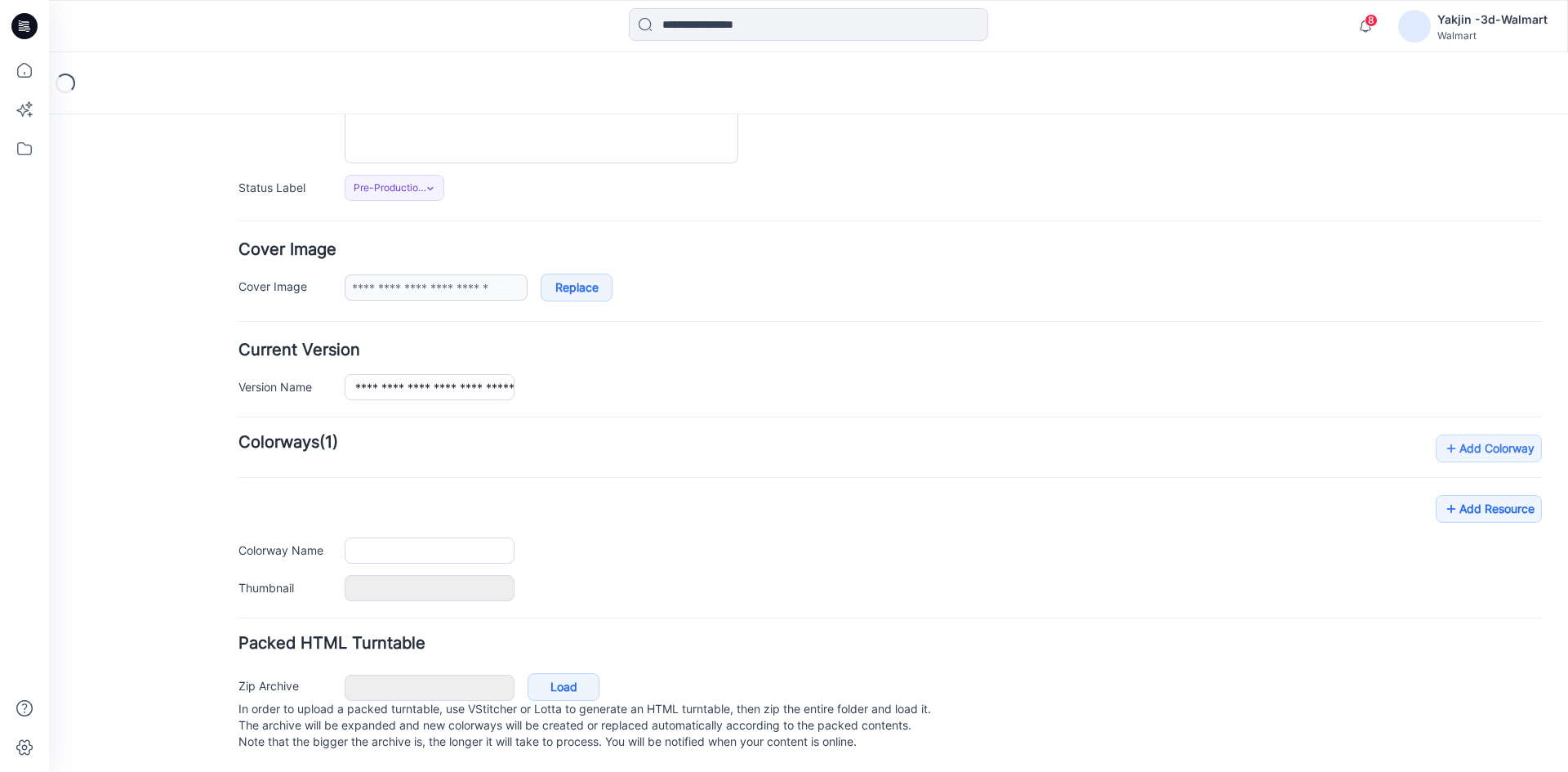
type input "**********"
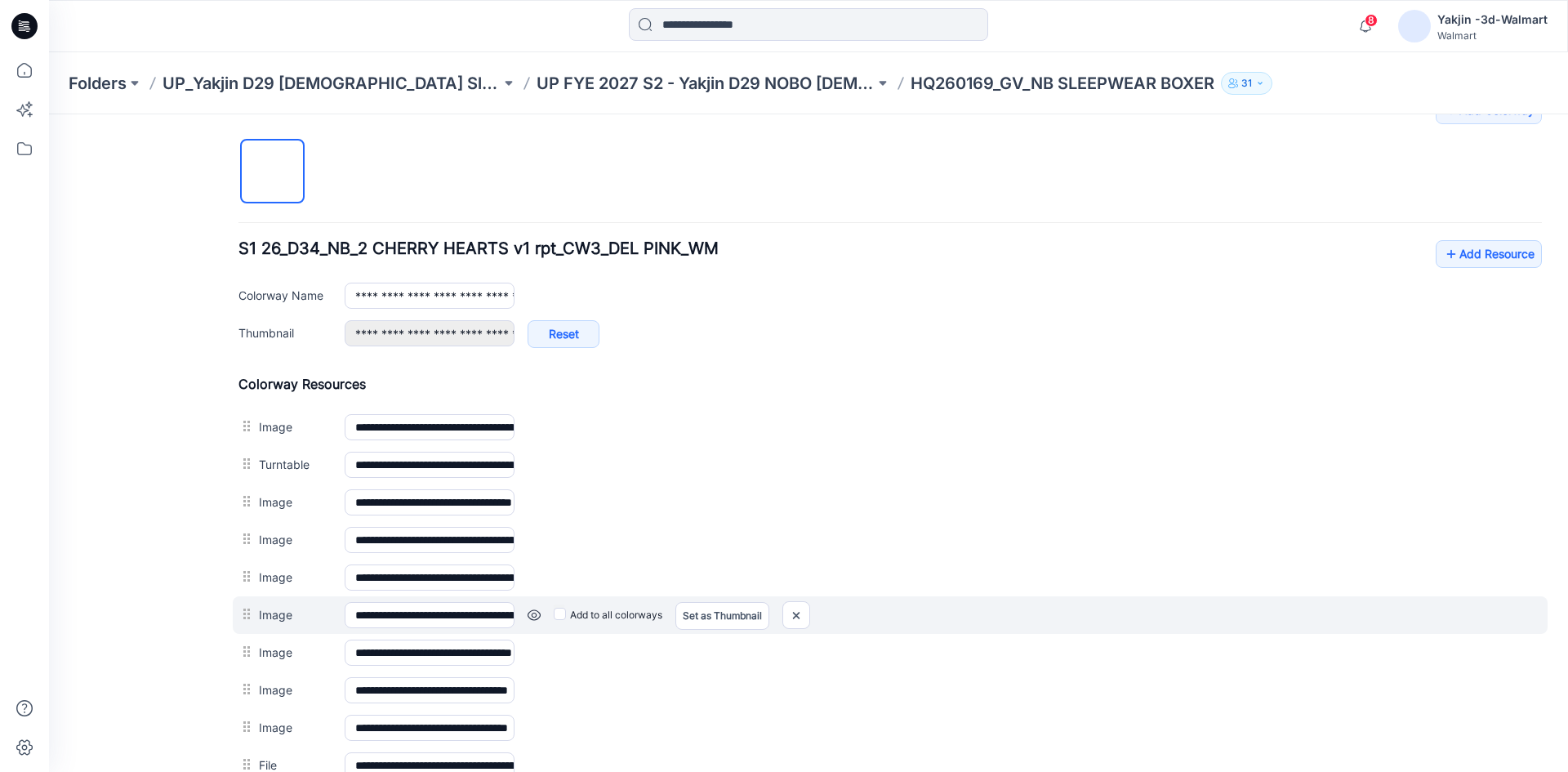
scroll to position [534, 0]
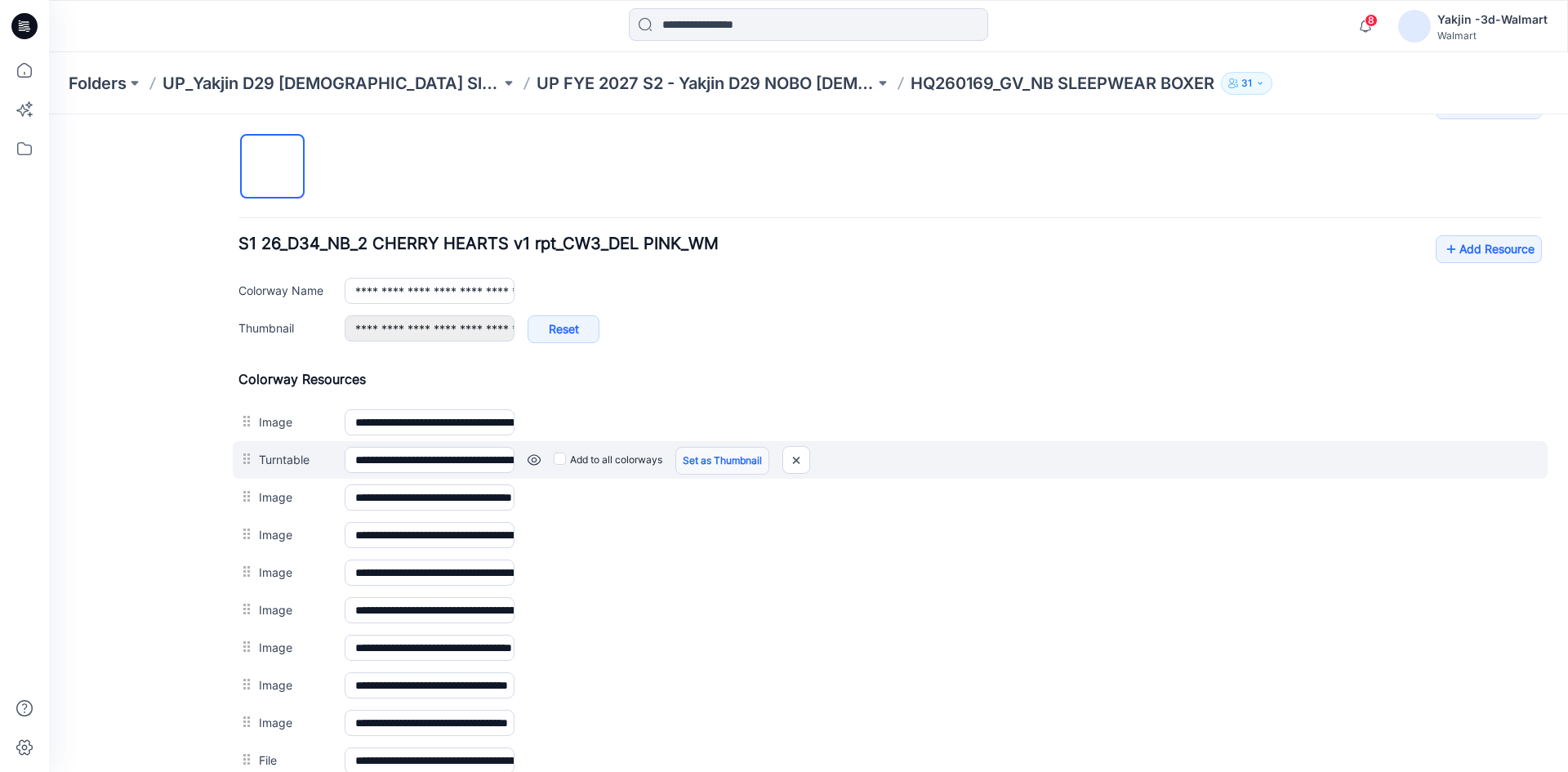
click at [730, 467] on link "Set as Thumbnail" at bounding box center [722, 460] width 94 height 28
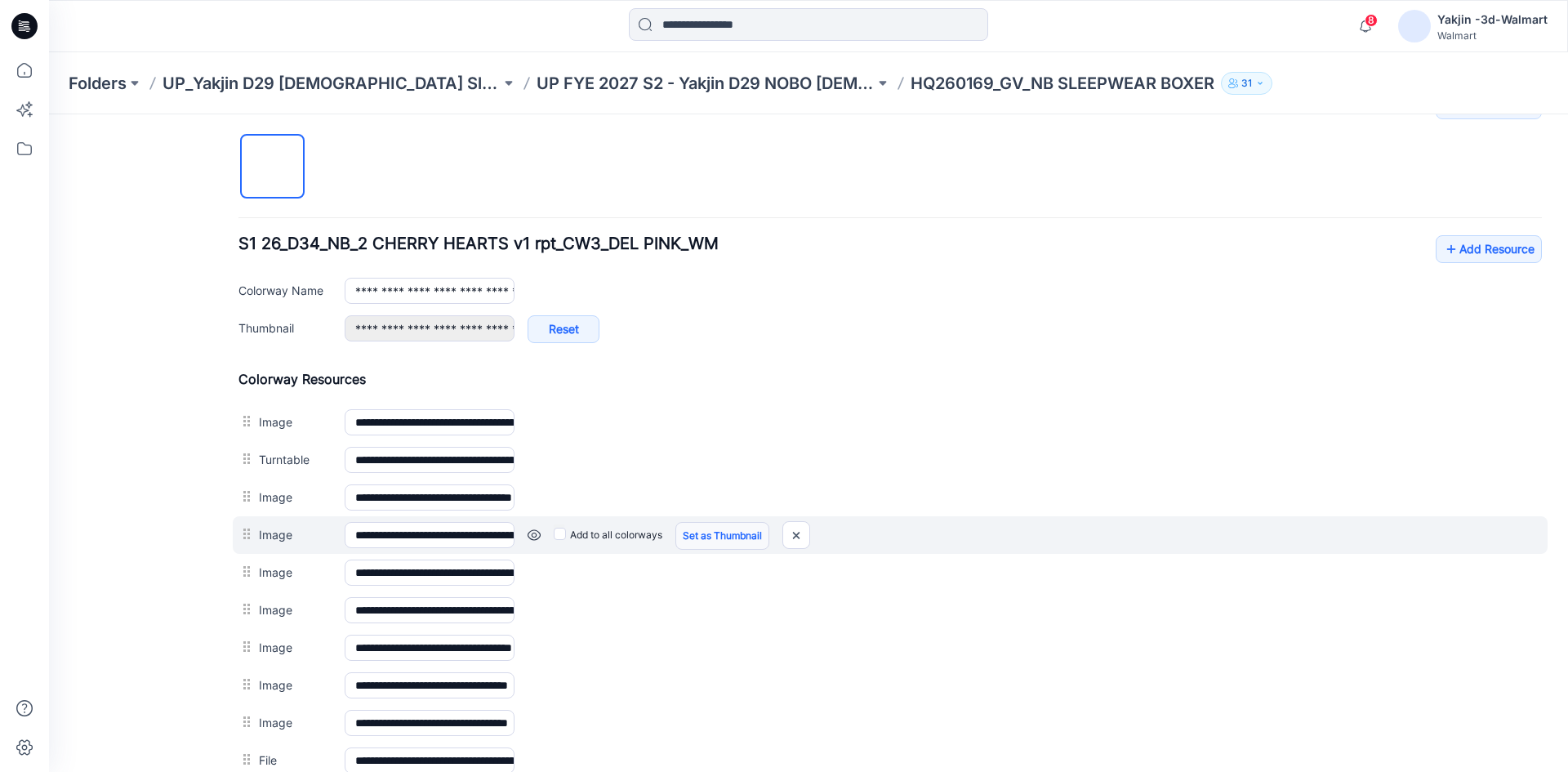
click at [712, 534] on link "Set as Thumbnail" at bounding box center [722, 535] width 94 height 28
type input "**********"
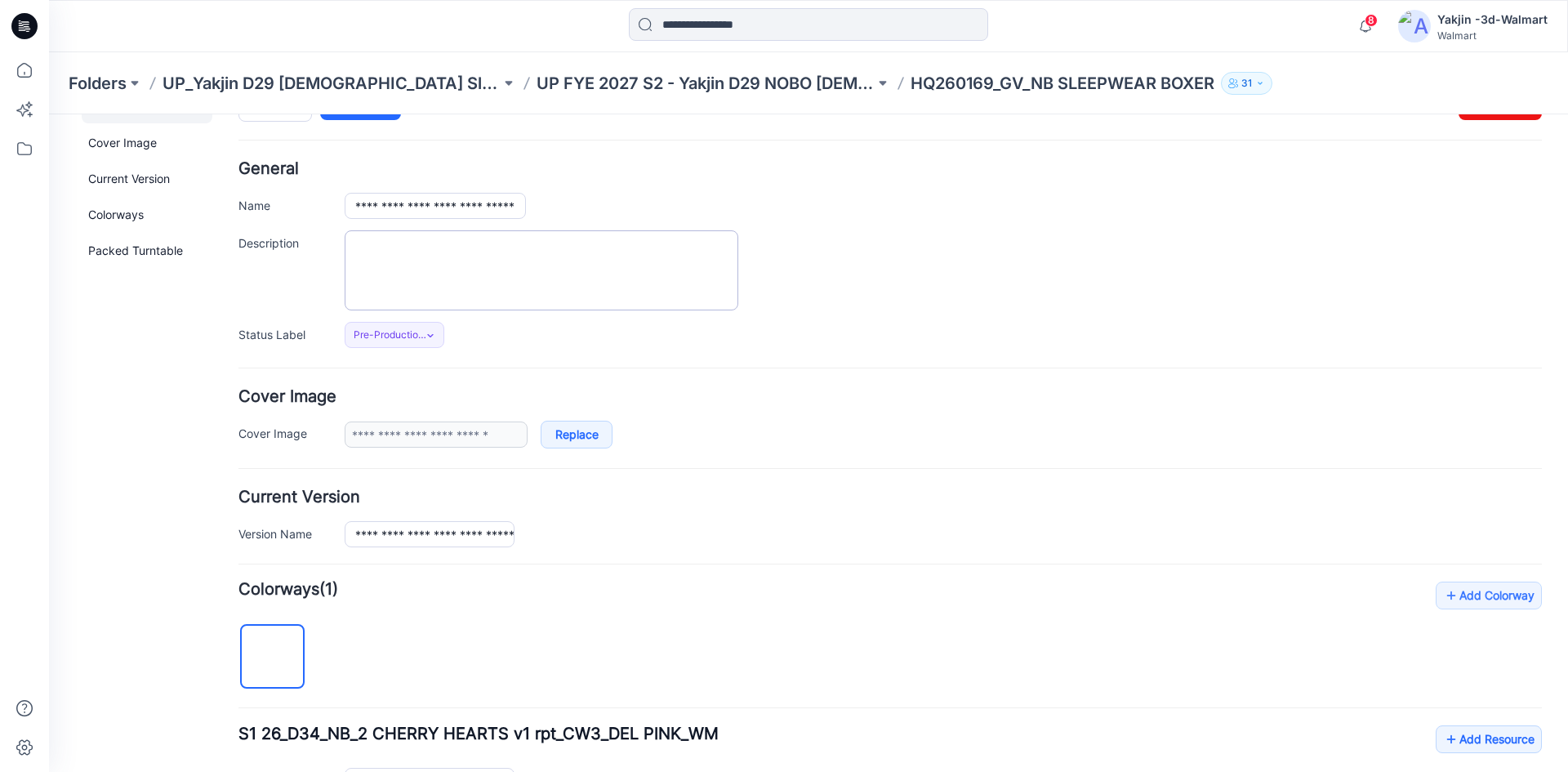
scroll to position [0, 0]
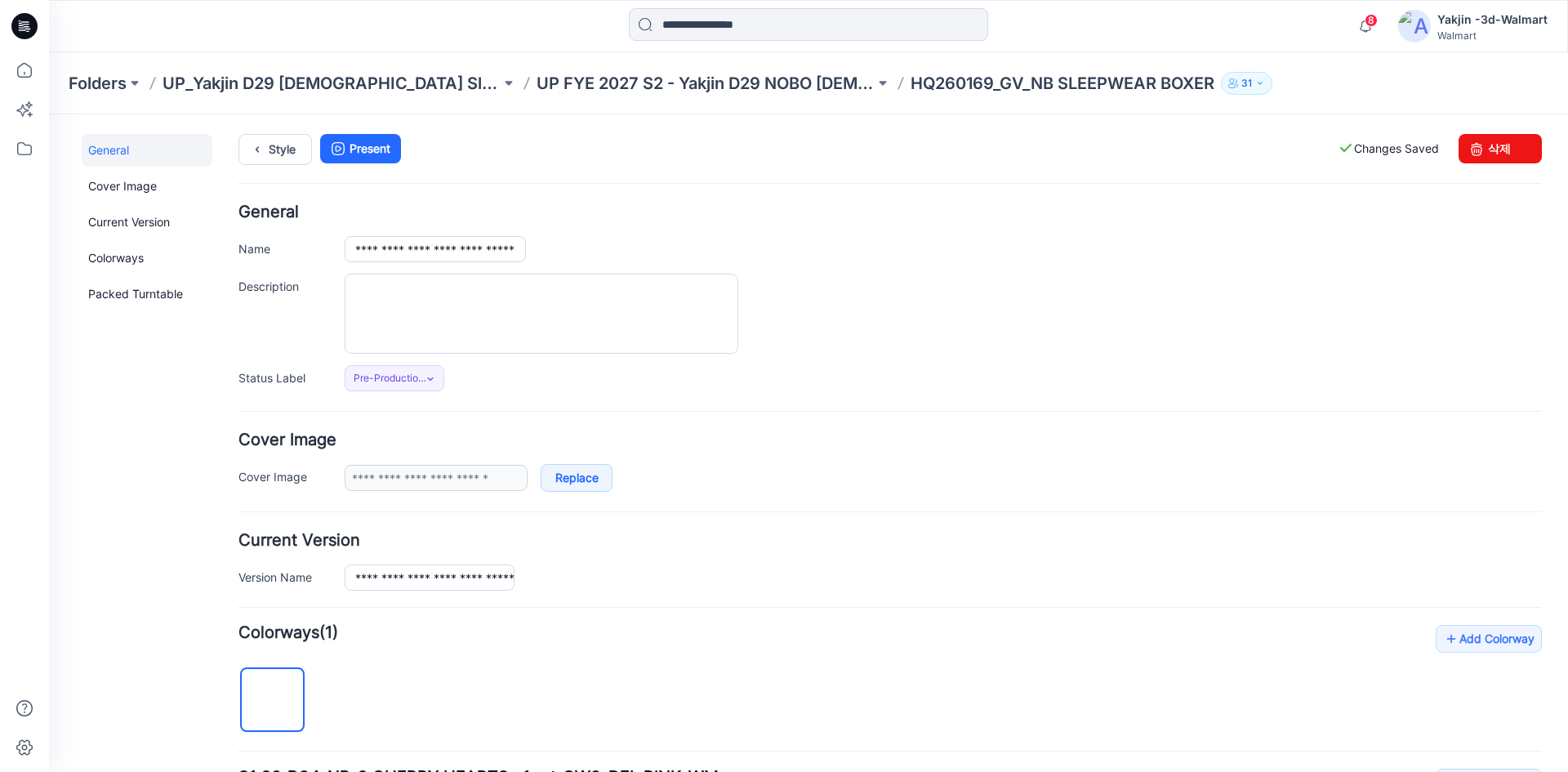
click at [269, 170] on div "Style Present Changes Saved 삭제" at bounding box center [890, 170] width 1304 height 71
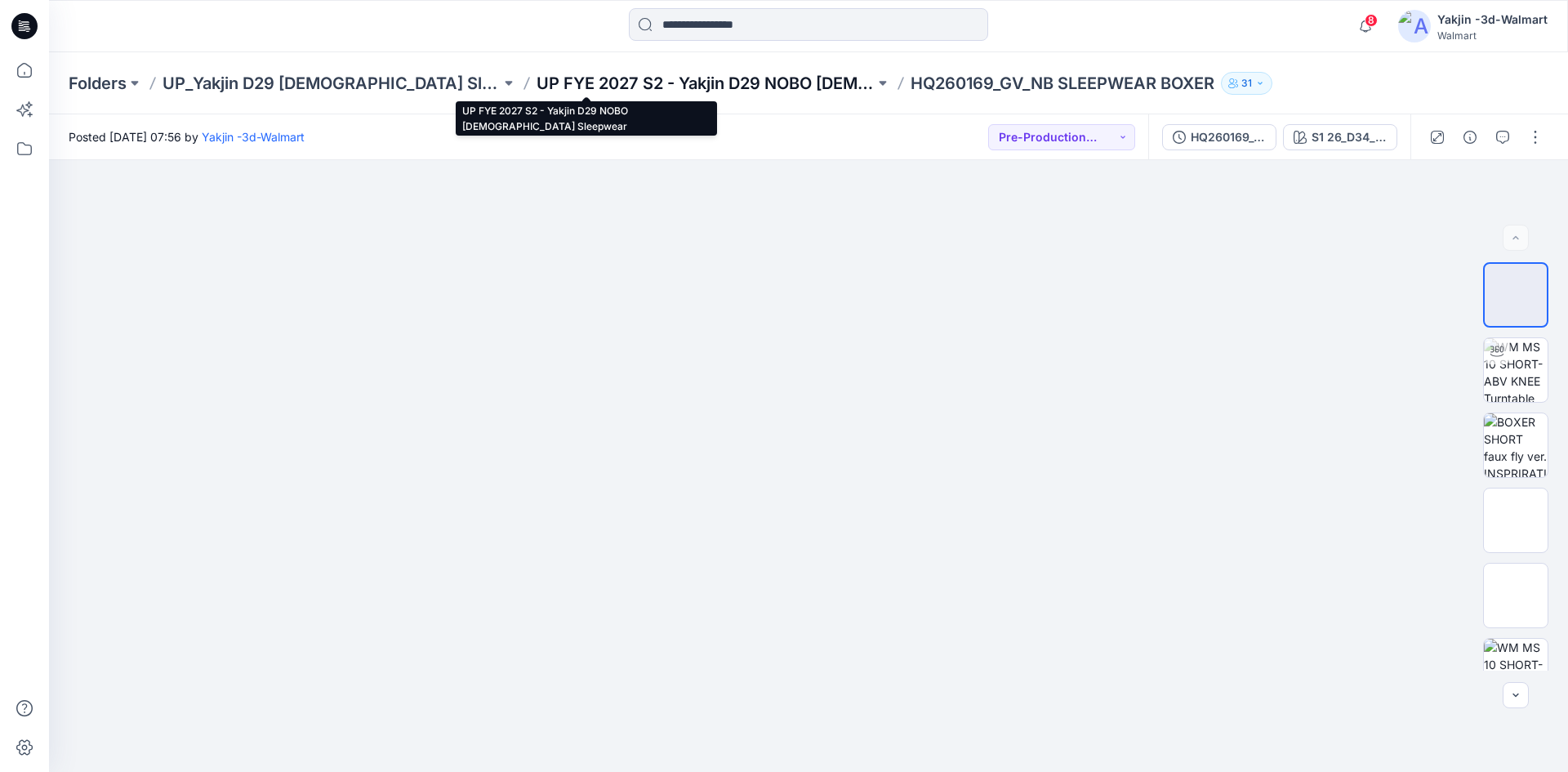
click at [537, 81] on p "UP FYE 2027 S2 - Yakjin D29 NOBO [DEMOGRAPHIC_DATA] Sleepwear" at bounding box center [706, 83] width 338 height 23
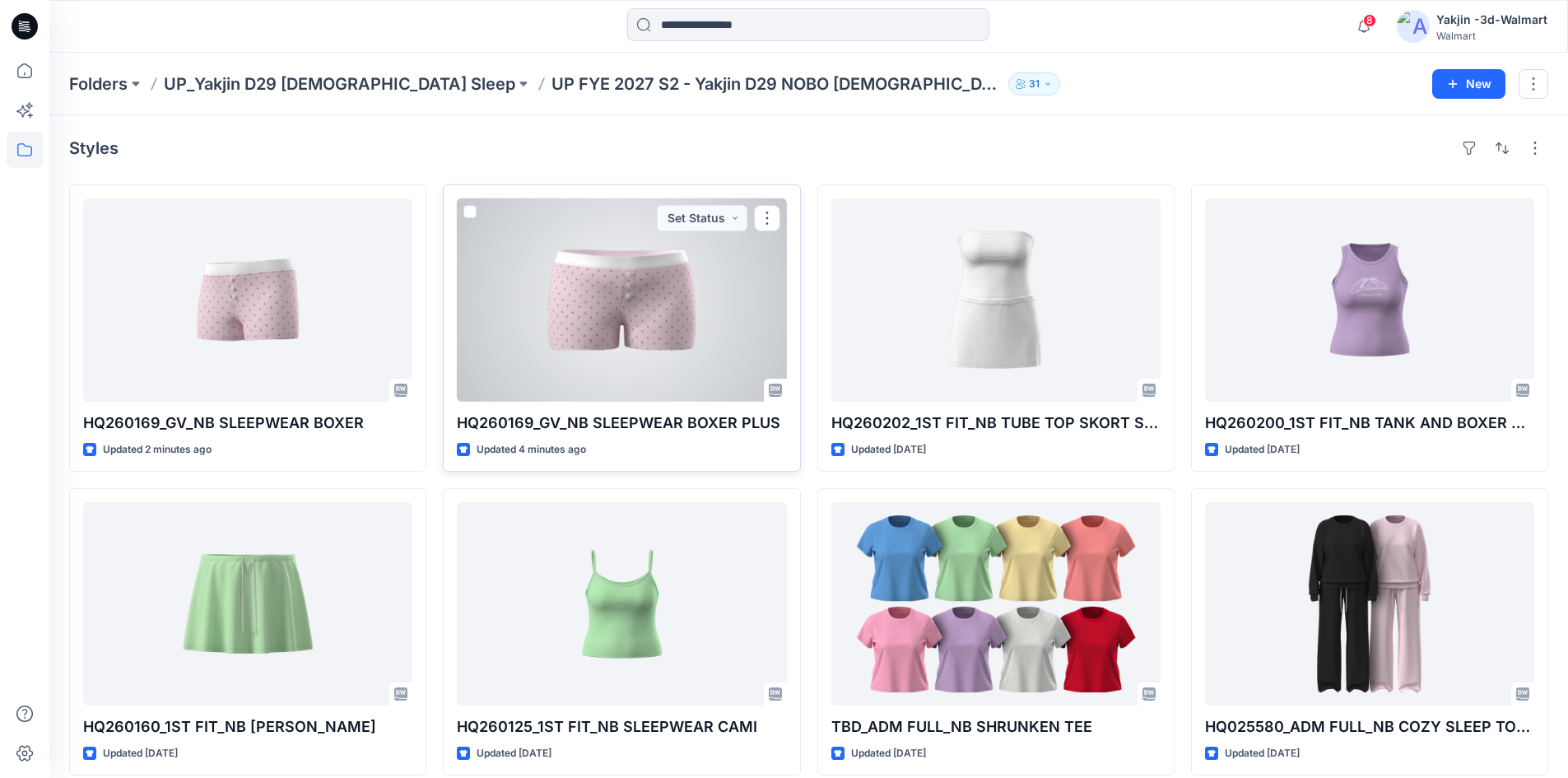
click at [715, 321] on div at bounding box center [622, 300] width 330 height 203
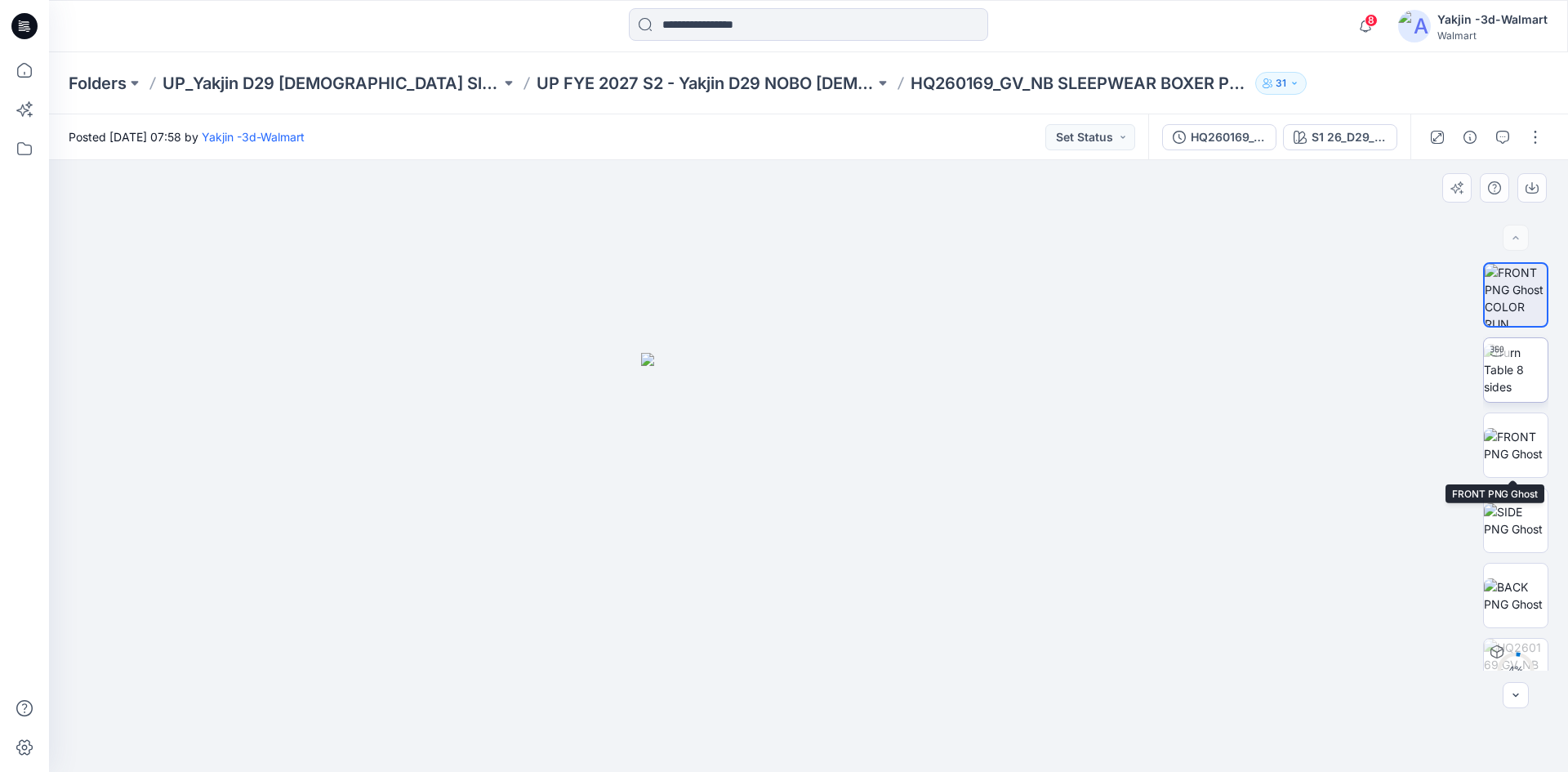
click at [1512, 376] on img at bounding box center [1516, 370] width 64 height 52
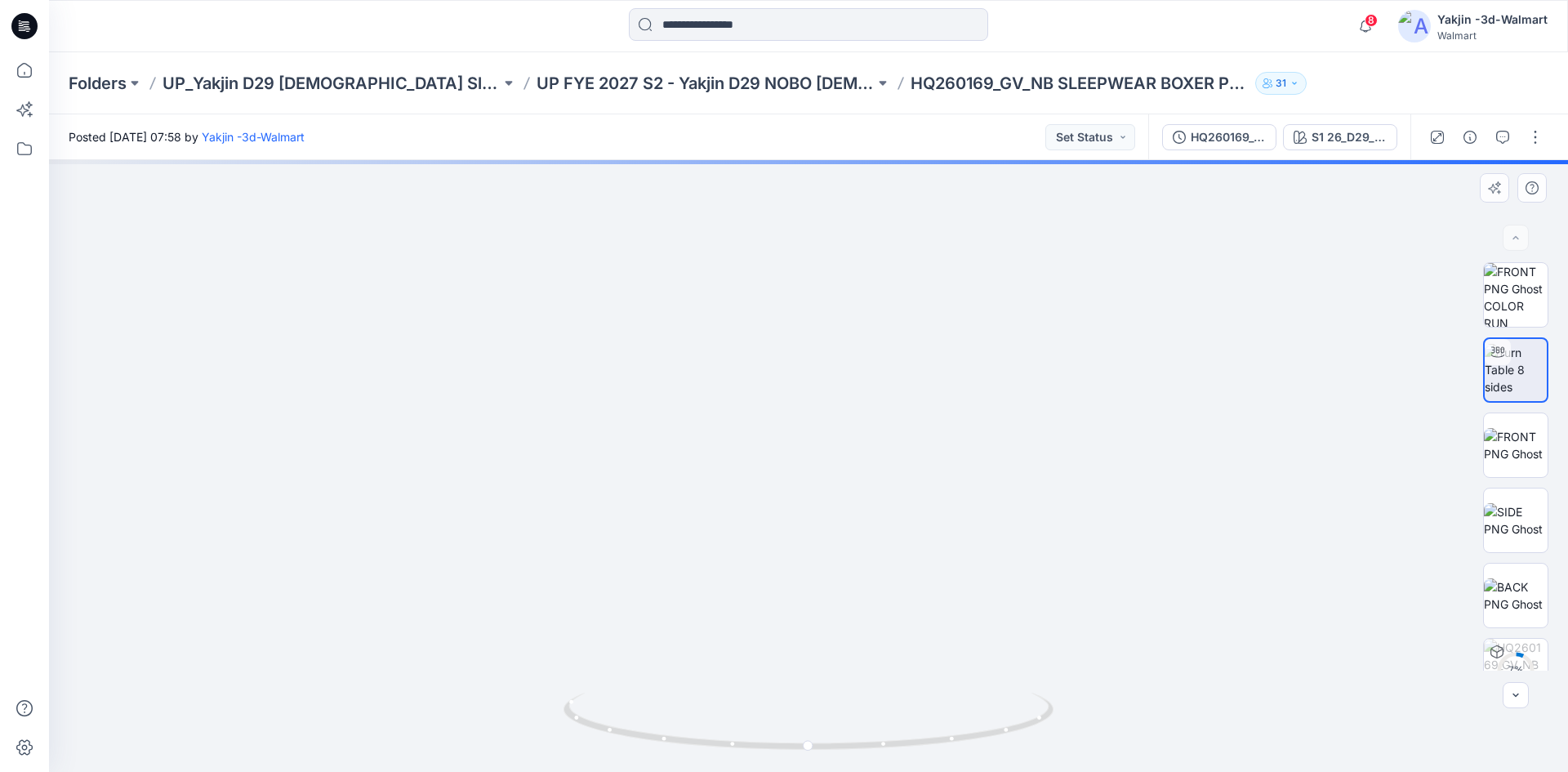
drag, startPoint x: 903, startPoint y: 429, endPoint x: 852, endPoint y: 526, distance: 109.6
drag, startPoint x: 990, startPoint y: 725, endPoint x: 779, endPoint y: 721, distance: 211.0
click at [779, 721] on icon at bounding box center [811, 723] width 494 height 61
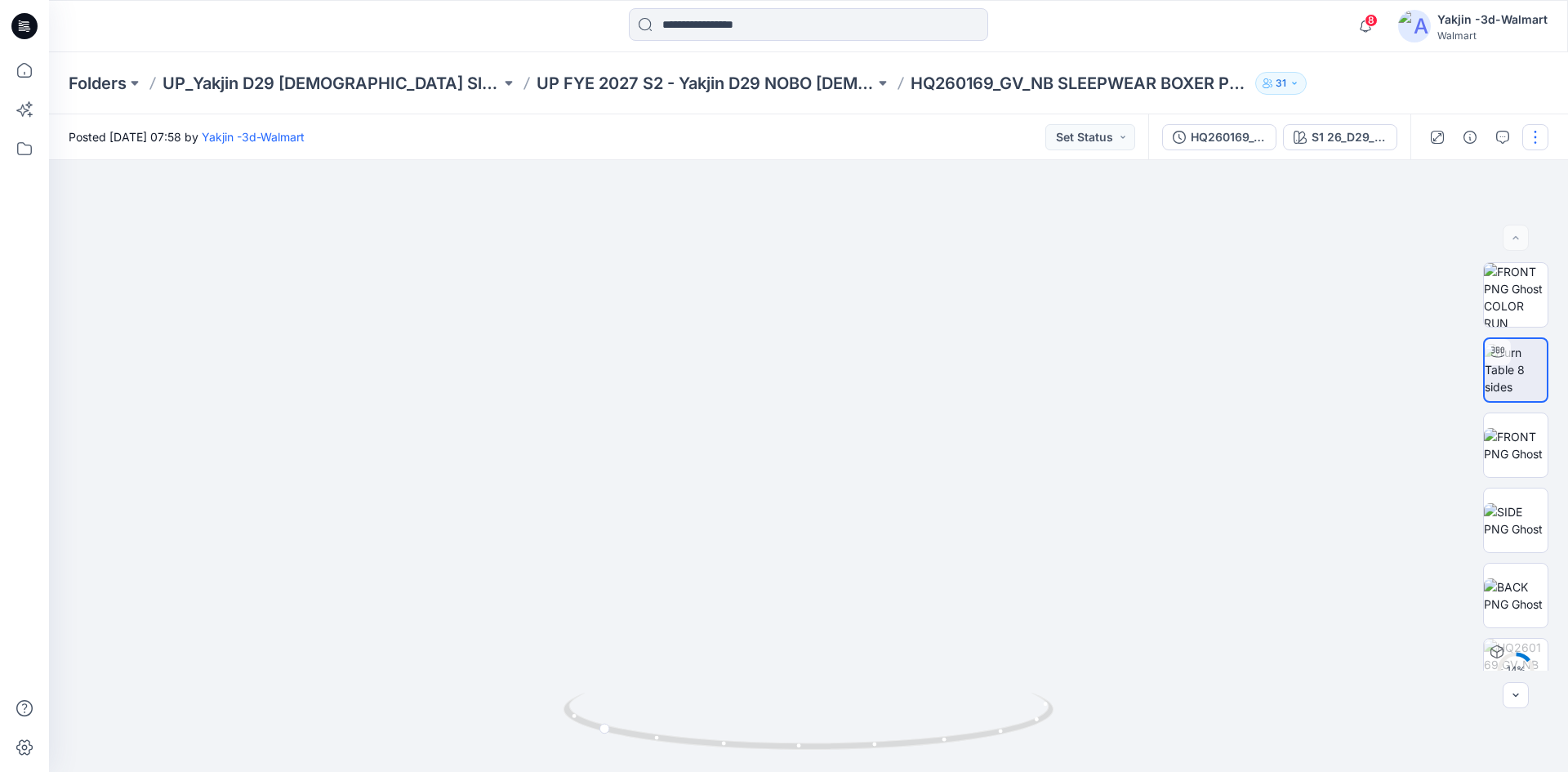
click at [1529, 142] on button "button" at bounding box center [1535, 137] width 26 height 26
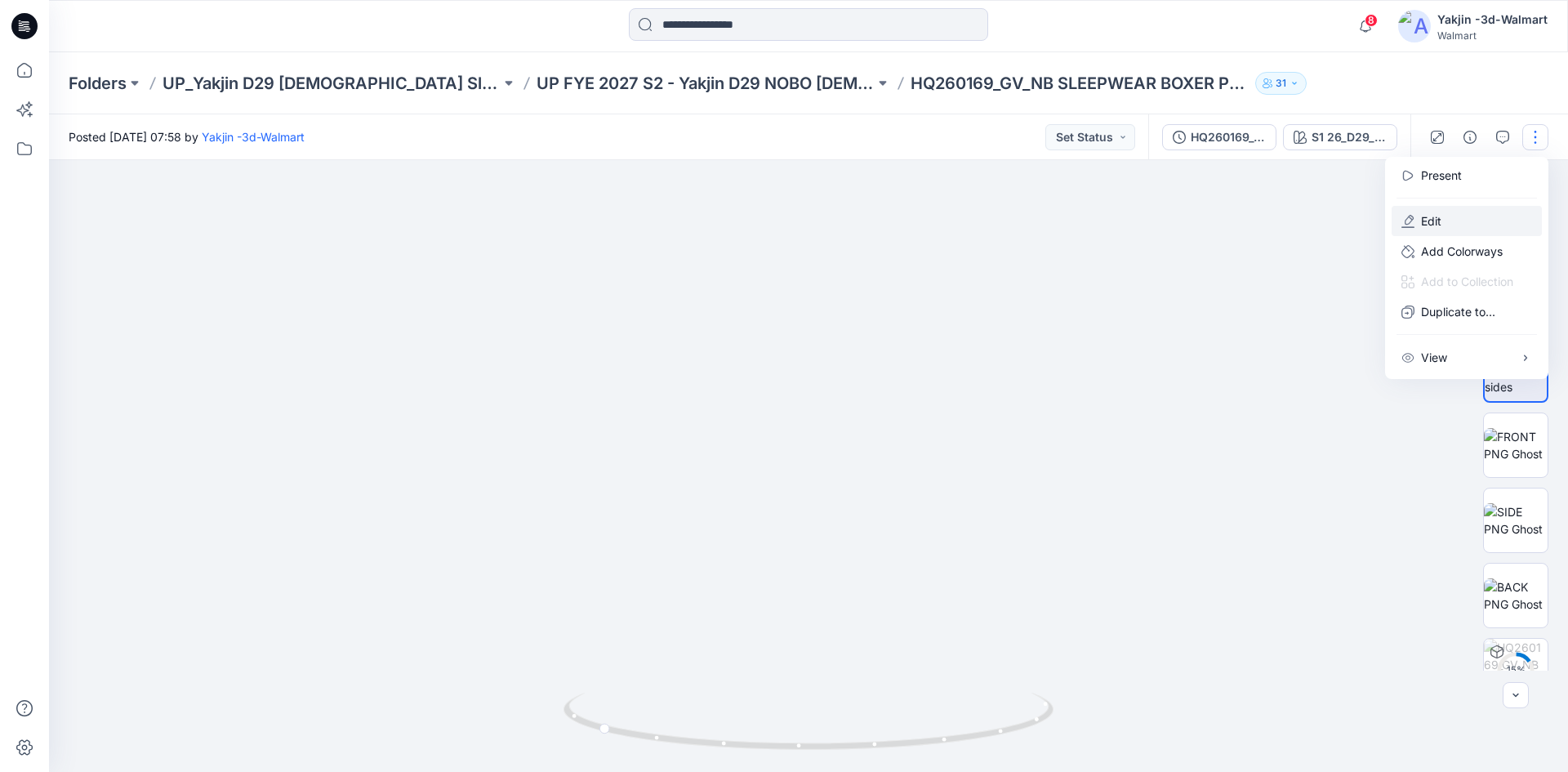
click at [1419, 223] on button "Edit" at bounding box center [1466, 220] width 151 height 30
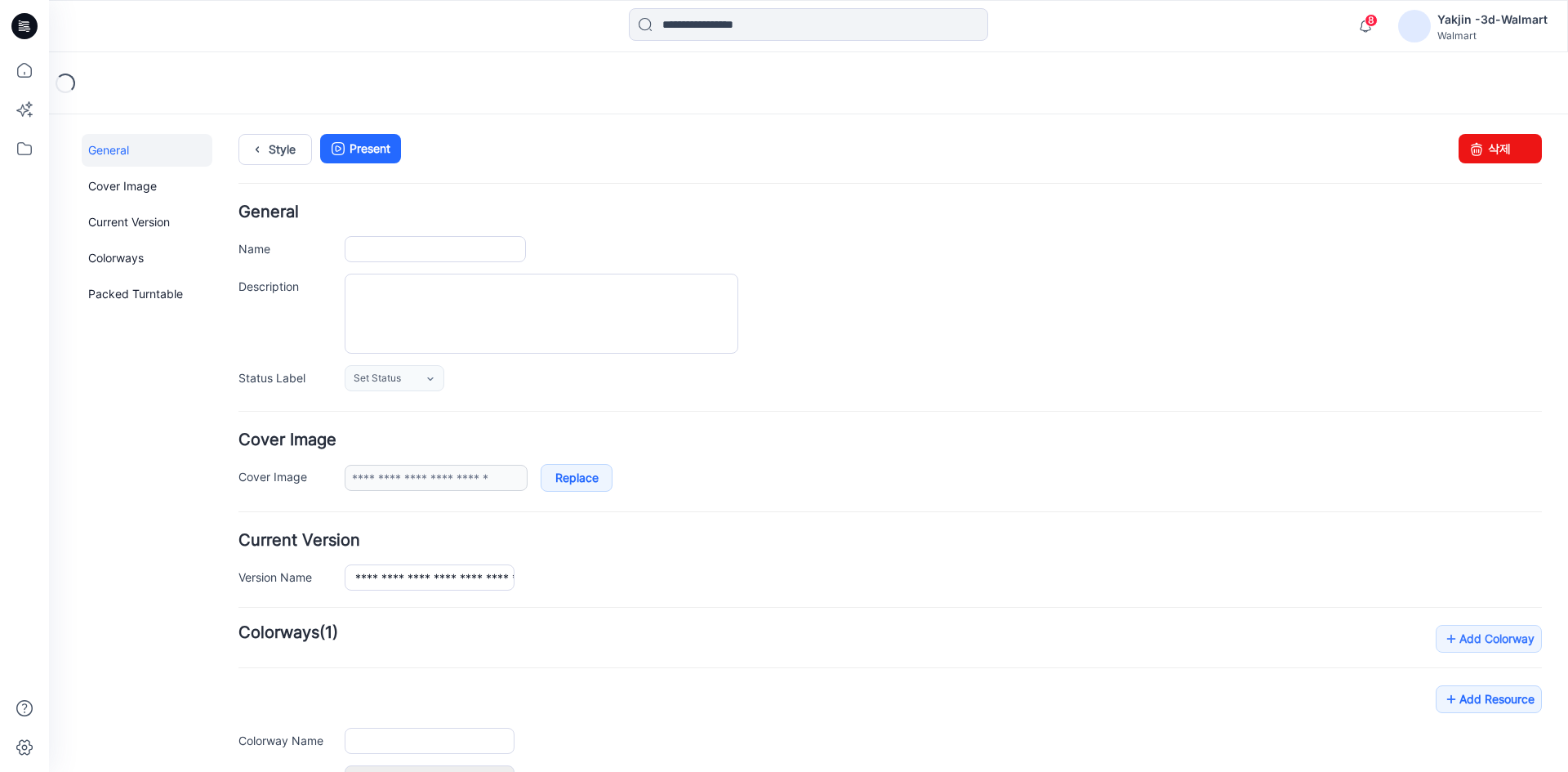
type input "**********"
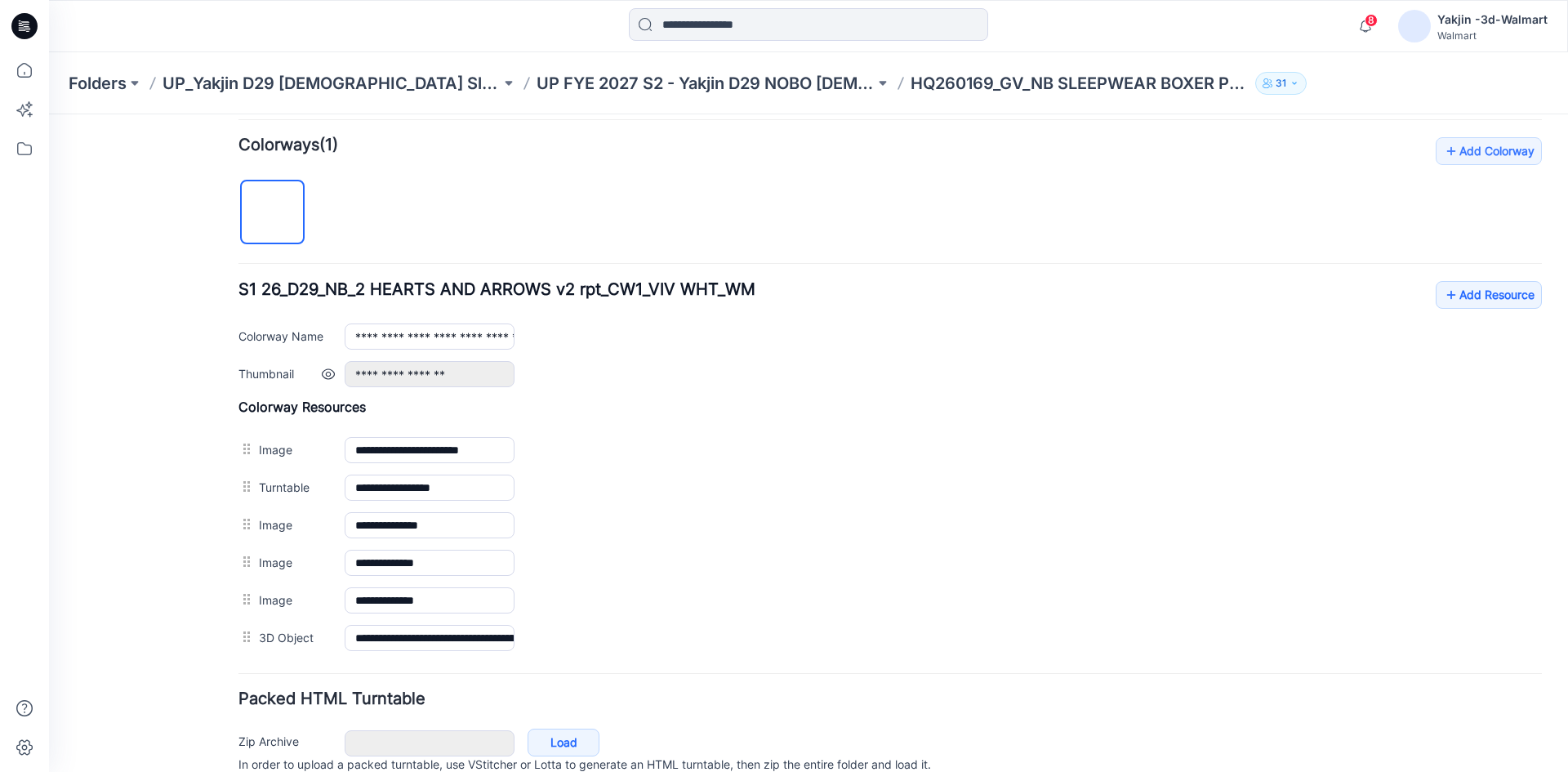
scroll to position [559, 0]
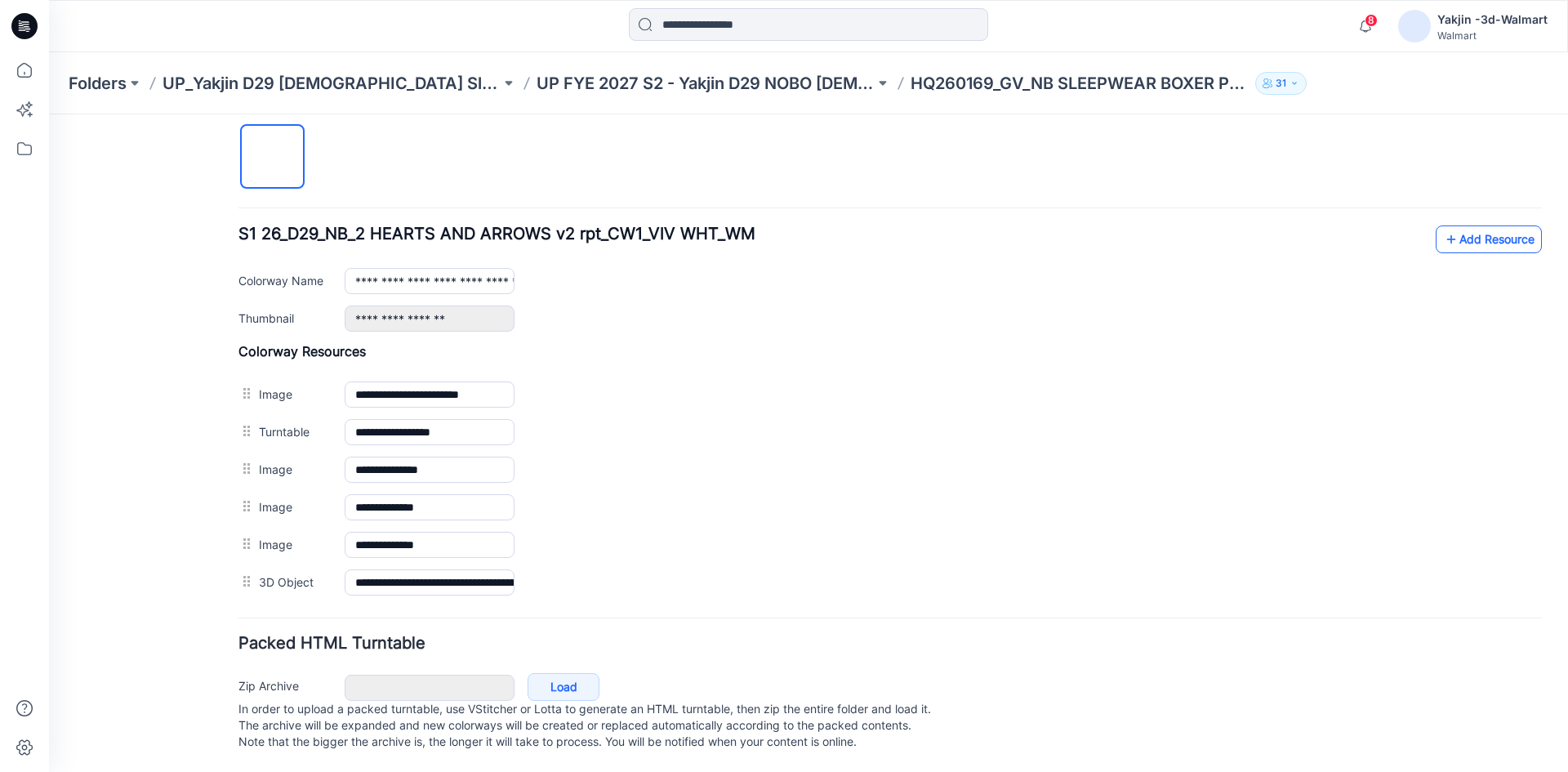
click at [1460, 225] on link "Add Resource" at bounding box center [1488, 239] width 106 height 28
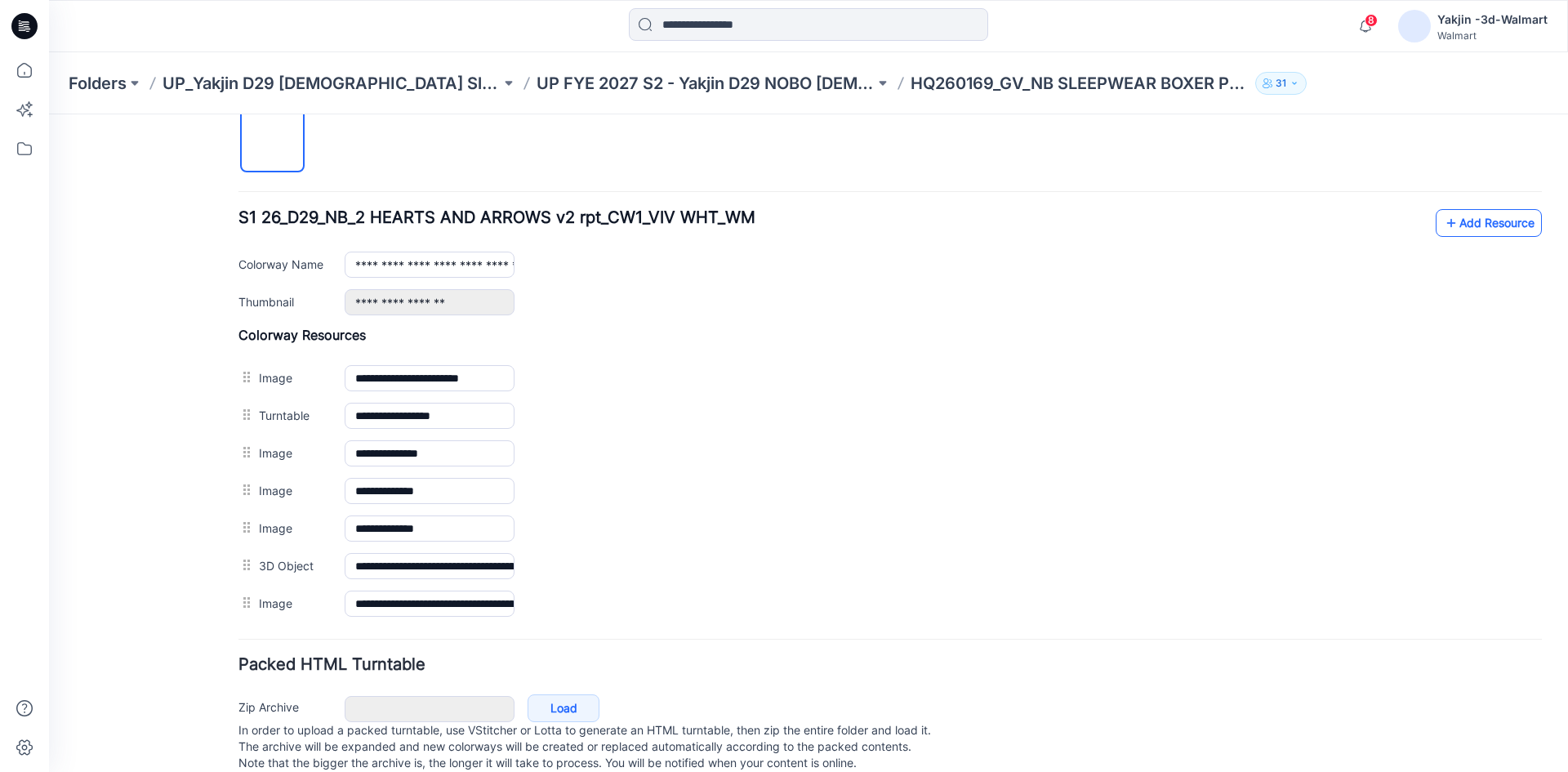
click at [1449, 219] on link "Add Resource" at bounding box center [1488, 223] width 106 height 28
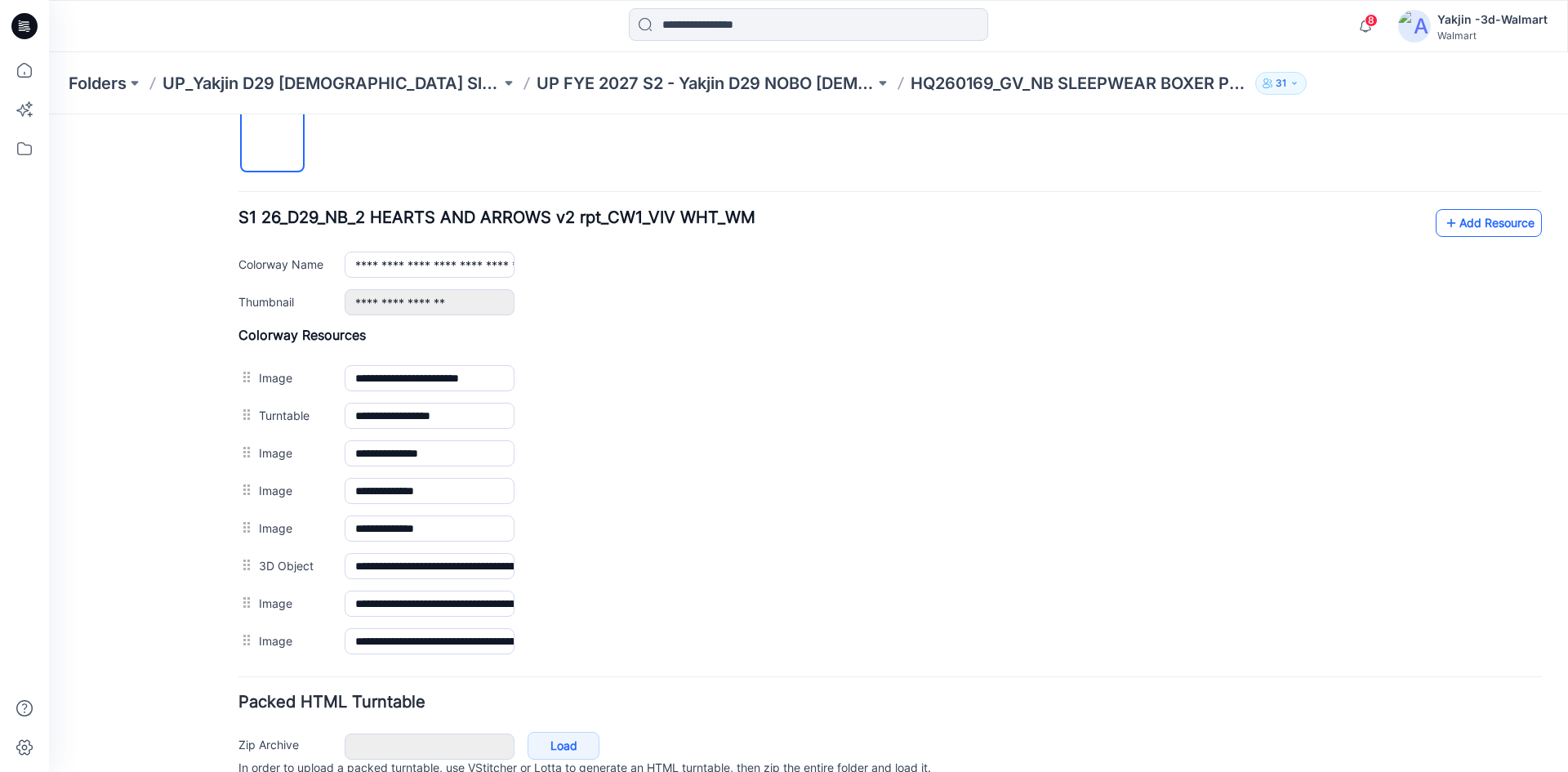
click at [1474, 219] on link "Add Resource" at bounding box center [1488, 223] width 106 height 28
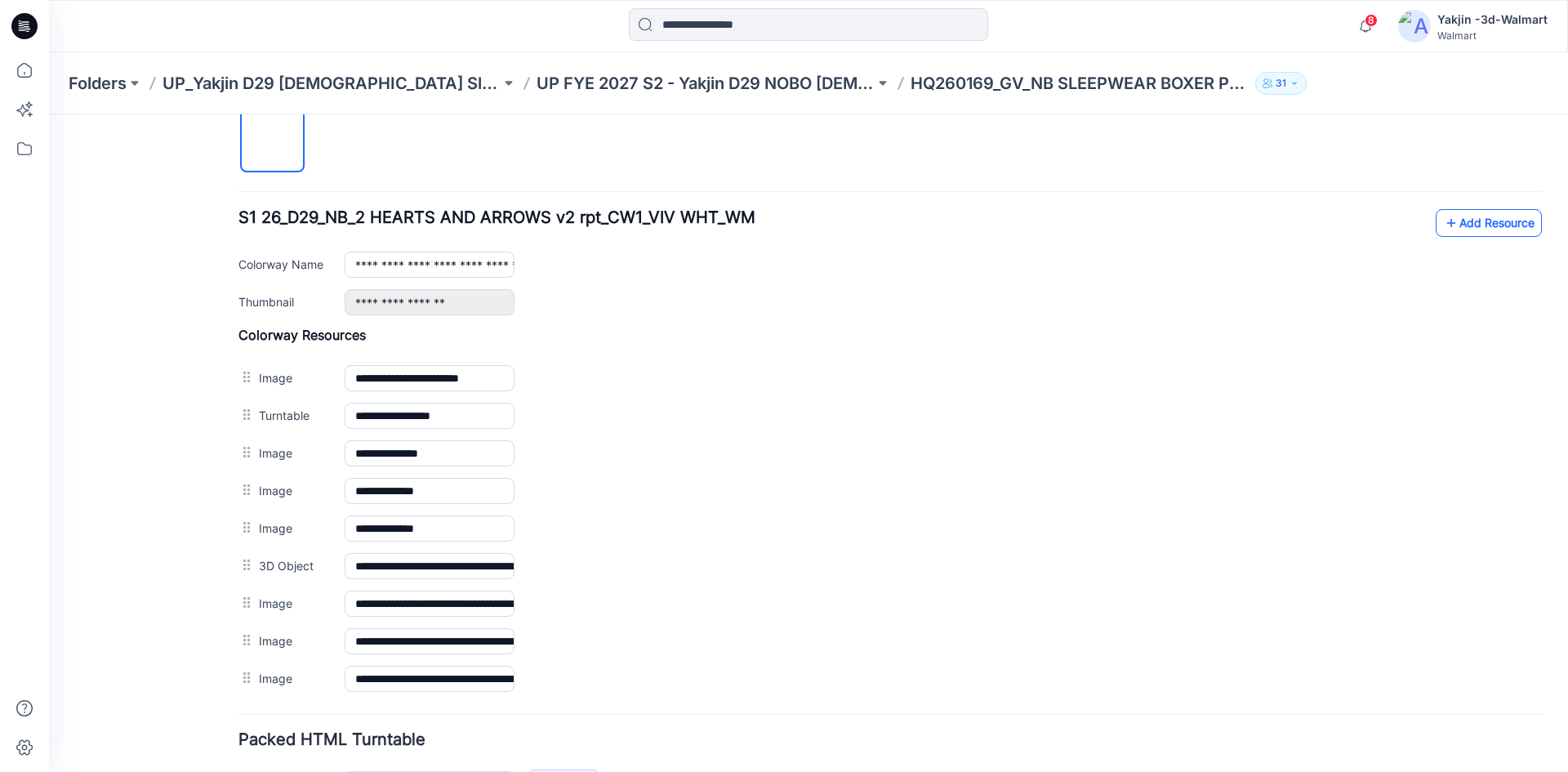
click at [1454, 221] on link "Add Resource" at bounding box center [1488, 223] width 106 height 28
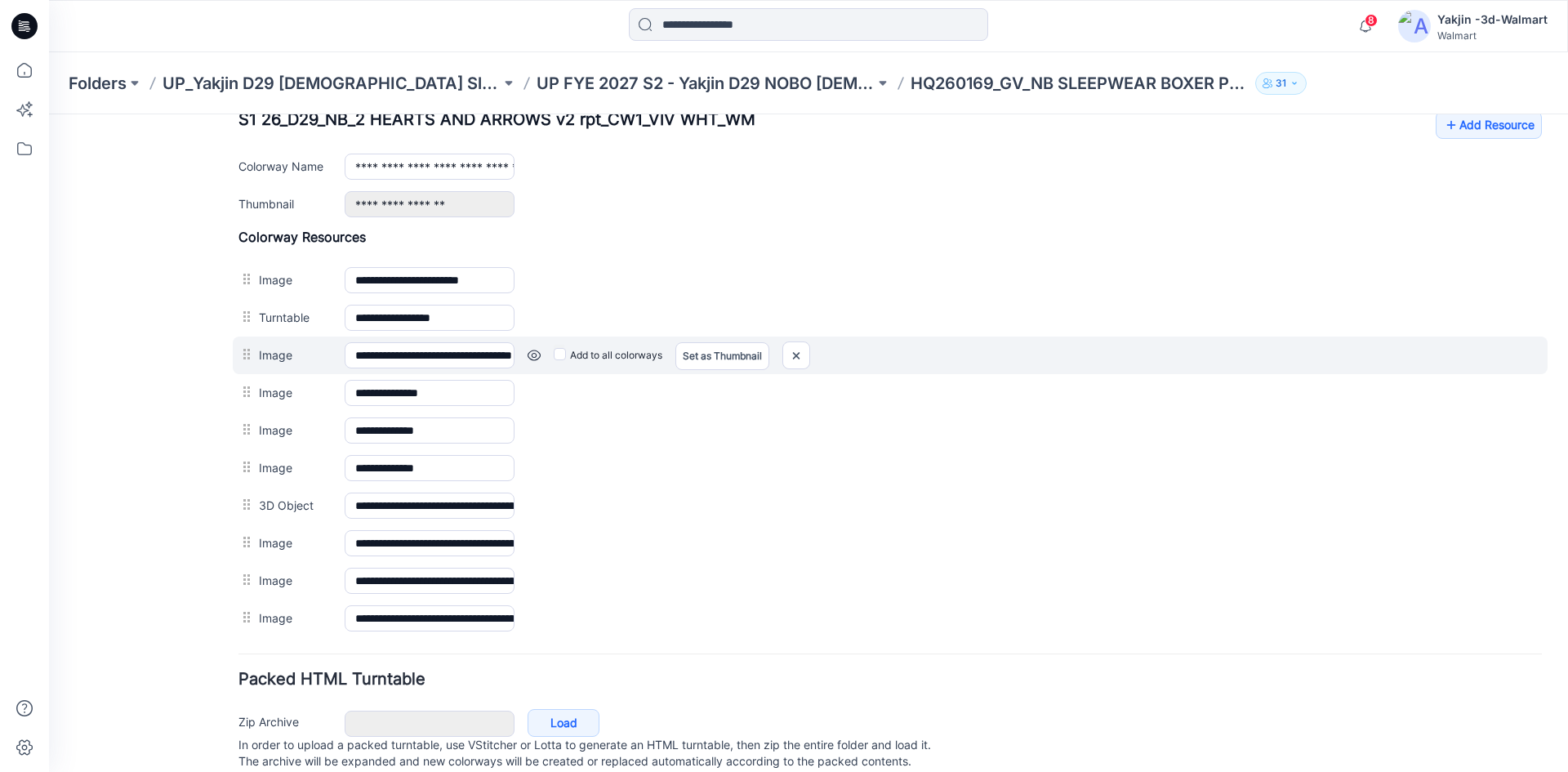
scroll to position [628, 0]
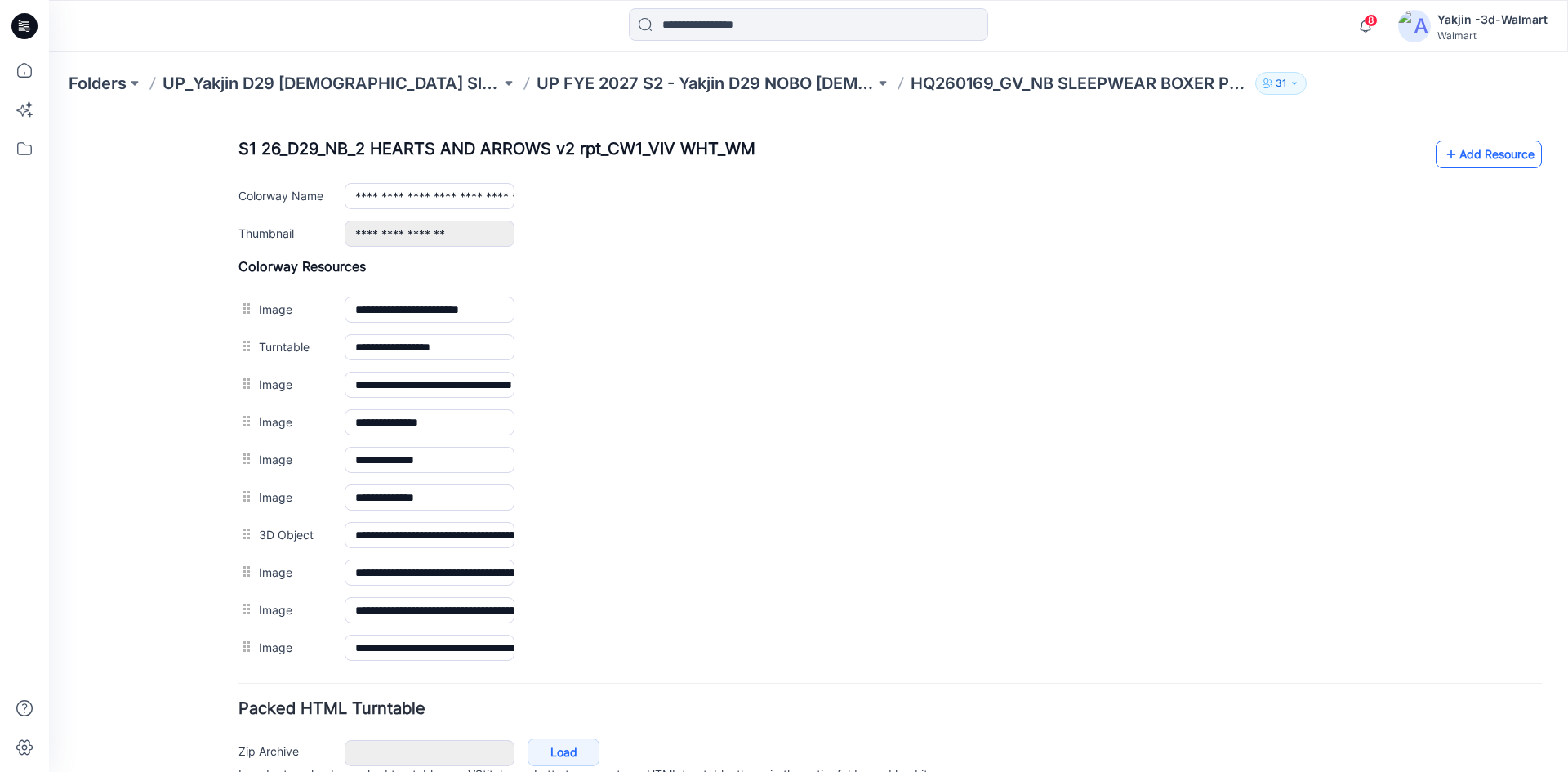
click at [1491, 145] on link "Add Resource" at bounding box center [1488, 154] width 106 height 28
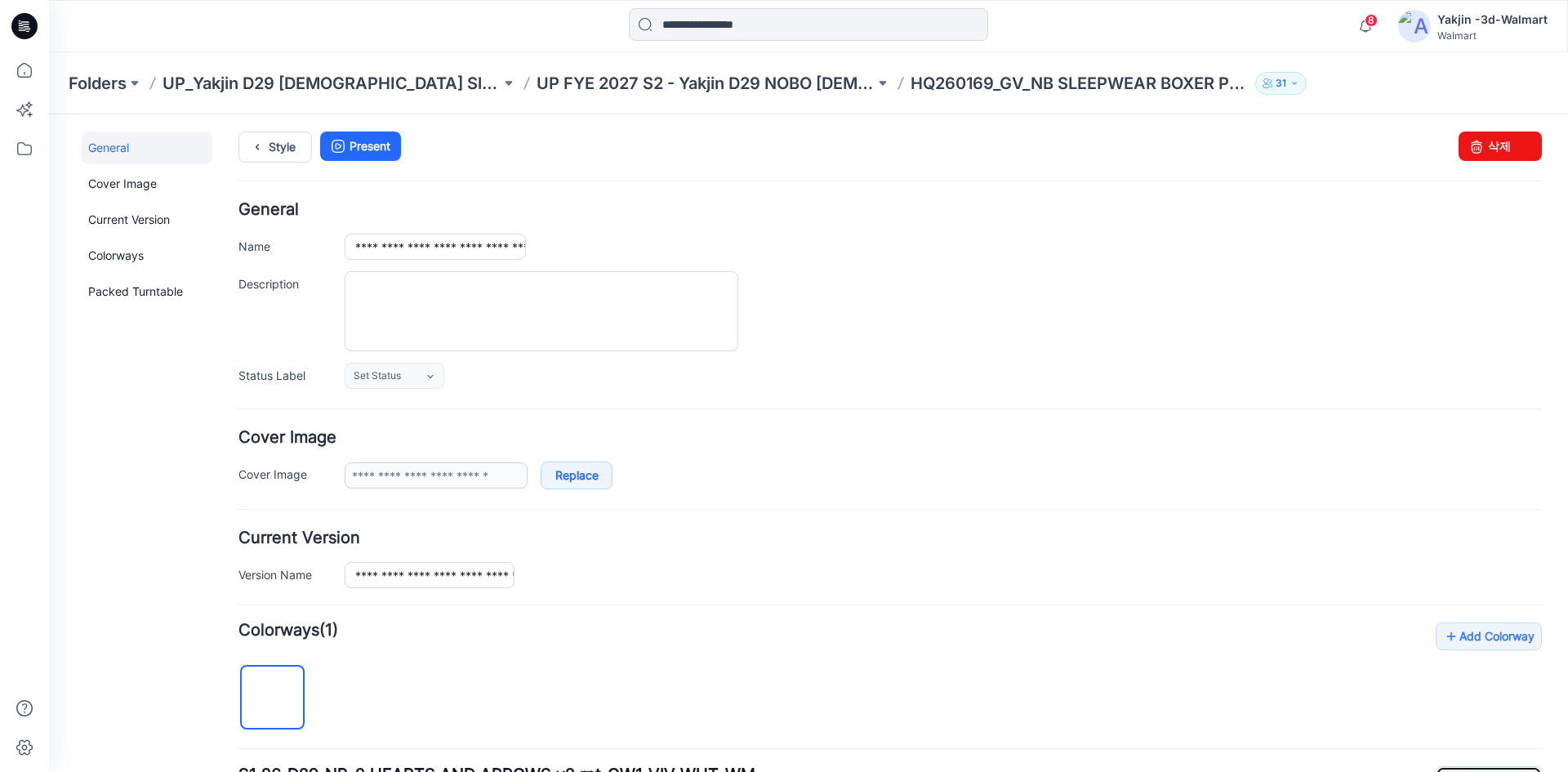
scroll to position [0, 0]
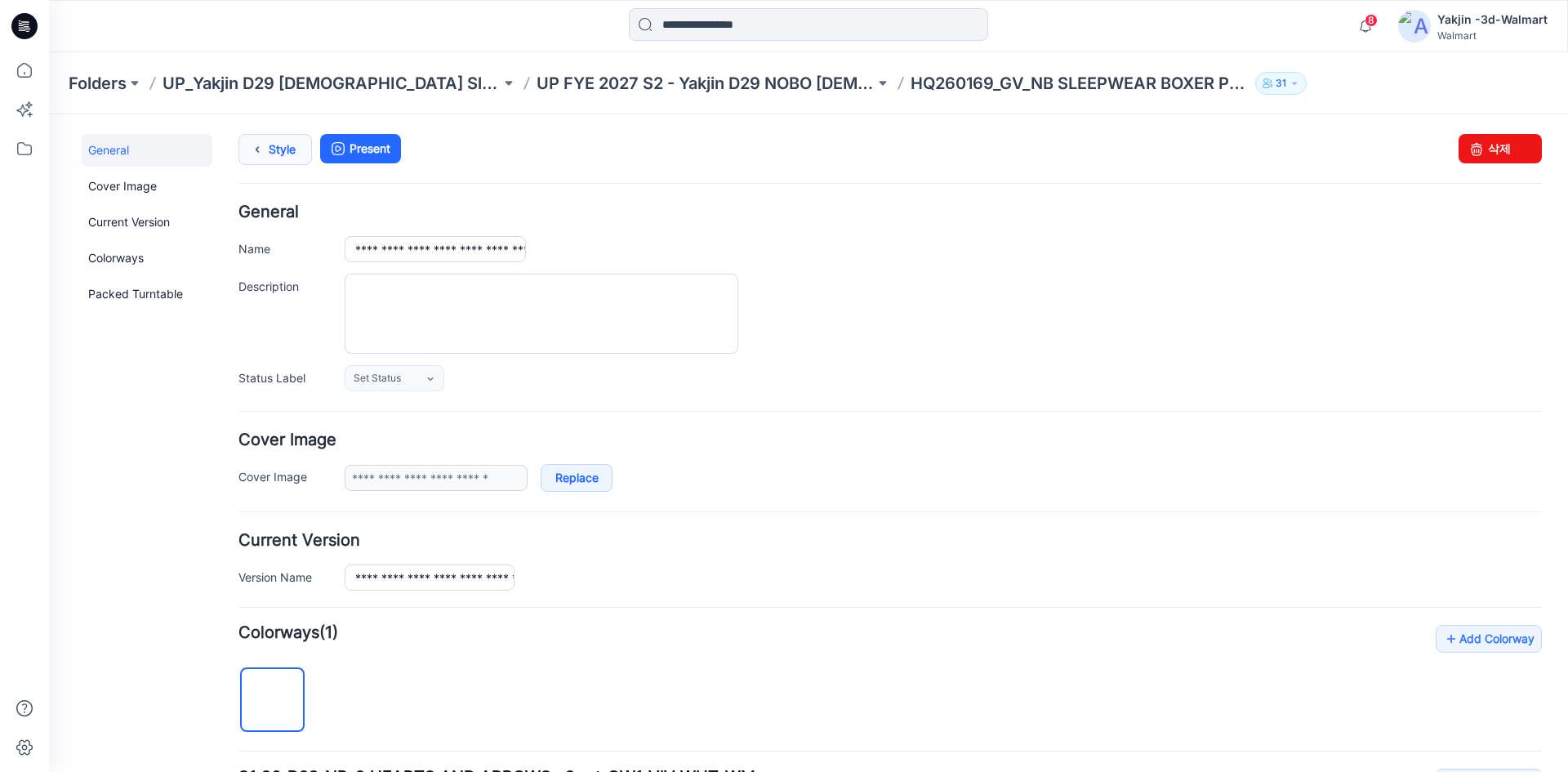
click at [287, 161] on link "Style" at bounding box center [275, 150] width 73 height 31
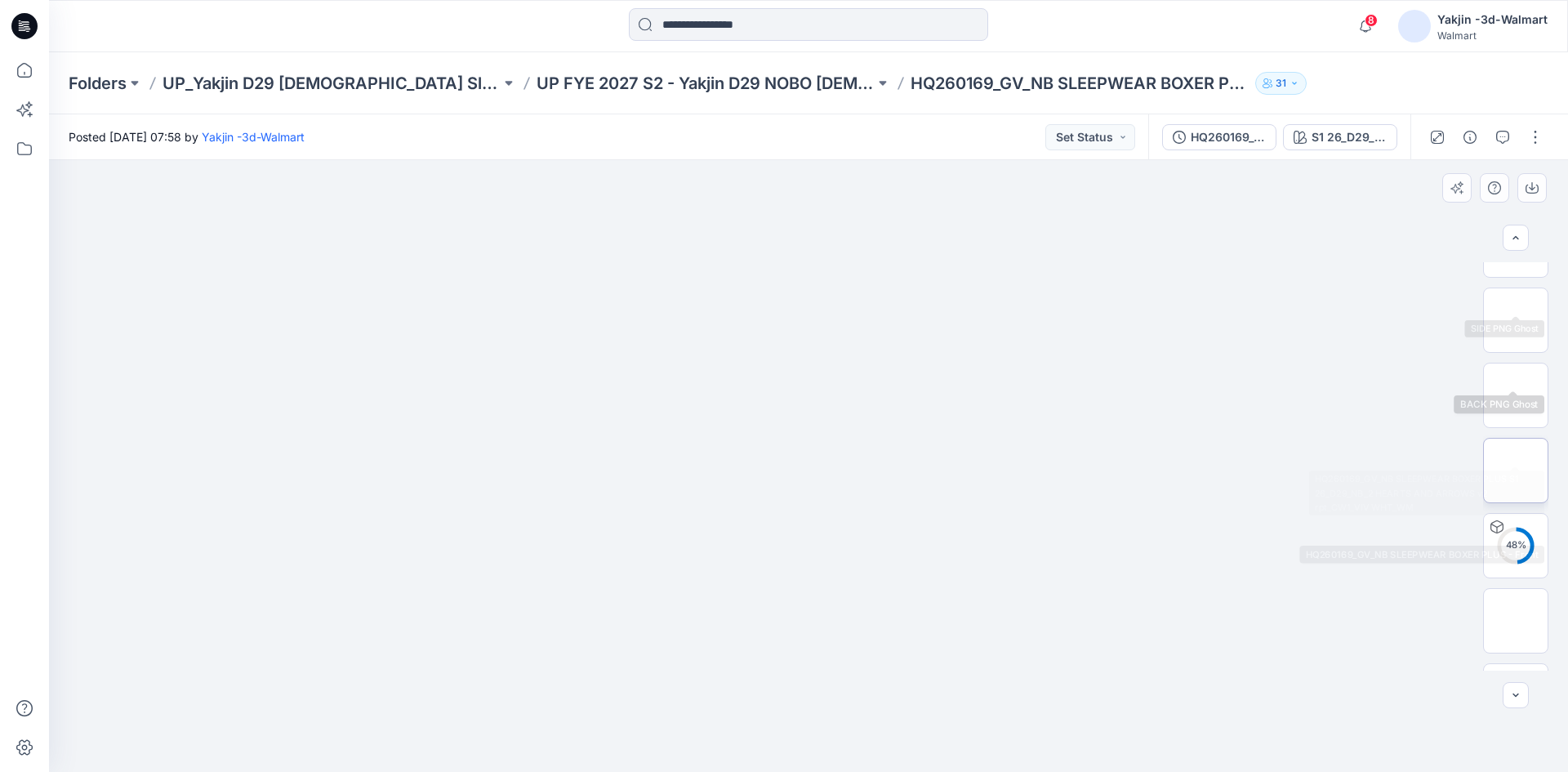
scroll to position [327, 0]
click at [1516, 494] on img at bounding box center [1516, 494] width 0 height 0
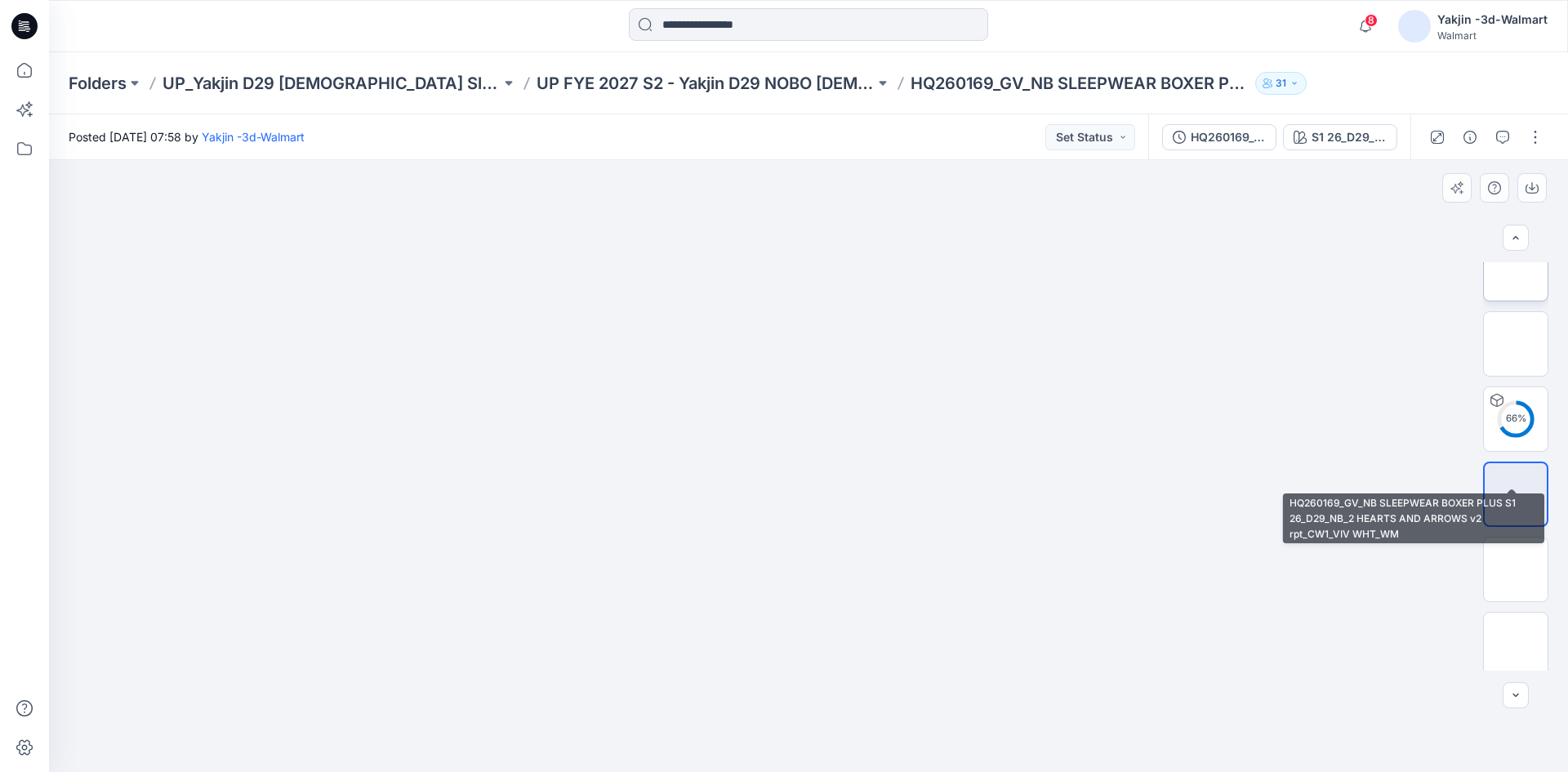
scroll to position [164, 0]
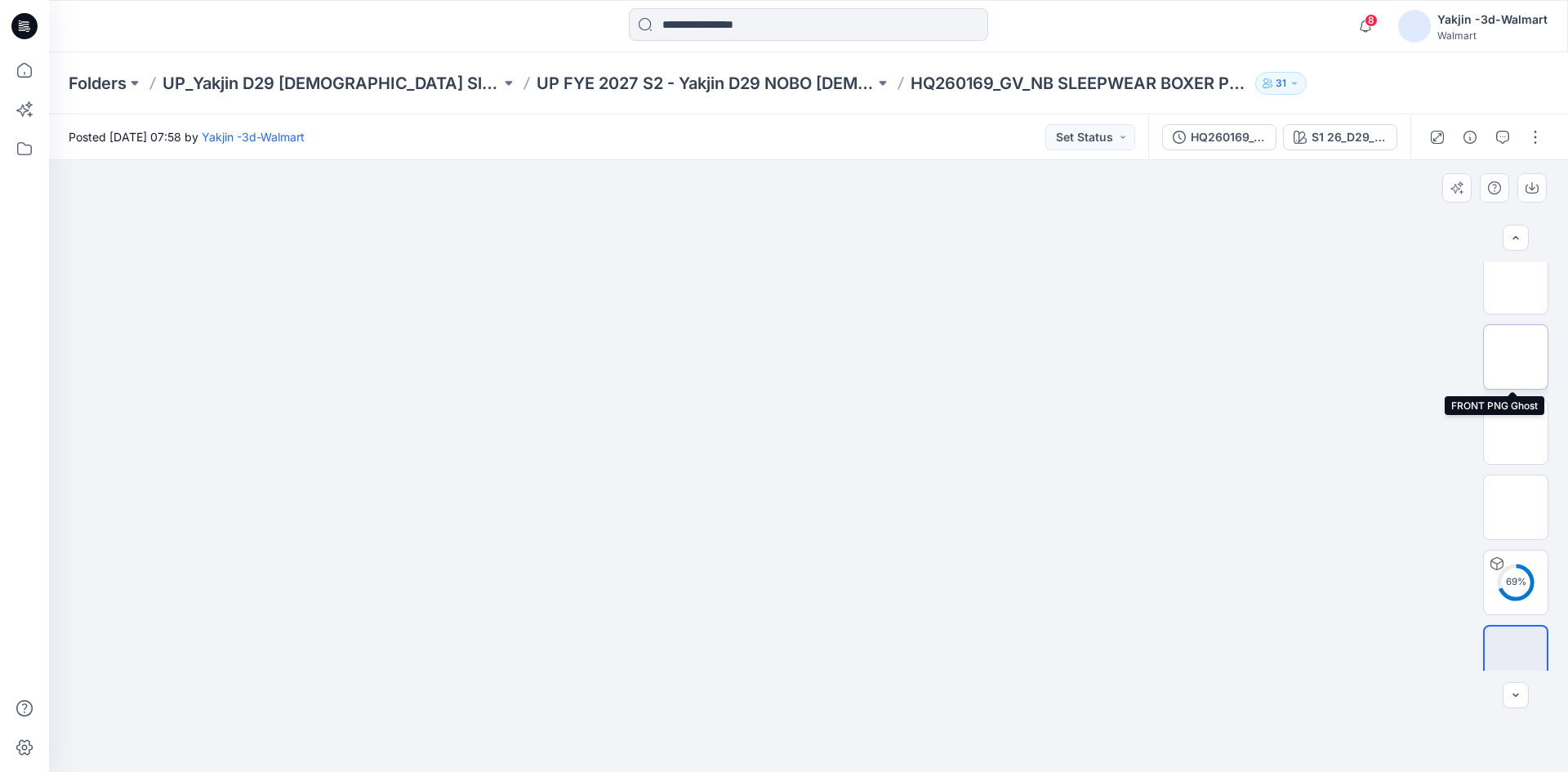
click at [1516, 357] on img at bounding box center [1516, 357] width 0 height 0
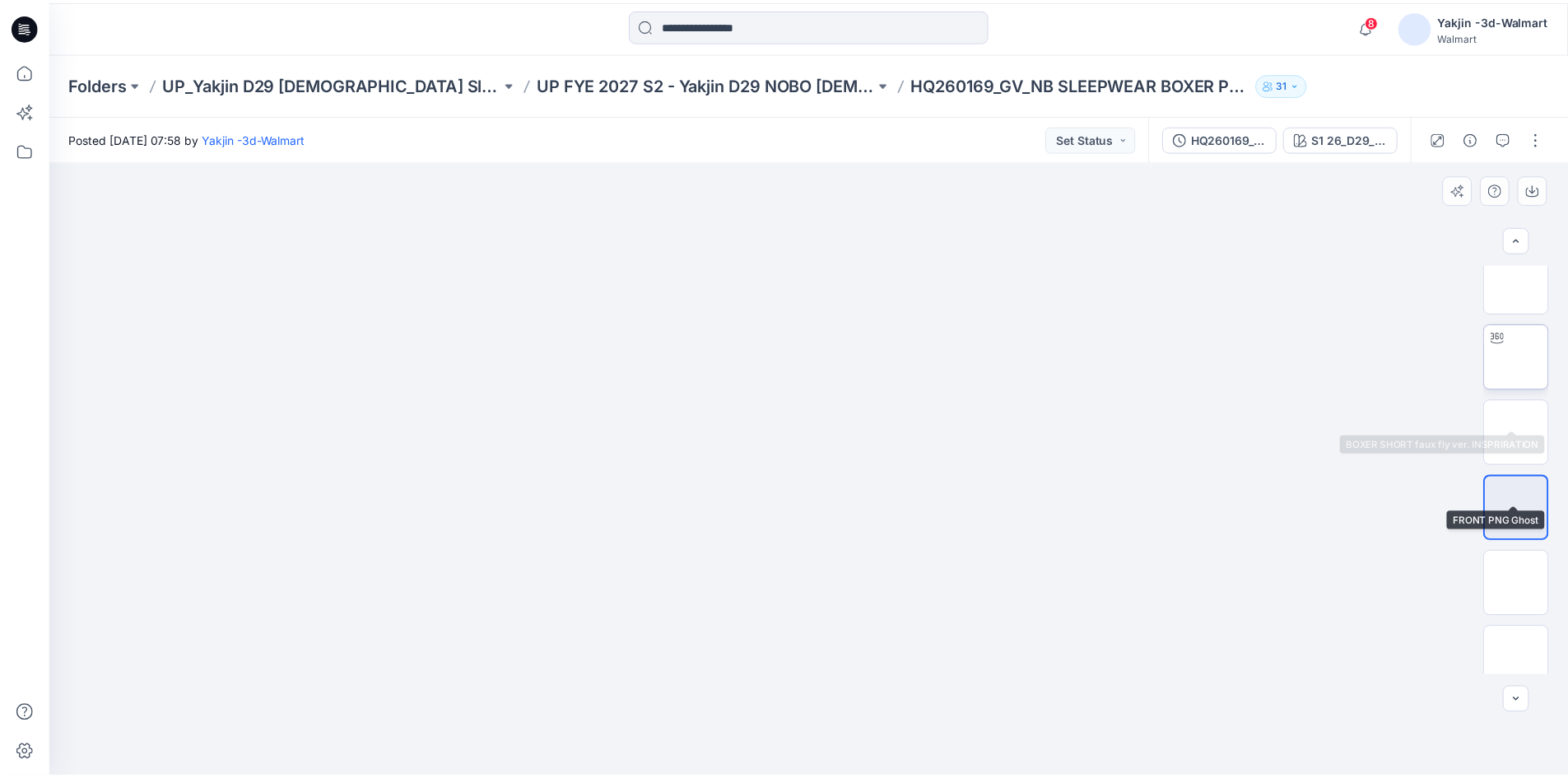
scroll to position [0, 0]
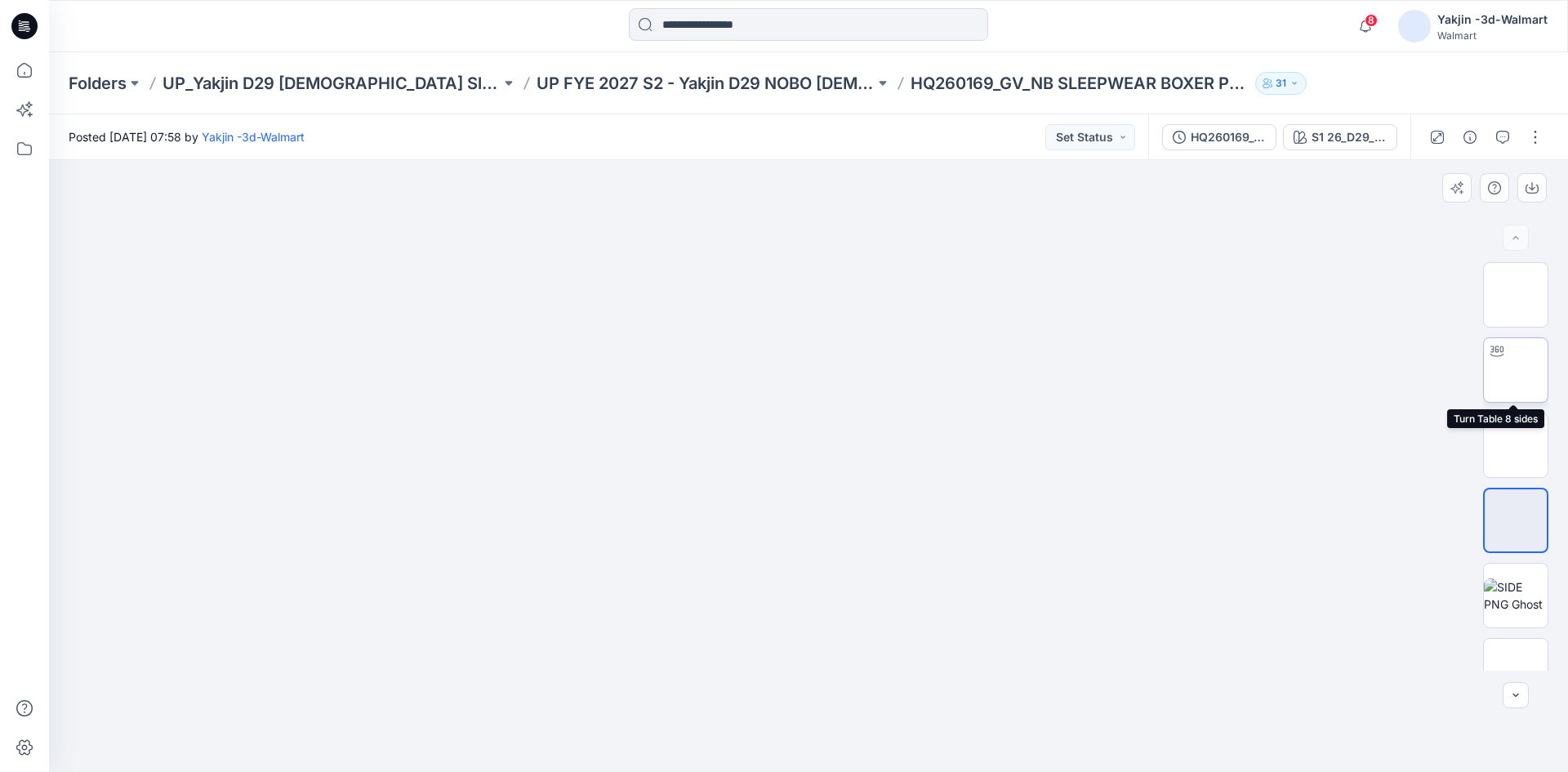
click at [1516, 370] on img at bounding box center [1516, 370] width 0 height 0
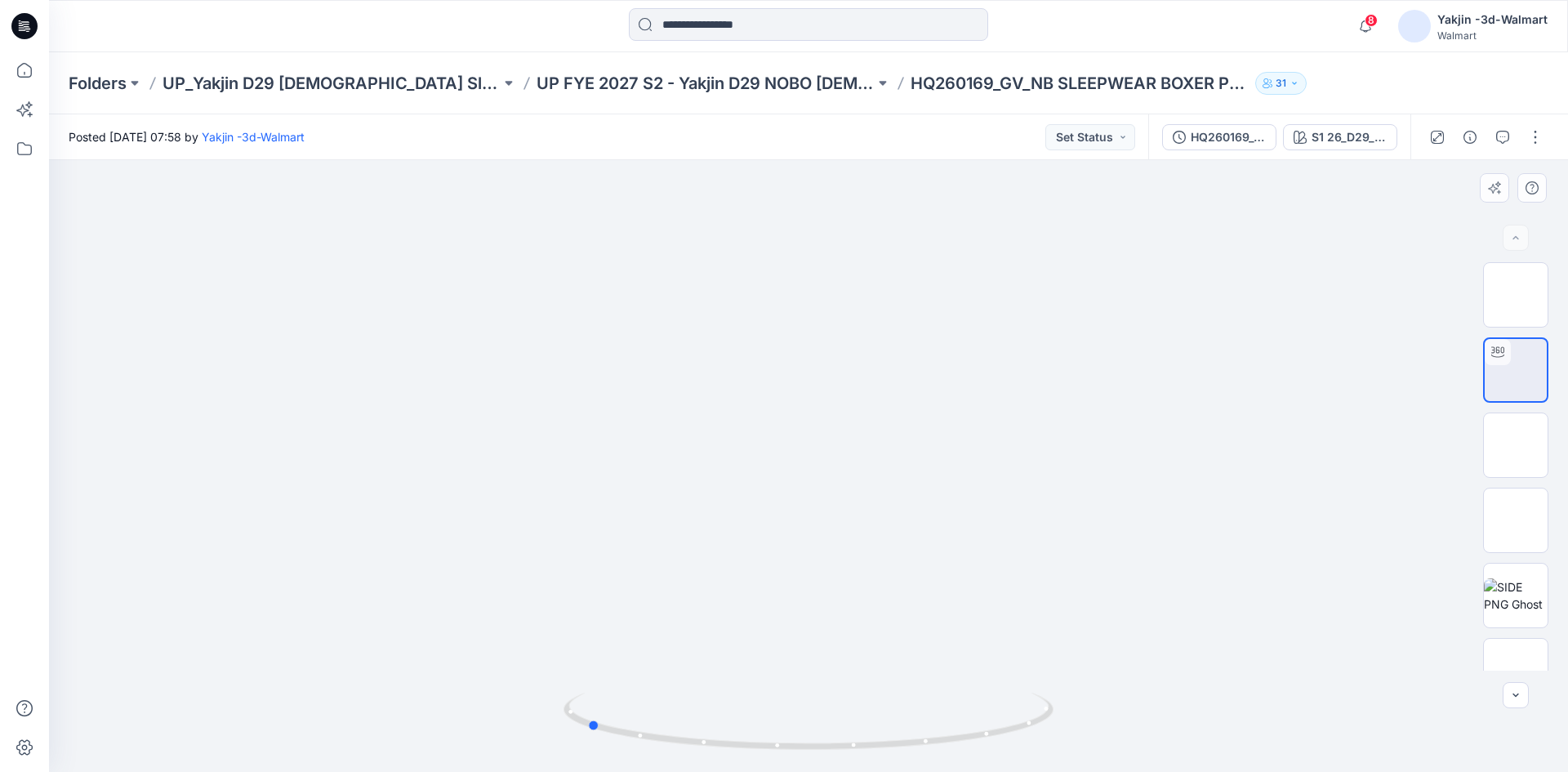
drag, startPoint x: 896, startPoint y: 758, endPoint x: 674, endPoint y: 764, distance: 222.1
click at [674, 764] on img at bounding box center [808, 732] width 490 height 79
drag, startPoint x: 815, startPoint y: 552, endPoint x: 826, endPoint y: 606, distance: 55.1
drag, startPoint x: 953, startPoint y: 744, endPoint x: 710, endPoint y: 716, distance: 244.6
click at [710, 716] on icon at bounding box center [811, 723] width 494 height 61
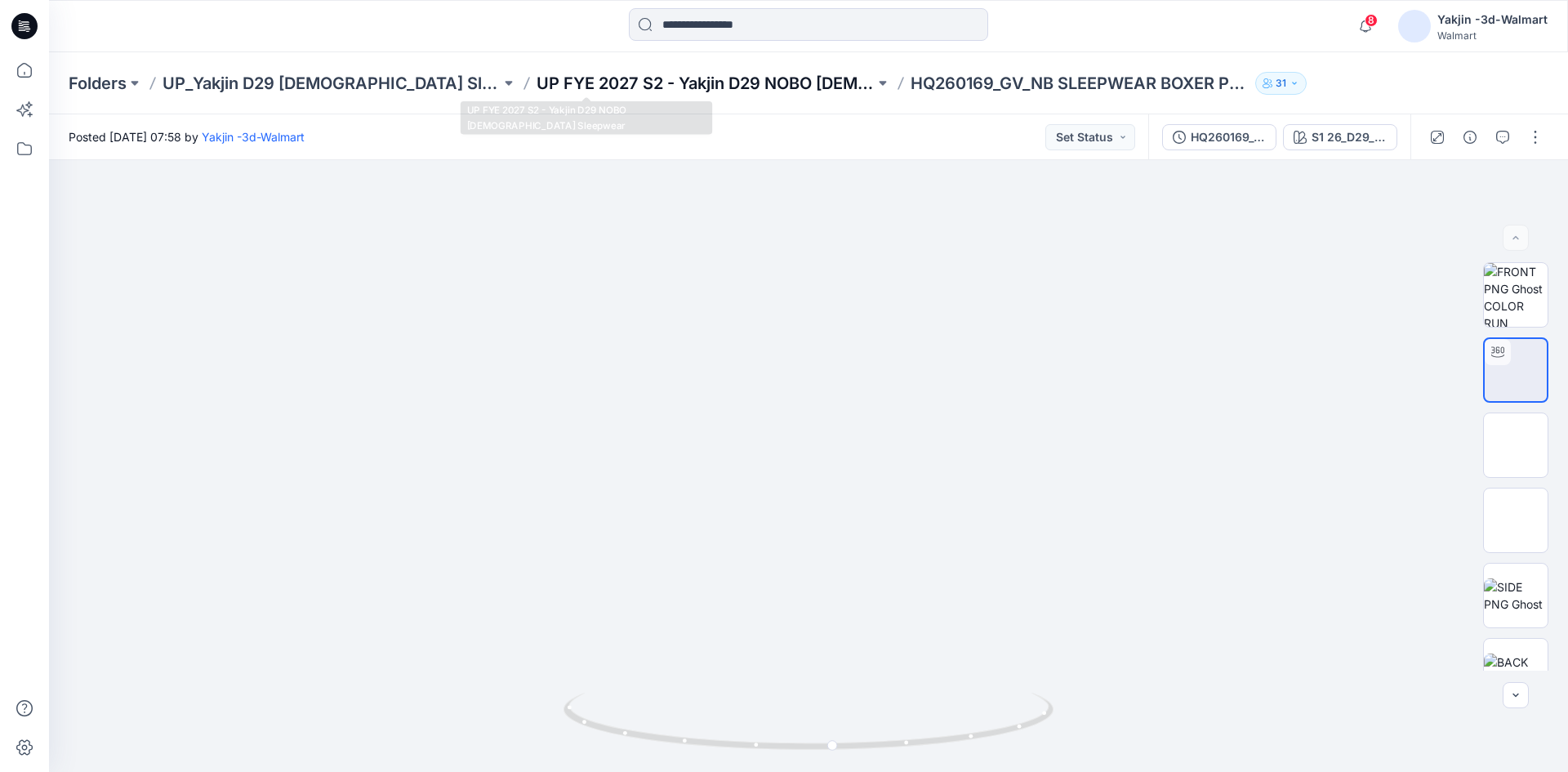
click at [708, 86] on p "UP FYE 2027 S2 - Yakjin D29 NOBO [DEMOGRAPHIC_DATA] Sleepwear" at bounding box center [706, 83] width 338 height 23
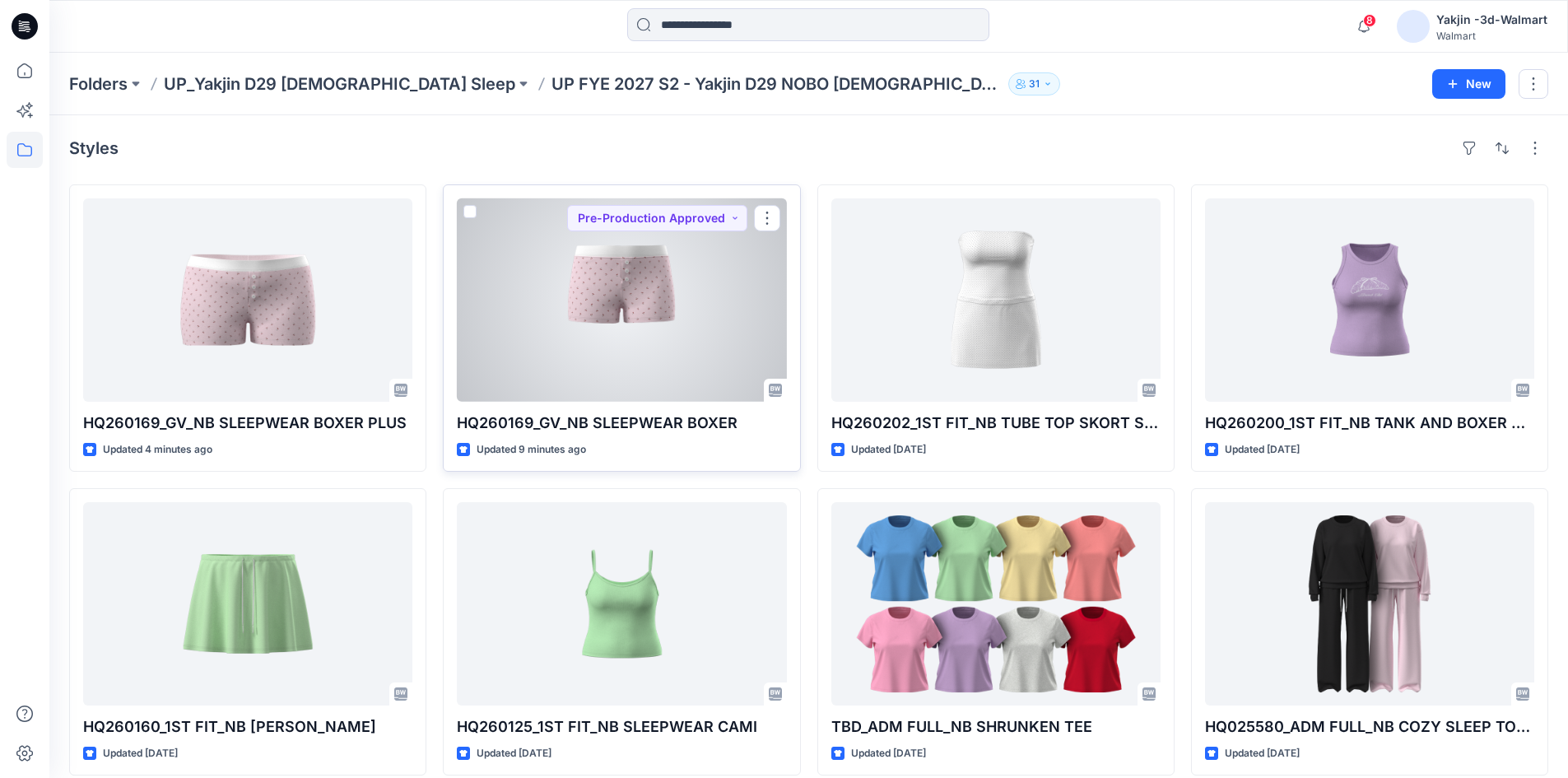
click at [568, 260] on div at bounding box center [622, 300] width 330 height 203
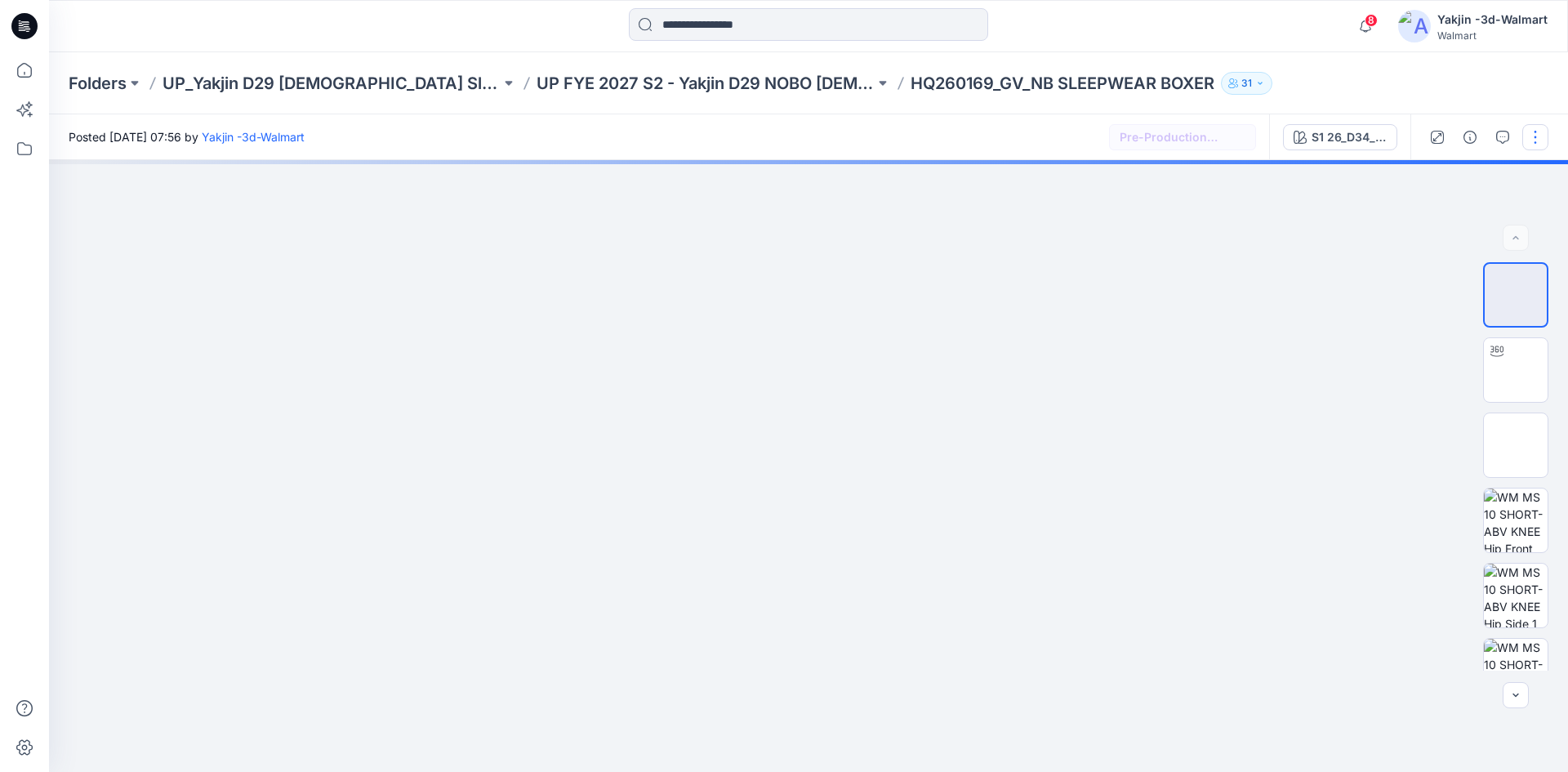
click at [1541, 137] on button "button" at bounding box center [1535, 137] width 26 height 26
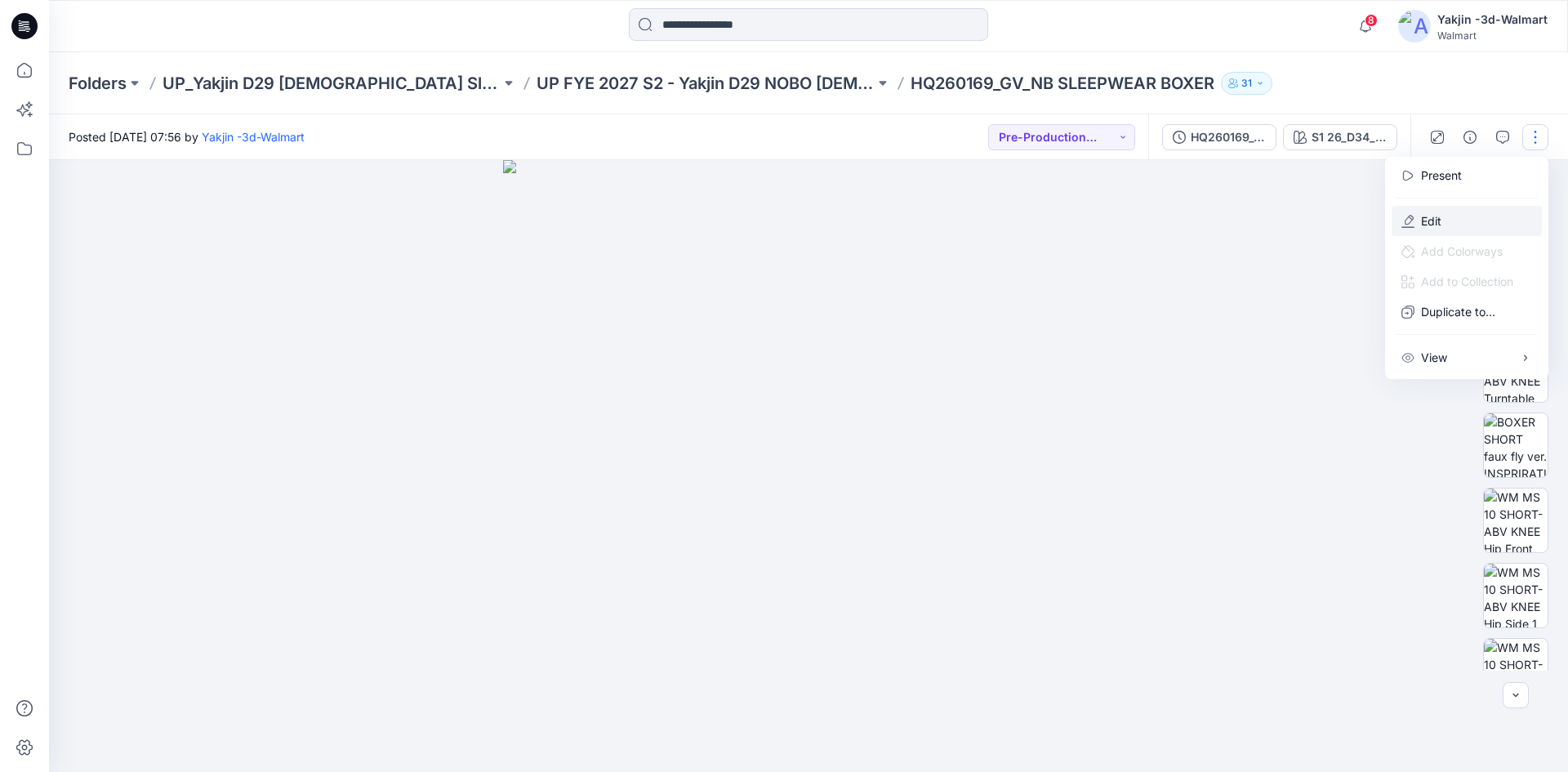
click at [1444, 219] on button "Edit" at bounding box center [1466, 220] width 151 height 30
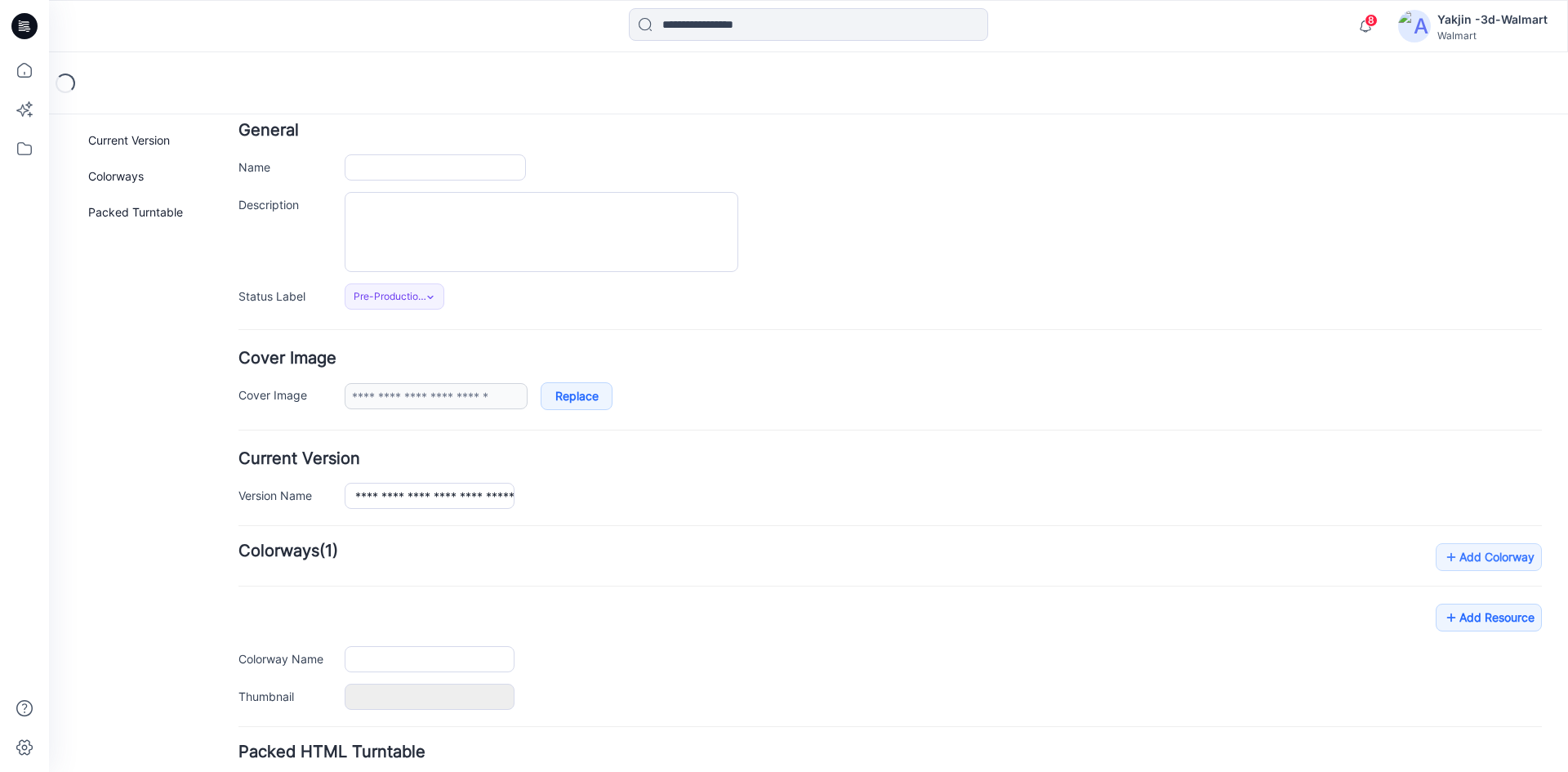
type input "**********"
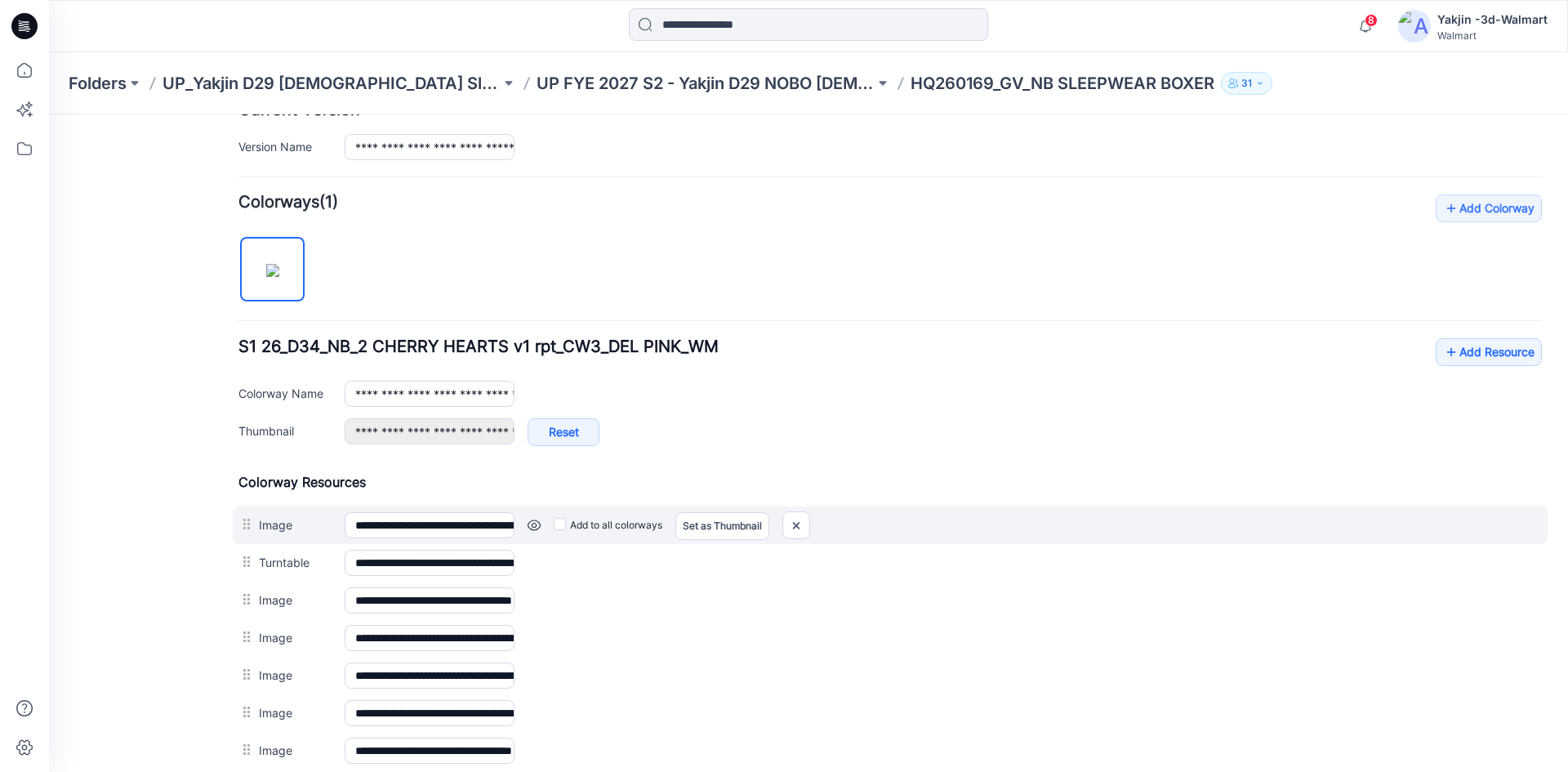
scroll to position [534, 0]
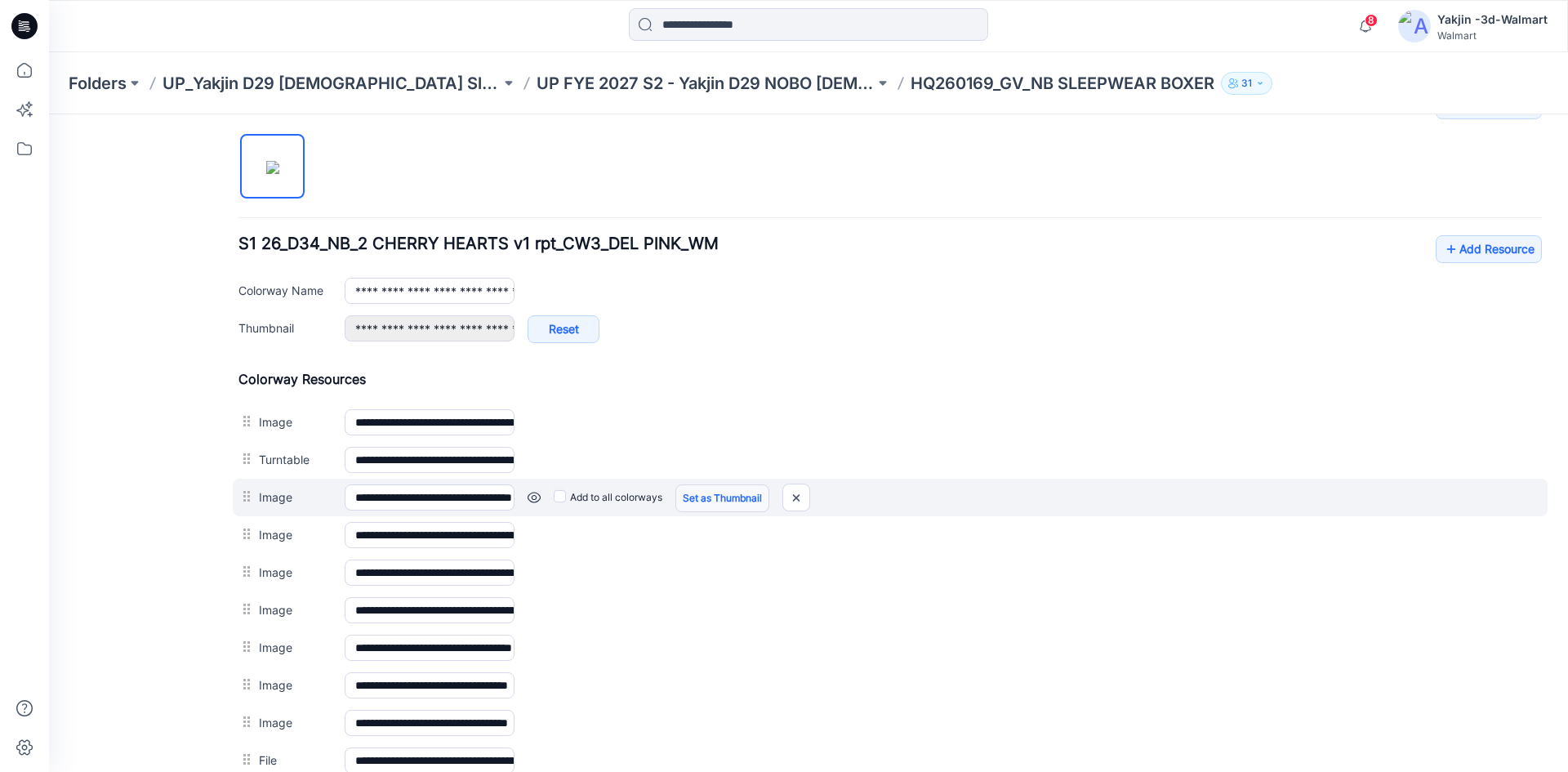
click at [702, 501] on link "Set as Thumbnail" at bounding box center [722, 498] width 94 height 28
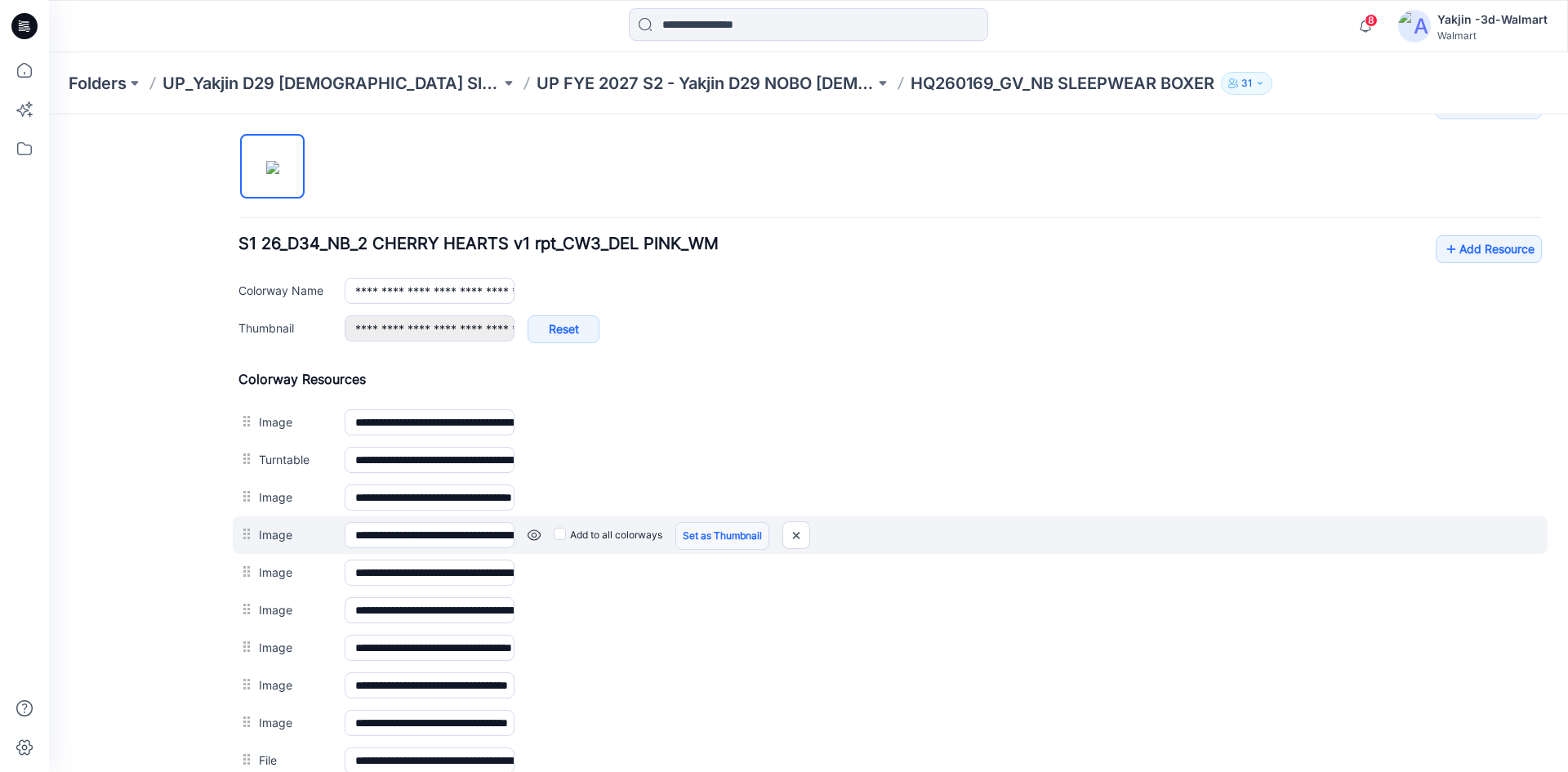
click at [700, 538] on link "Set as Thumbnail" at bounding box center [722, 535] width 94 height 28
type input "**********"
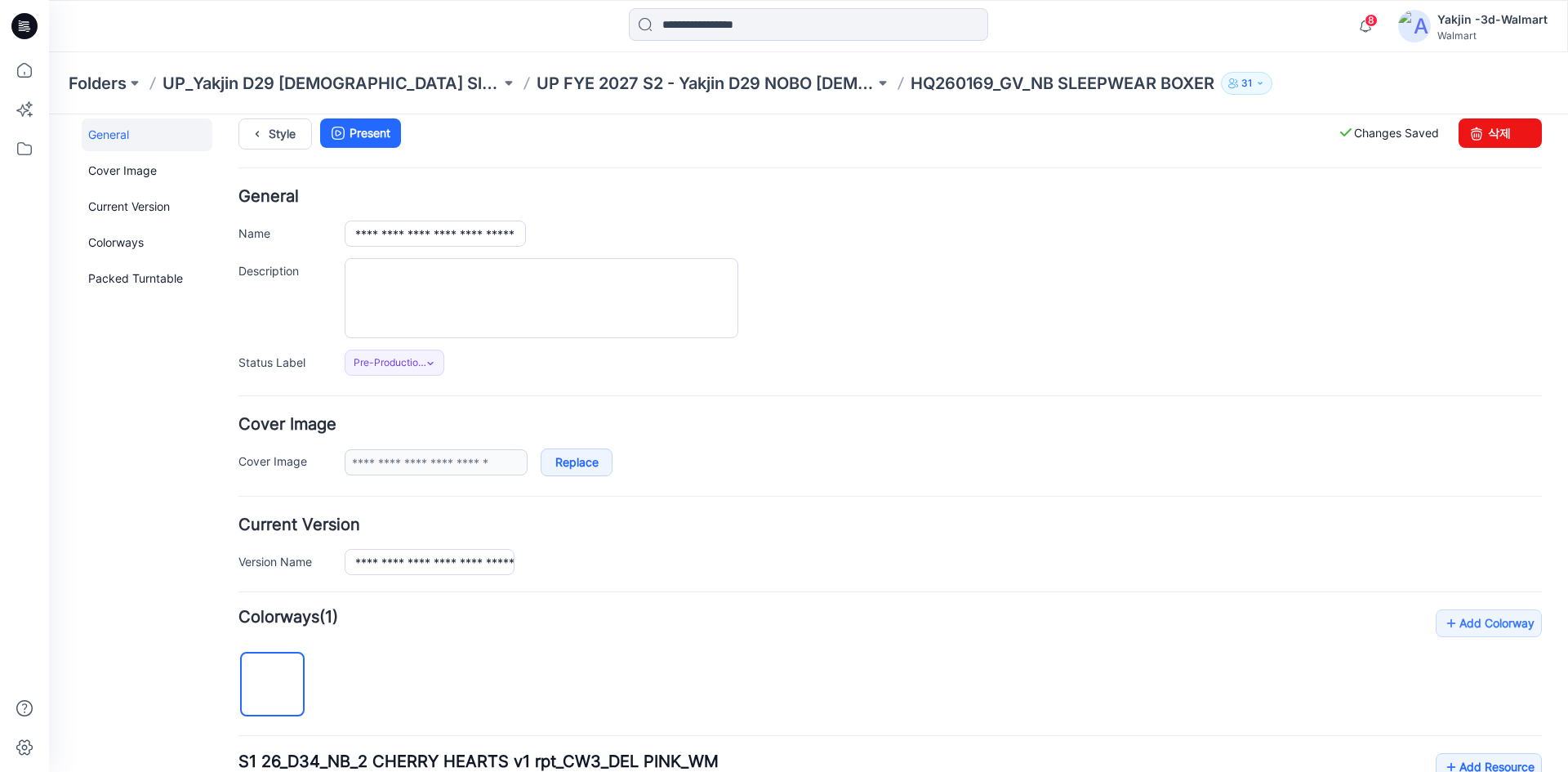
scroll to position [0, 0]
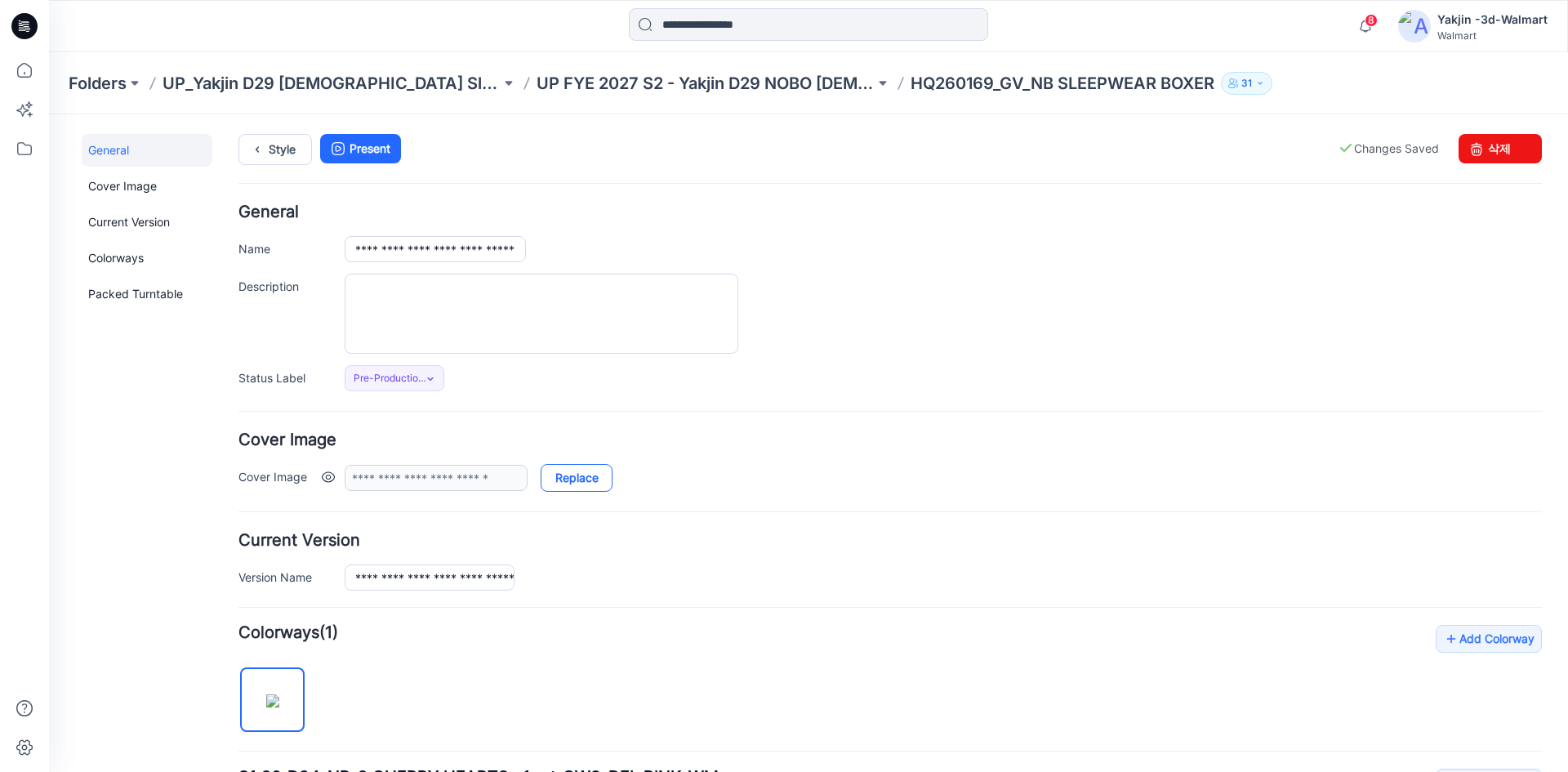
click at [572, 486] on link "Replace" at bounding box center [577, 478] width 72 height 28
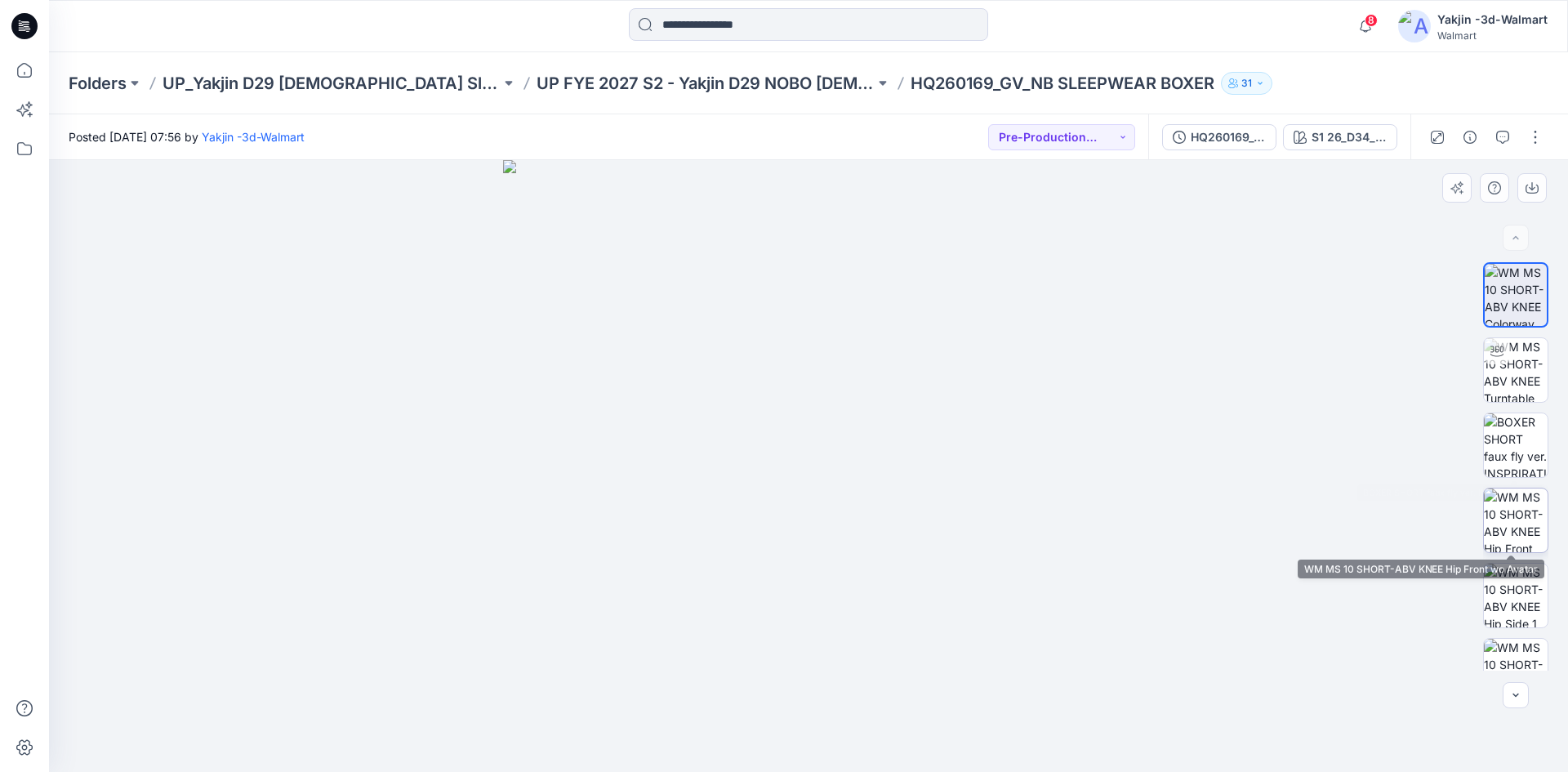
click at [1506, 502] on img at bounding box center [1516, 521] width 64 height 64
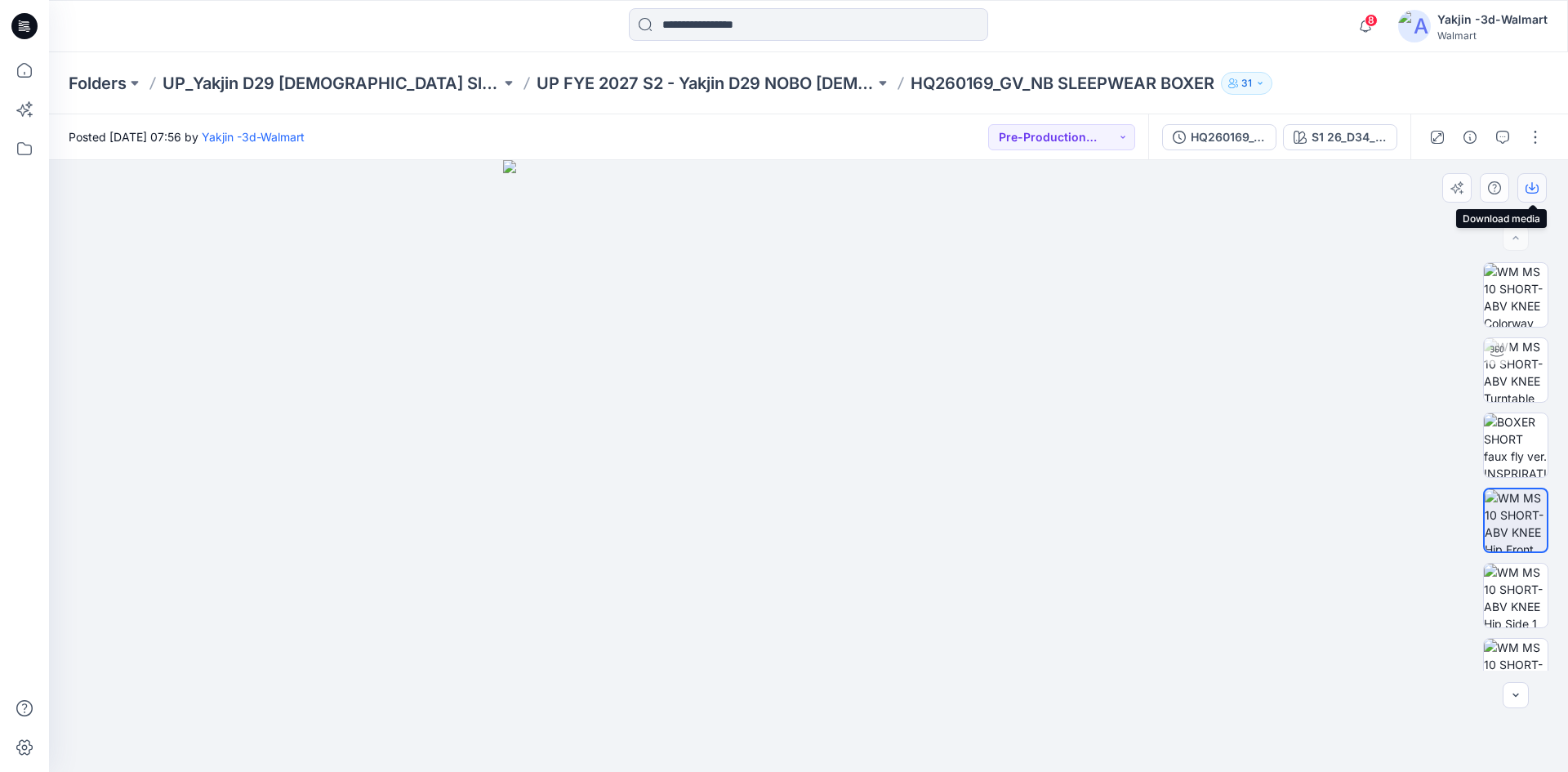
click at [1535, 188] on icon "button" at bounding box center [1532, 188] width 13 height 13
click at [1541, 138] on button "button" at bounding box center [1535, 137] width 26 height 26
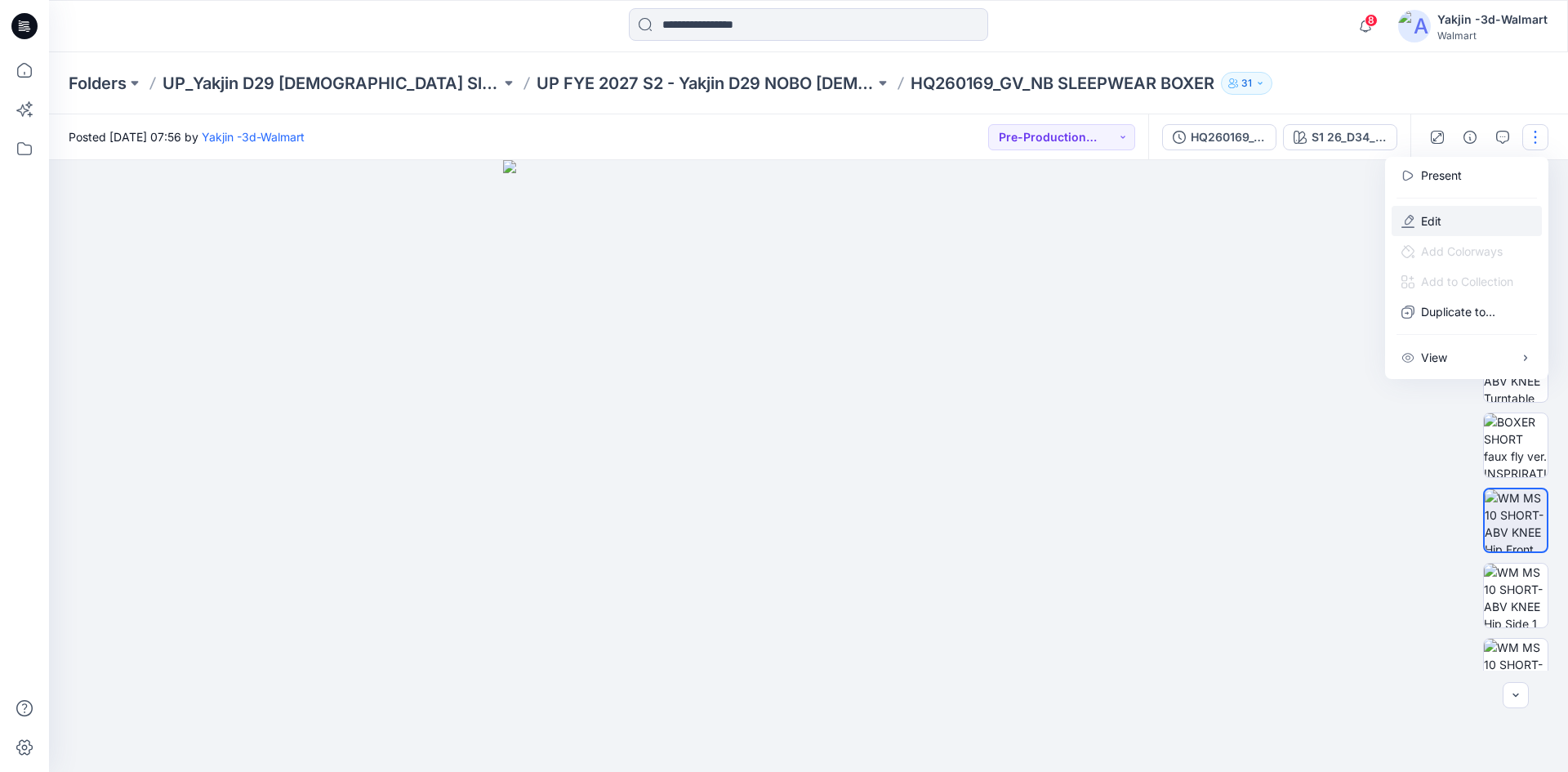
click at [1453, 210] on button "Edit" at bounding box center [1466, 220] width 151 height 30
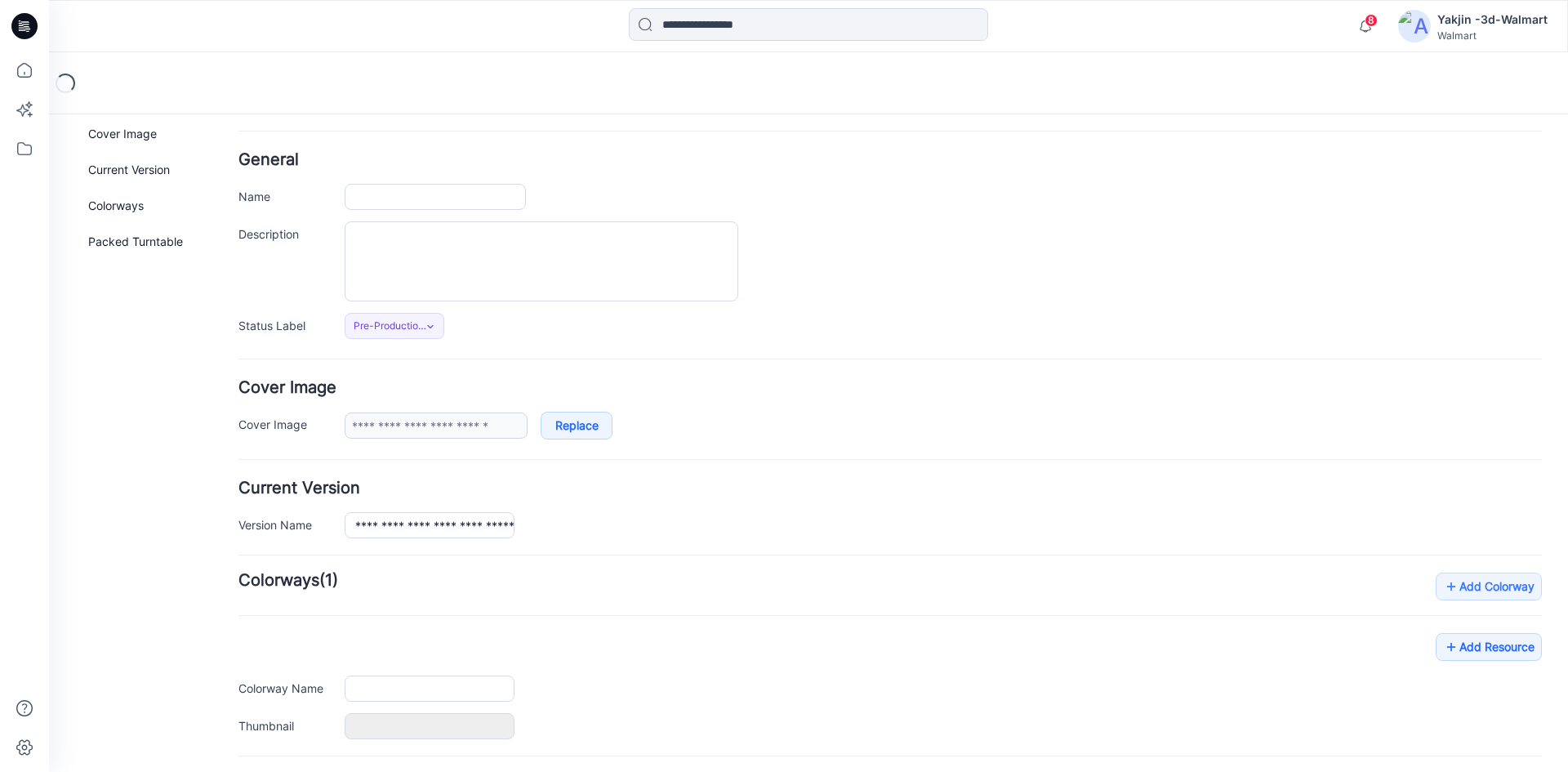
scroll to position [82, 0]
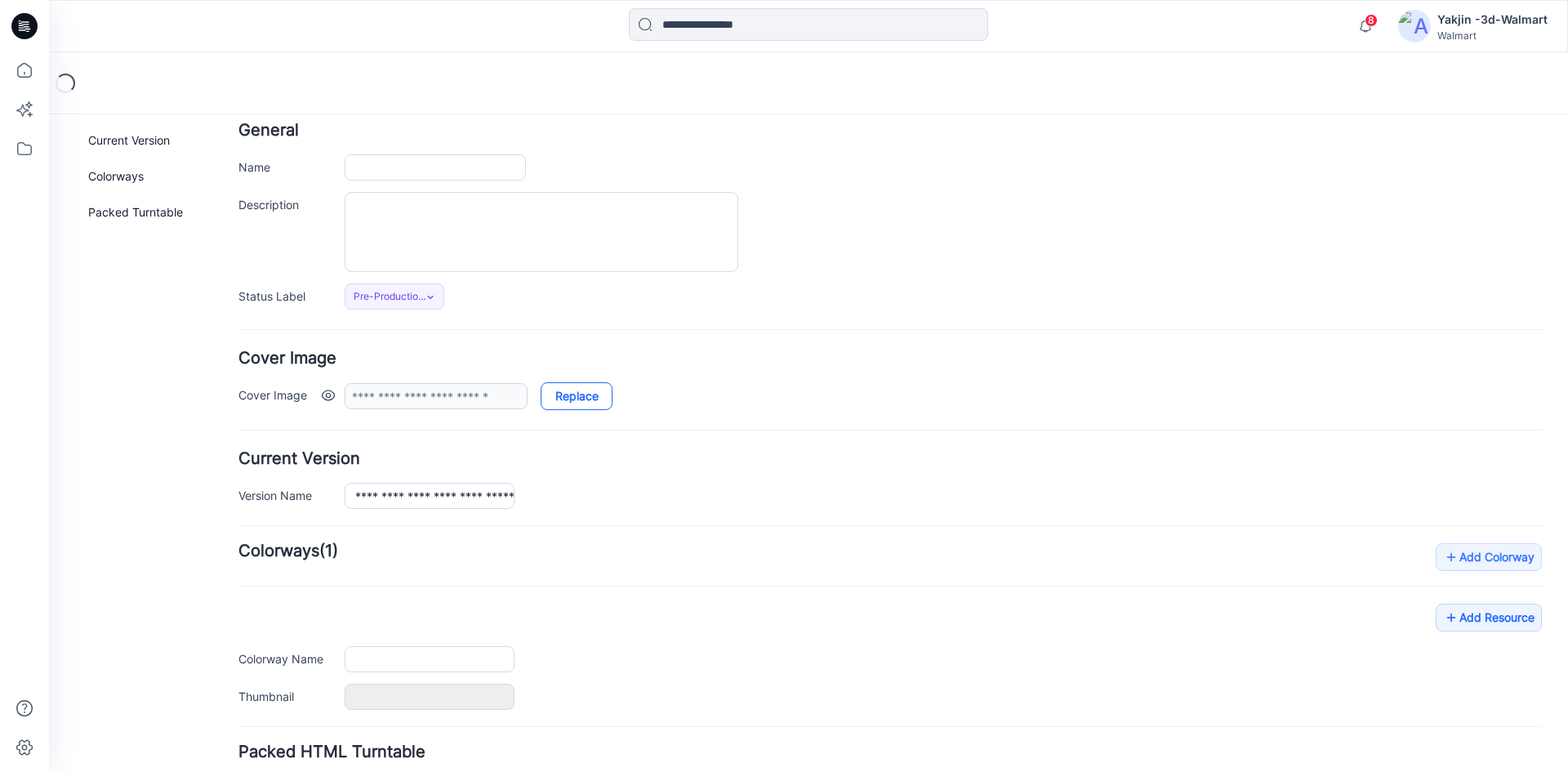
type input "**********"
click at [577, 402] on link "Replace" at bounding box center [577, 396] width 72 height 28
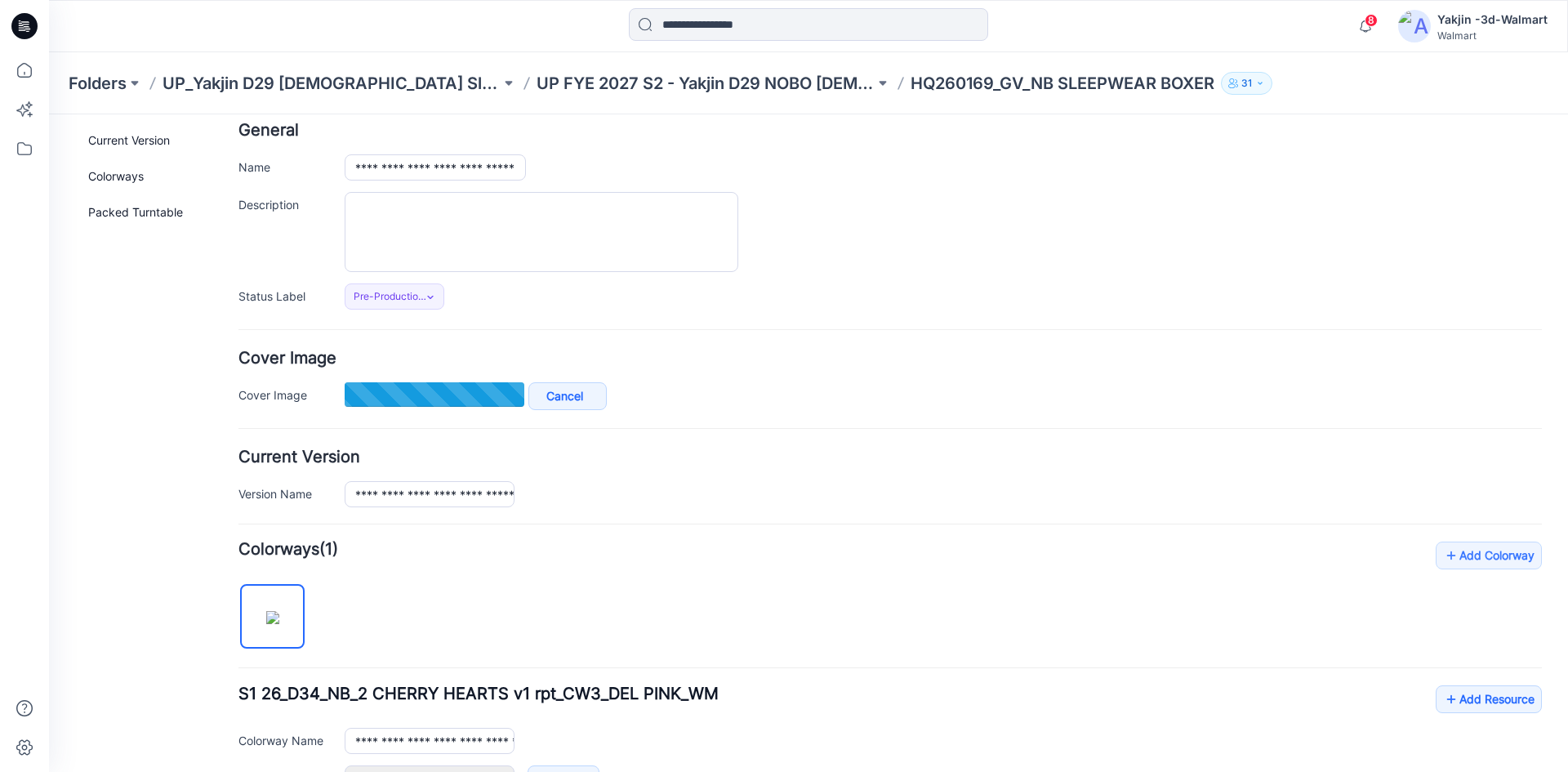
type input "**********"
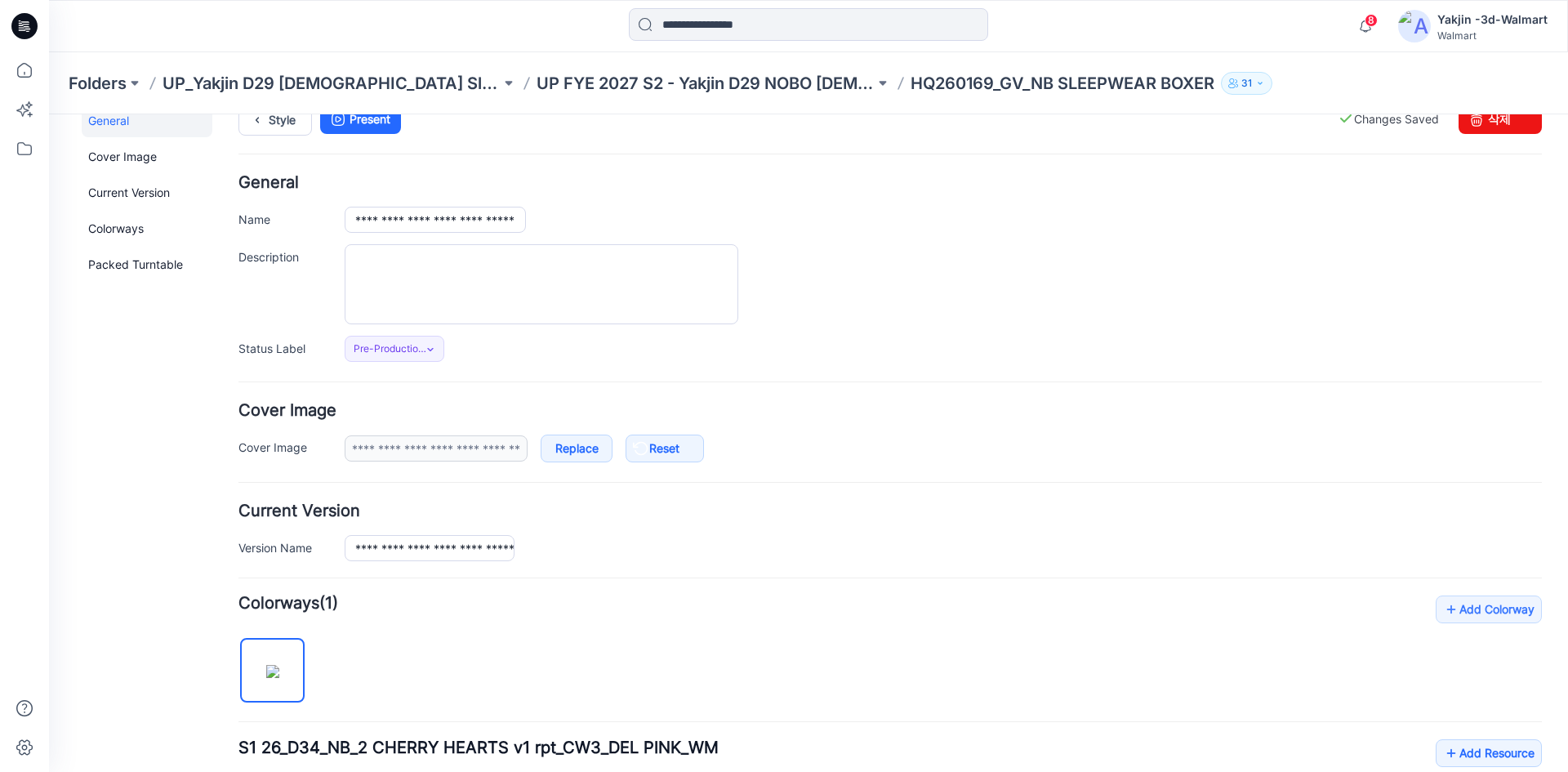
scroll to position [0, 0]
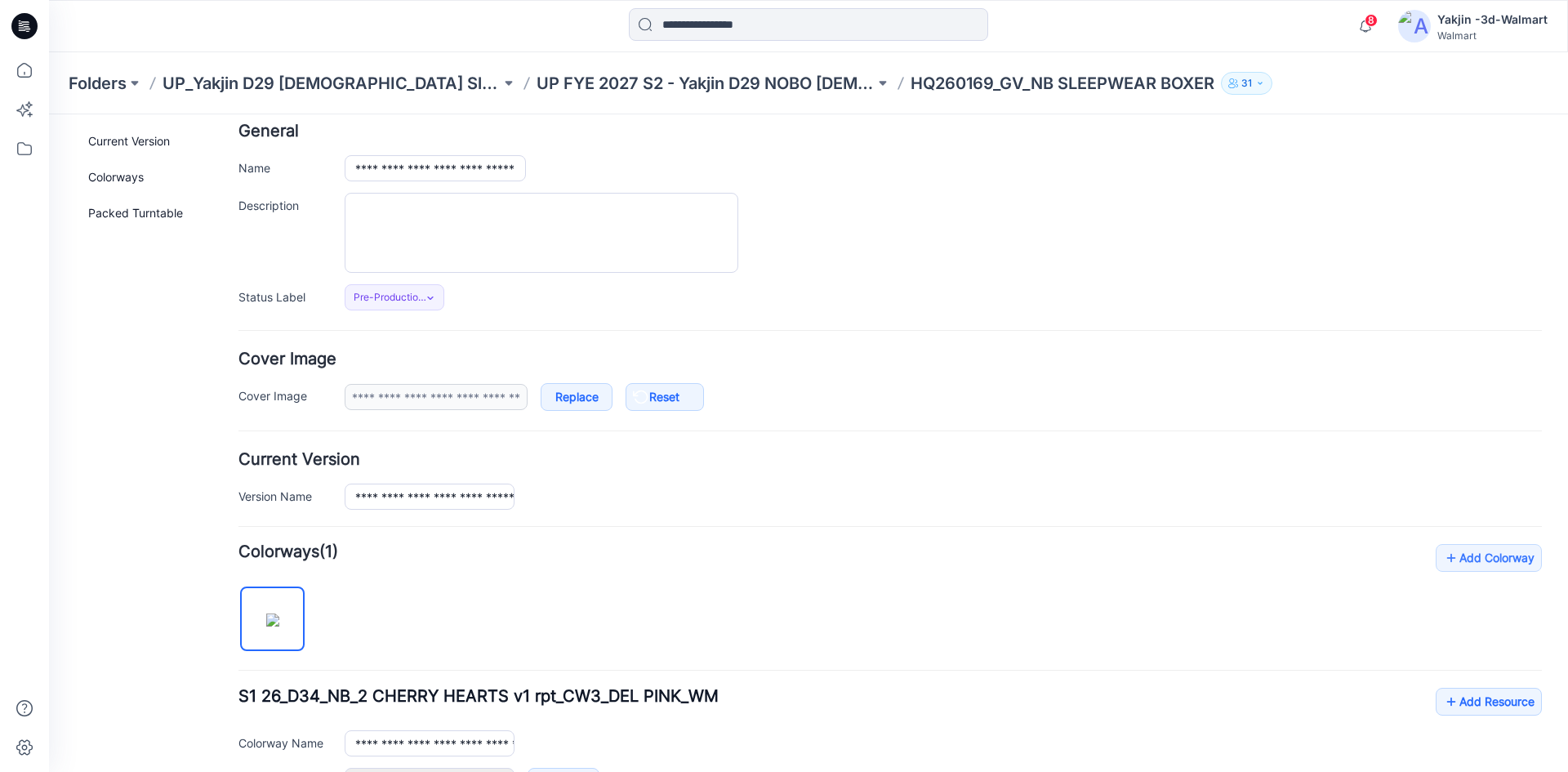
click at [254, 156] on div "**********" at bounding box center [890, 216] width 1304 height 187
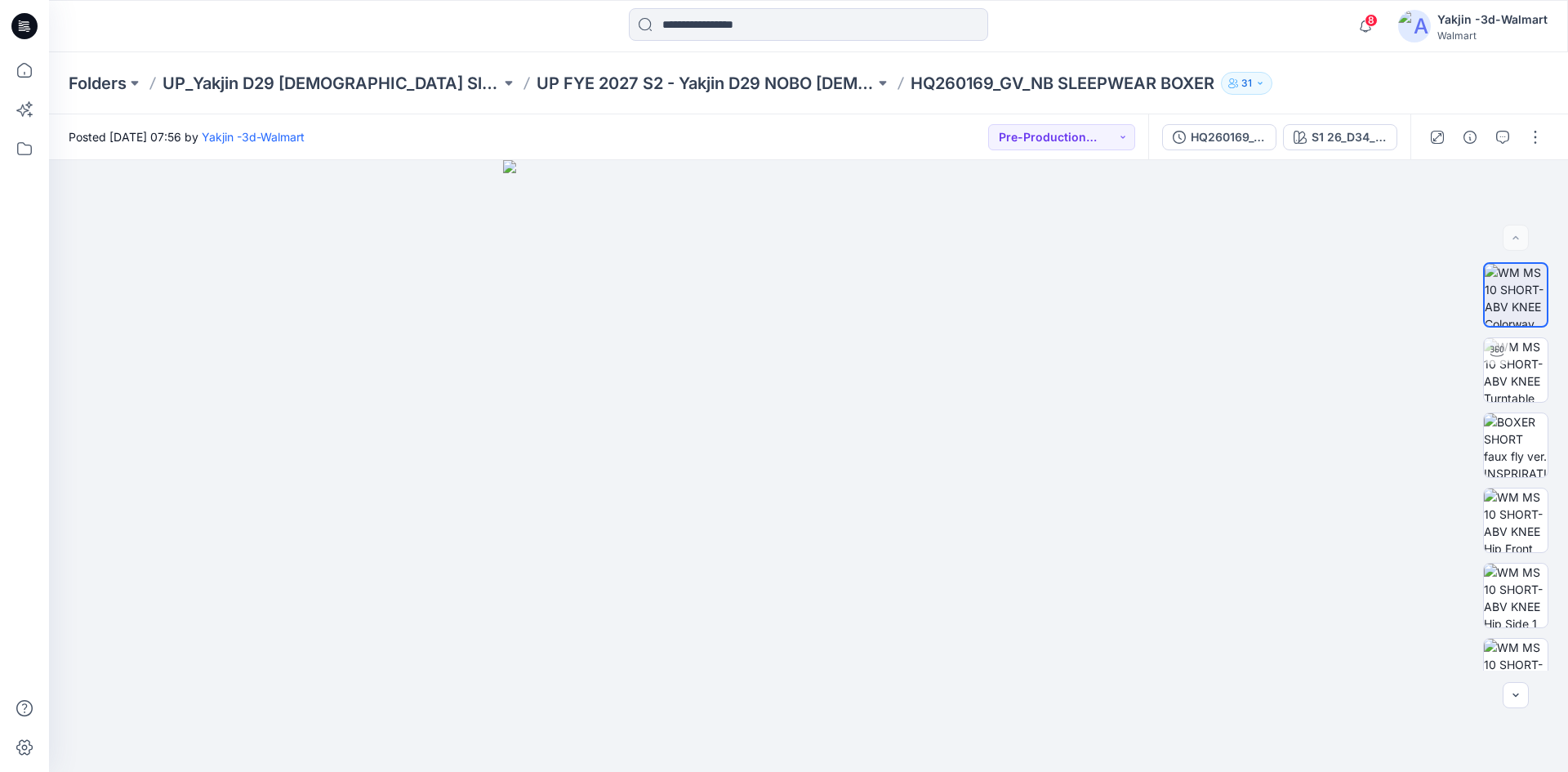
click at [652, 90] on p "UP FYE 2027 S2 - Yakjin D29 NOBO [DEMOGRAPHIC_DATA] Sleepwear" at bounding box center [706, 83] width 338 height 23
